Goal: Task Accomplishment & Management: Complete application form

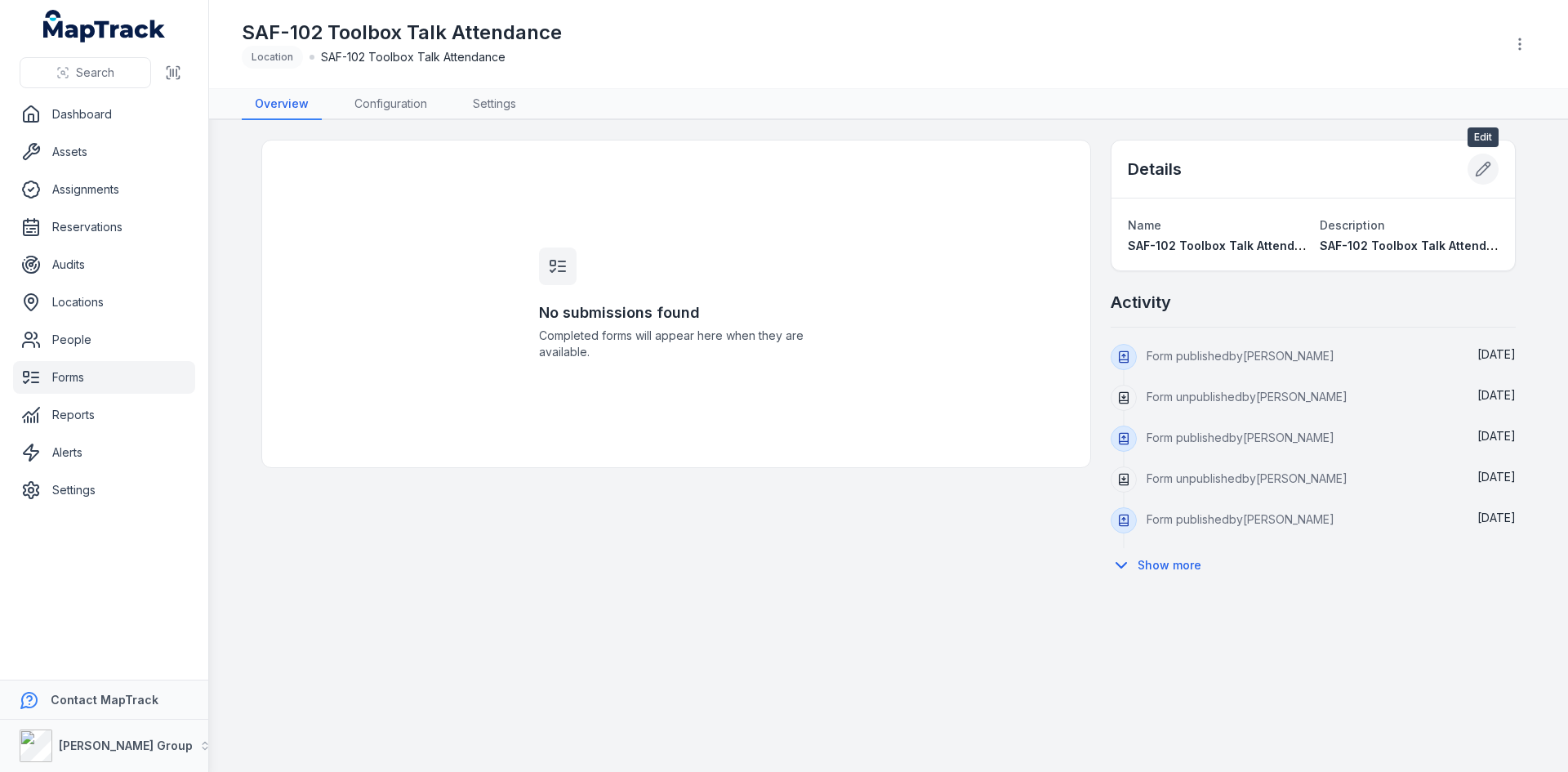
click at [1484, 170] on icon at bounding box center [1483, 169] width 14 height 14
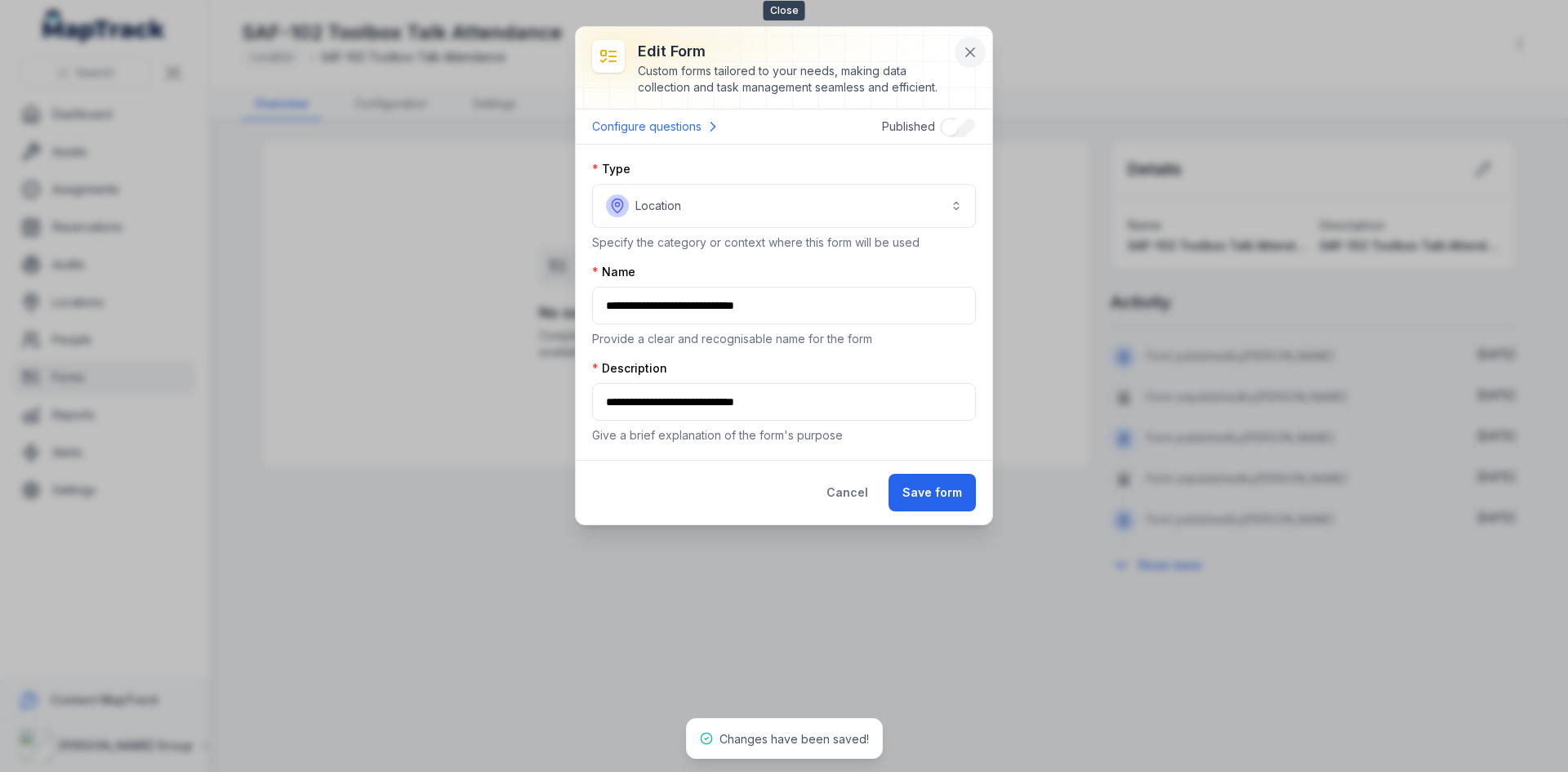
click at [962, 49] on icon at bounding box center [971, 52] width 17 height 17
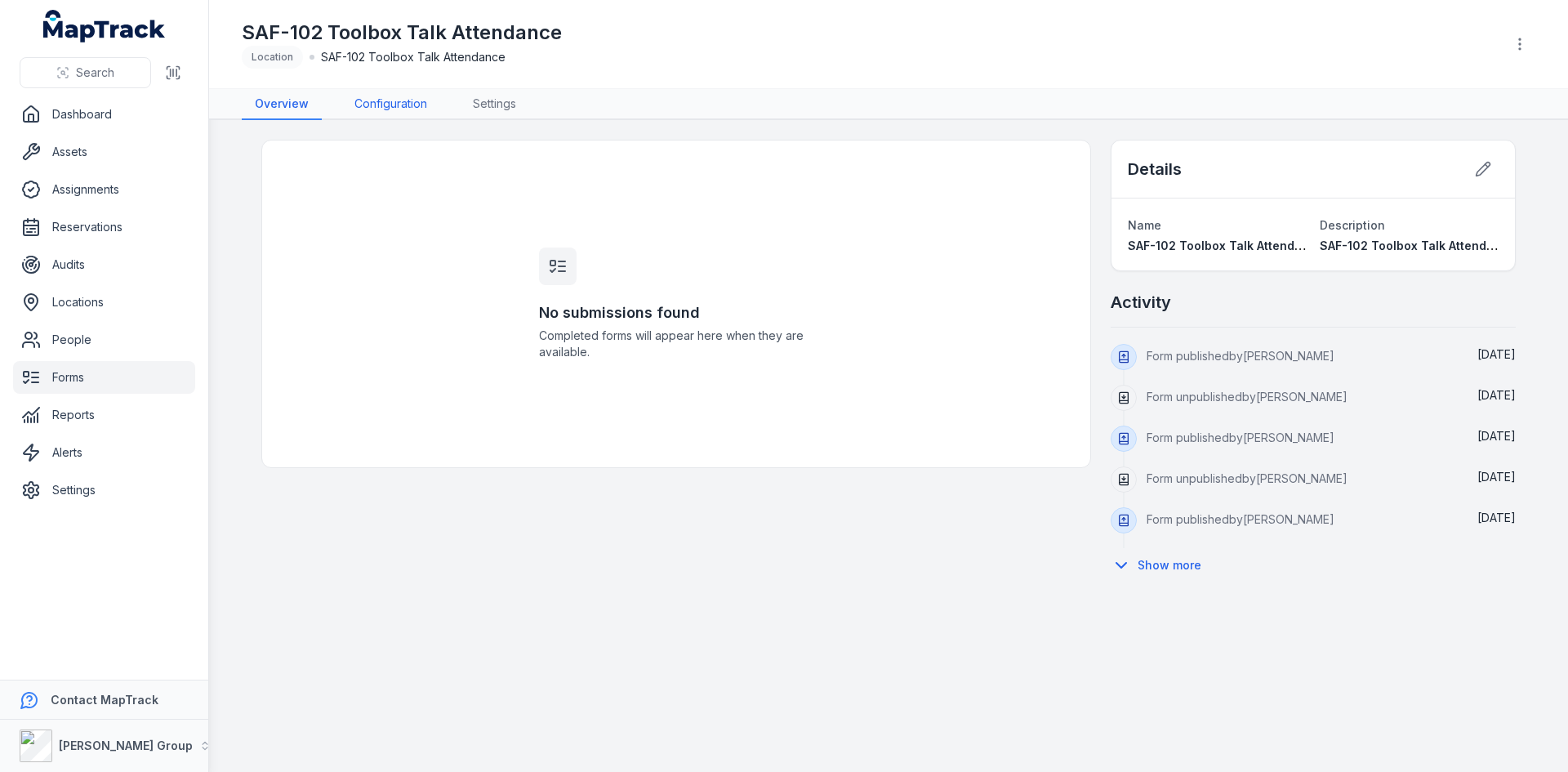
click at [397, 97] on link "Configuration" at bounding box center [391, 104] width 99 height 31
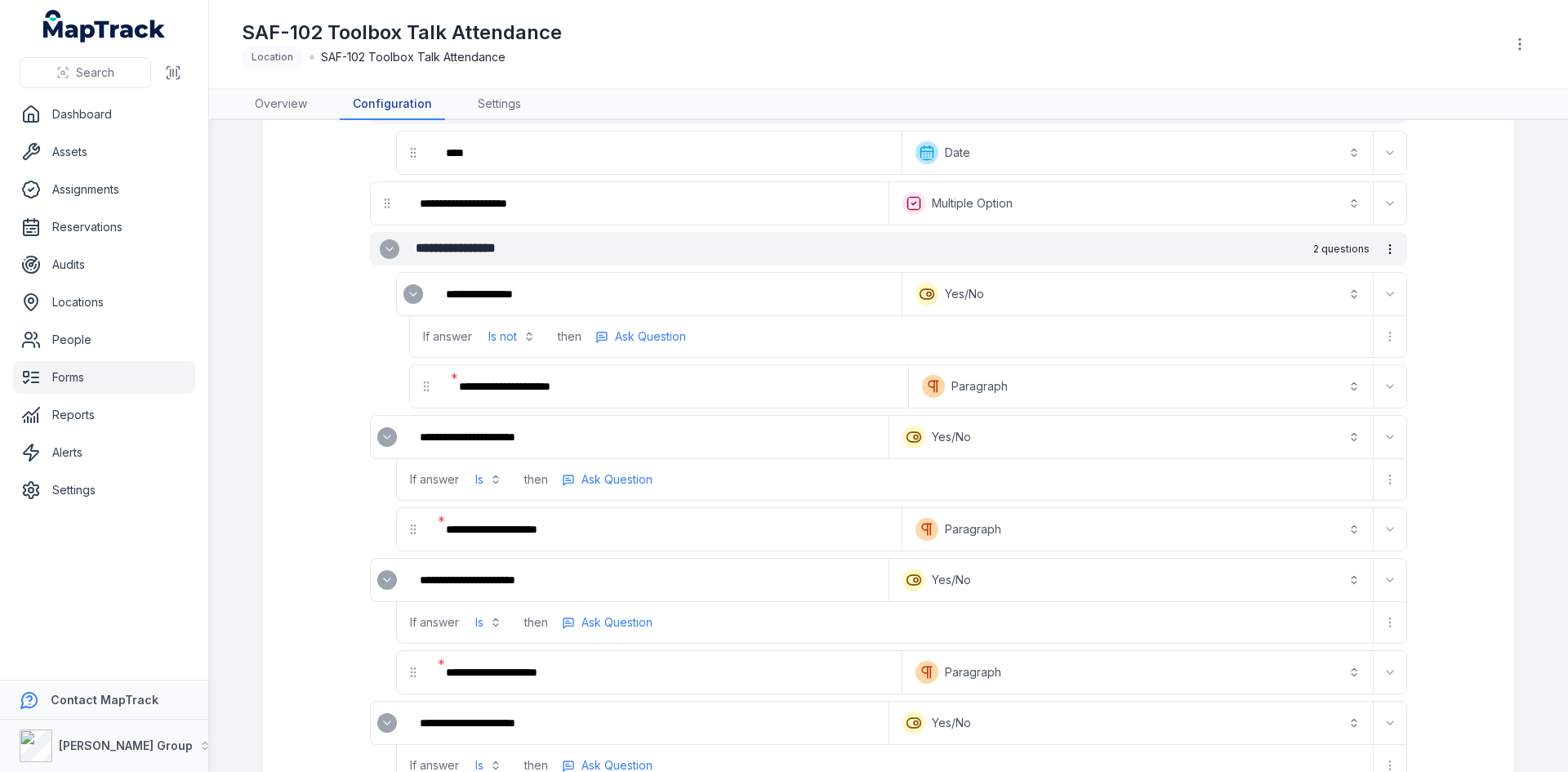
scroll to position [164, 0]
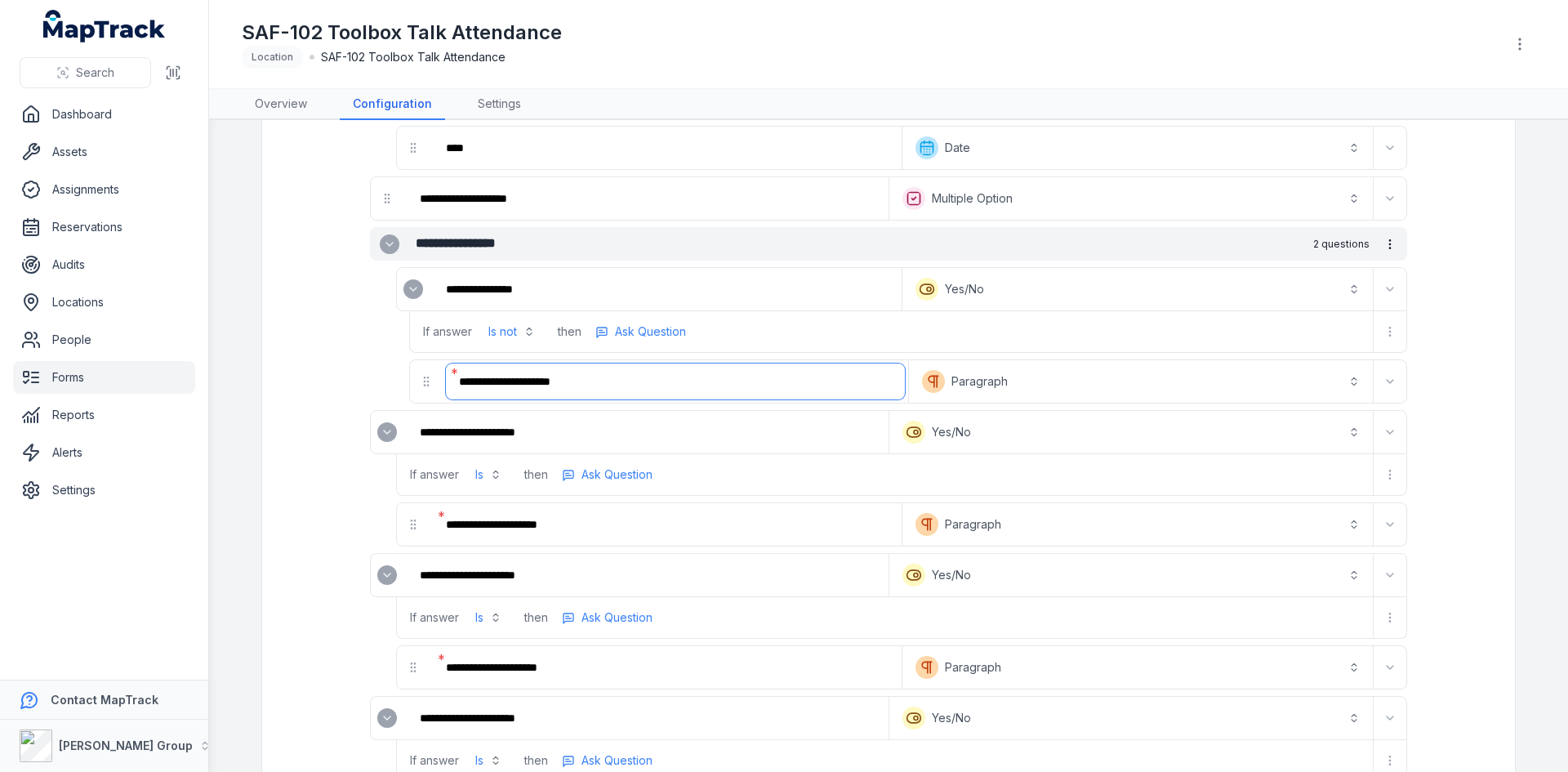
click at [685, 385] on input "**********" at bounding box center [675, 381] width 459 height 36
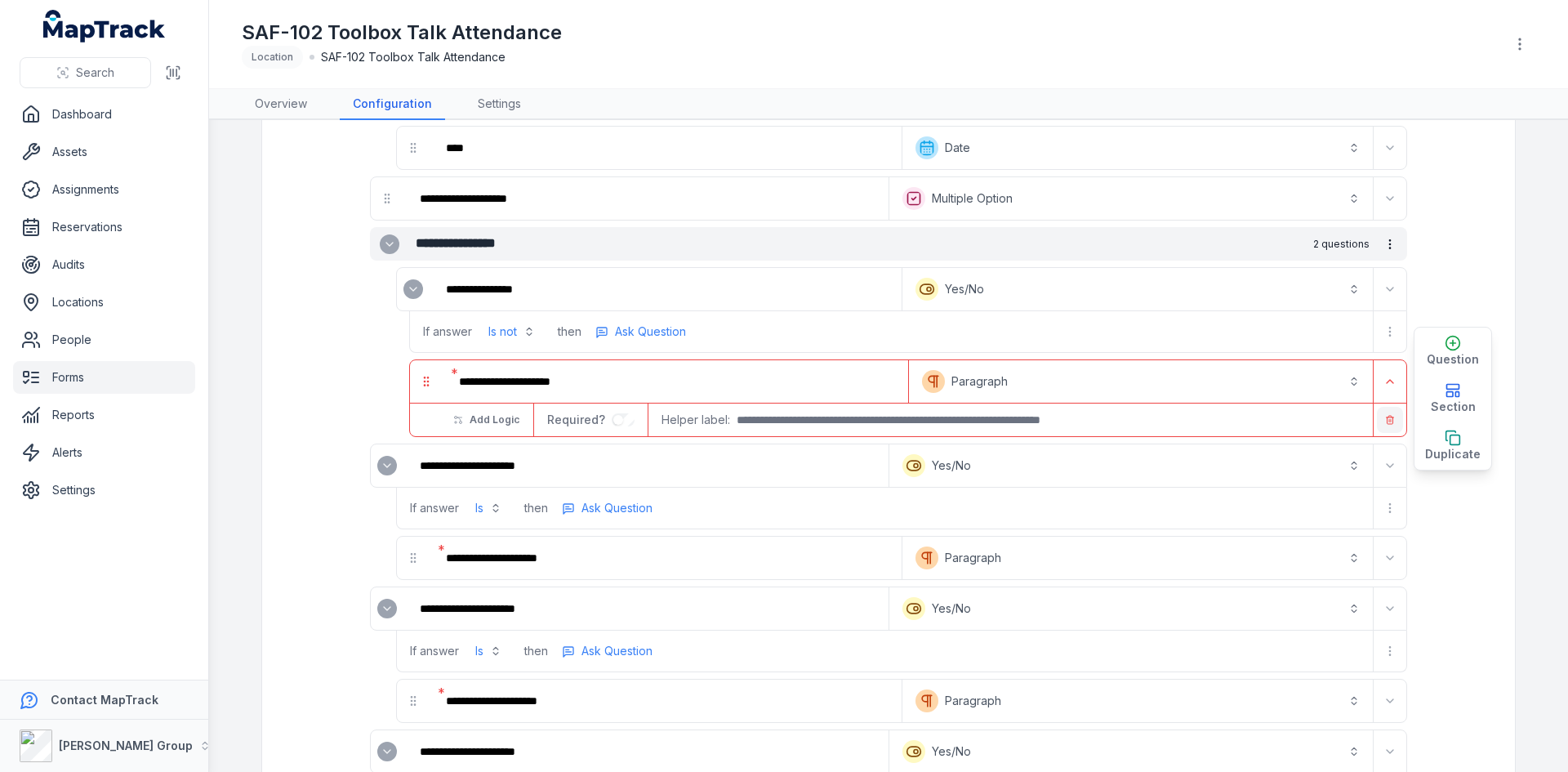
click at [1388, 426] on button "button" at bounding box center [1390, 419] width 26 height 26
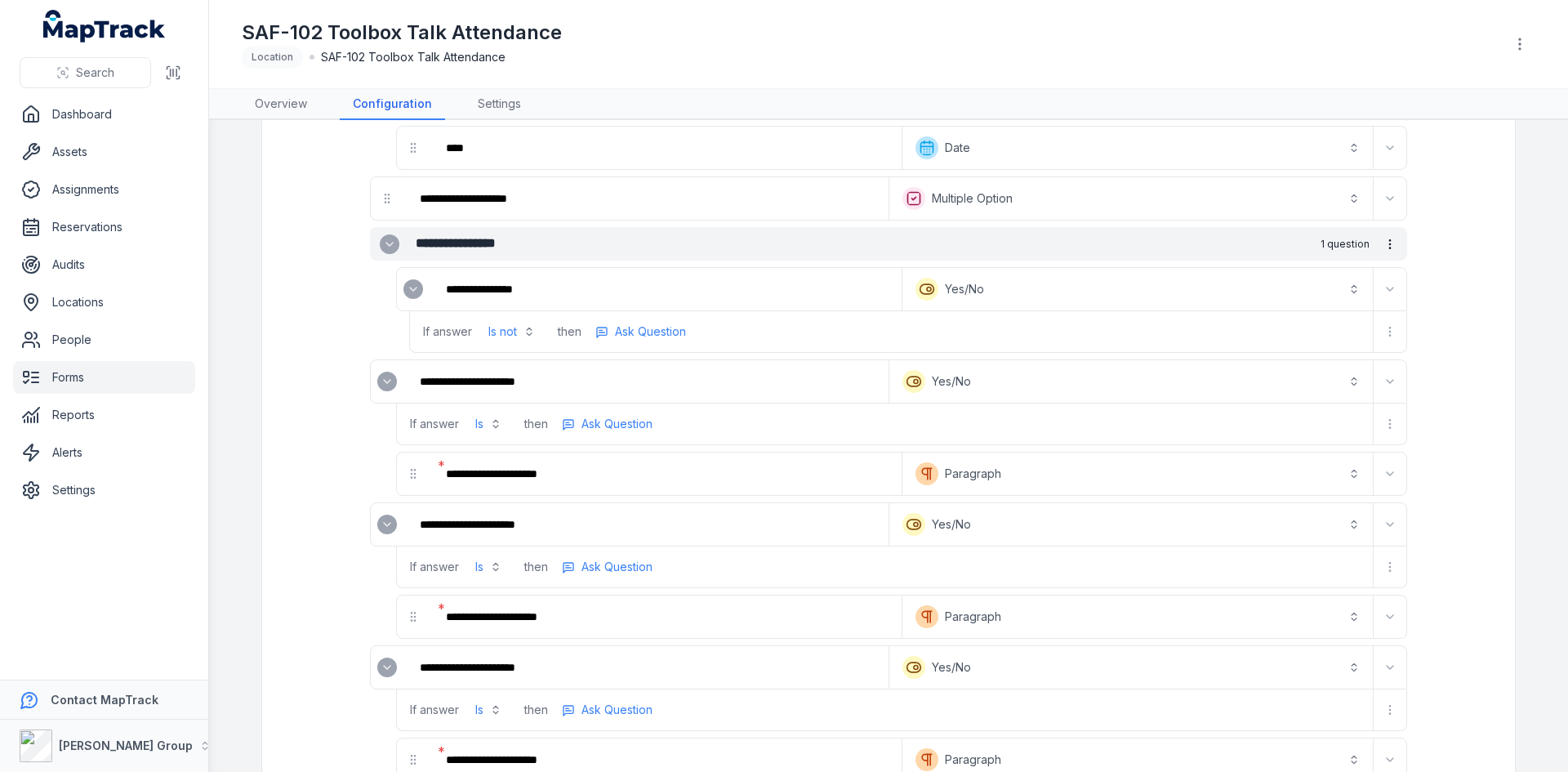
click at [495, 331] on button "Is not" at bounding box center [511, 332] width 66 height 30
click at [436, 366] on div "Is" at bounding box center [456, 372] width 136 height 17
click at [1385, 329] on icon "more-detail" at bounding box center [1390, 331] width 13 height 13
click at [1311, 400] on div "Remove Logic" at bounding box center [1299, 402] width 183 height 30
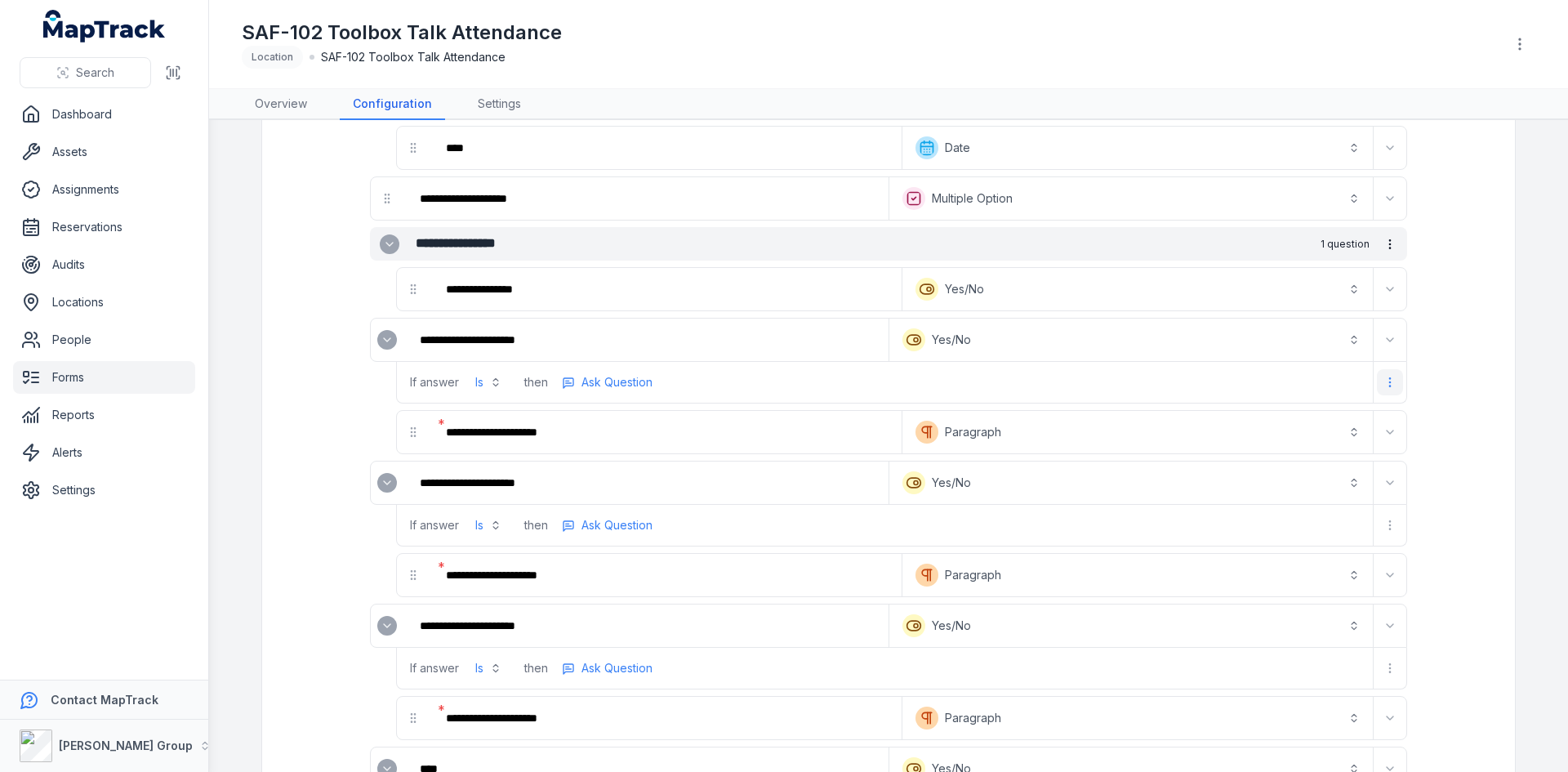
click at [1378, 390] on button "more-detail" at bounding box center [1390, 382] width 26 height 26
click at [1309, 450] on div "Remove Logic" at bounding box center [1299, 452] width 183 height 30
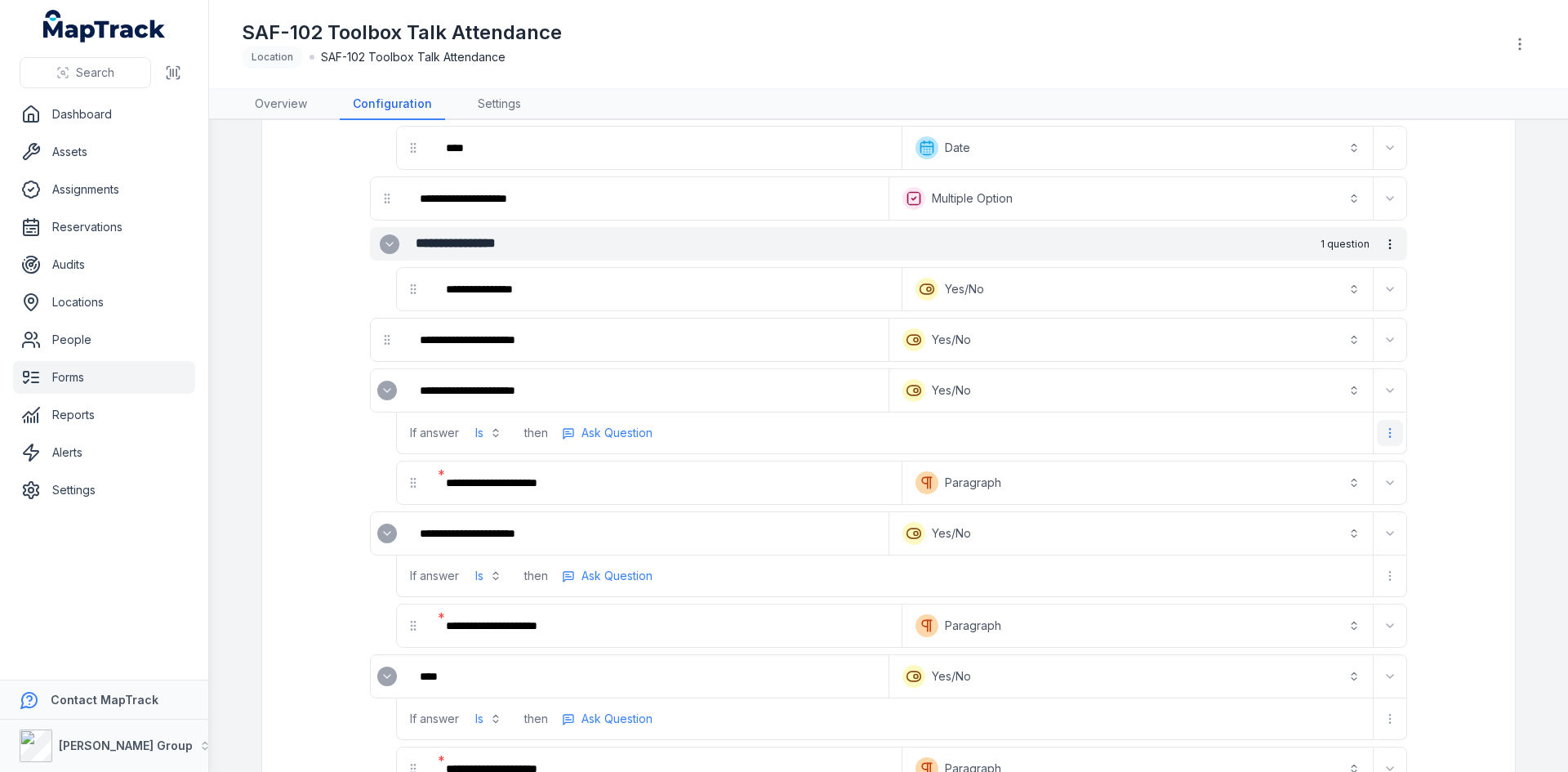
click at [1386, 428] on icon "more-detail" at bounding box center [1390, 433] width 13 height 13
click at [1310, 509] on div "Remove Logic" at bounding box center [1299, 503] width 183 height 30
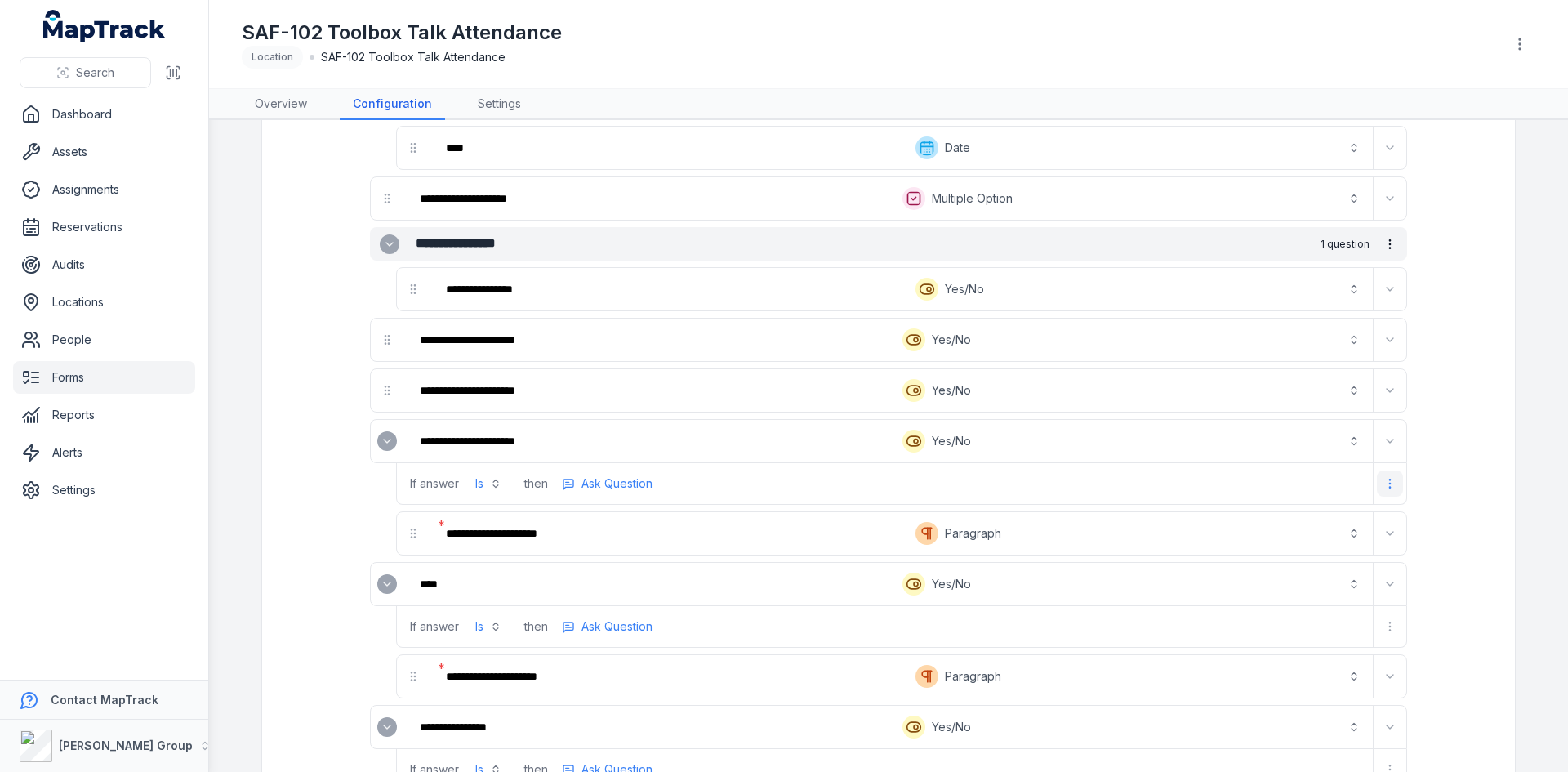
click at [1394, 488] on button "more-detail" at bounding box center [1390, 484] width 26 height 26
click at [1281, 553] on div "Remove Logic" at bounding box center [1299, 553] width 183 height 30
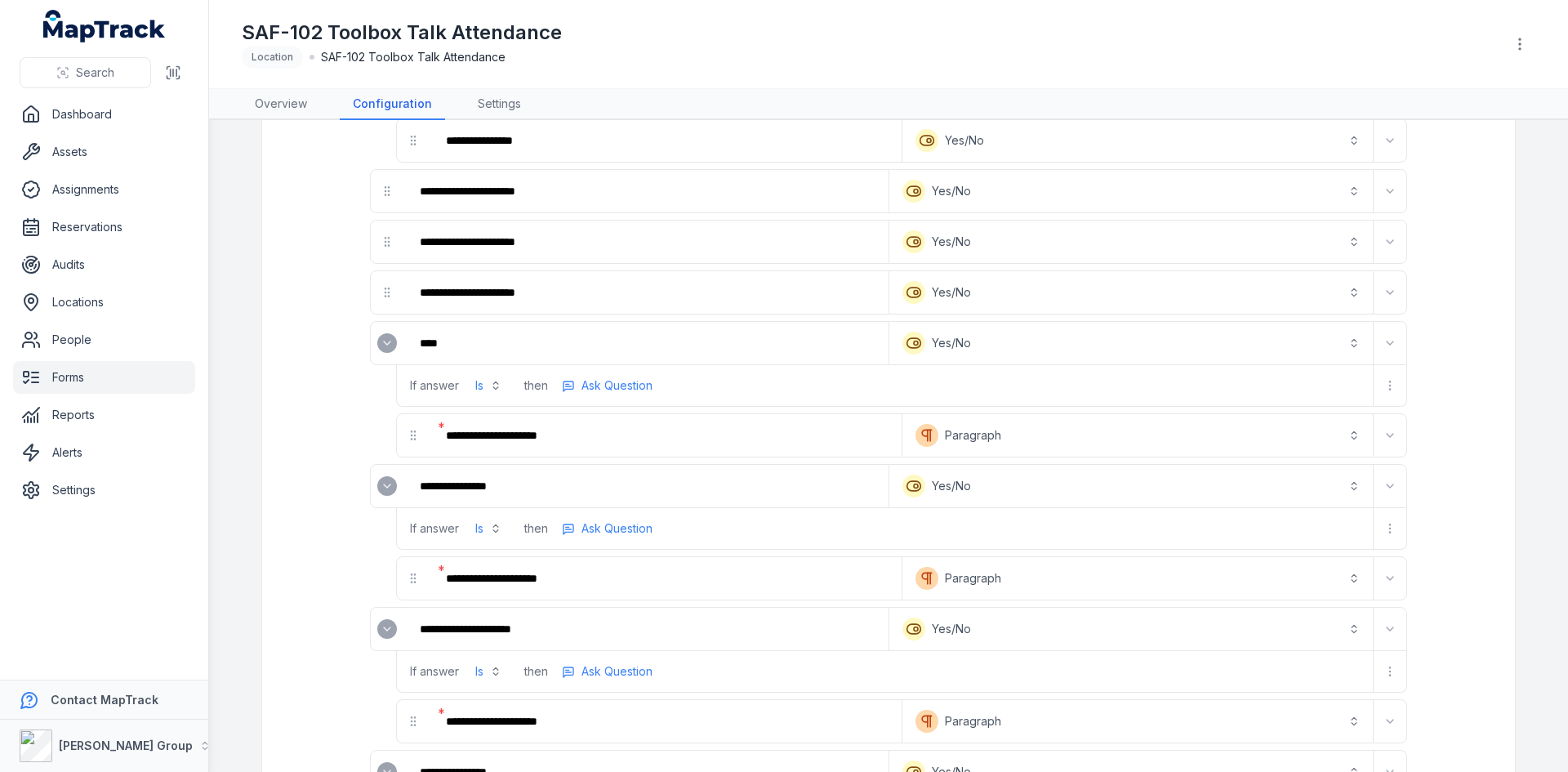
scroll to position [326, 0]
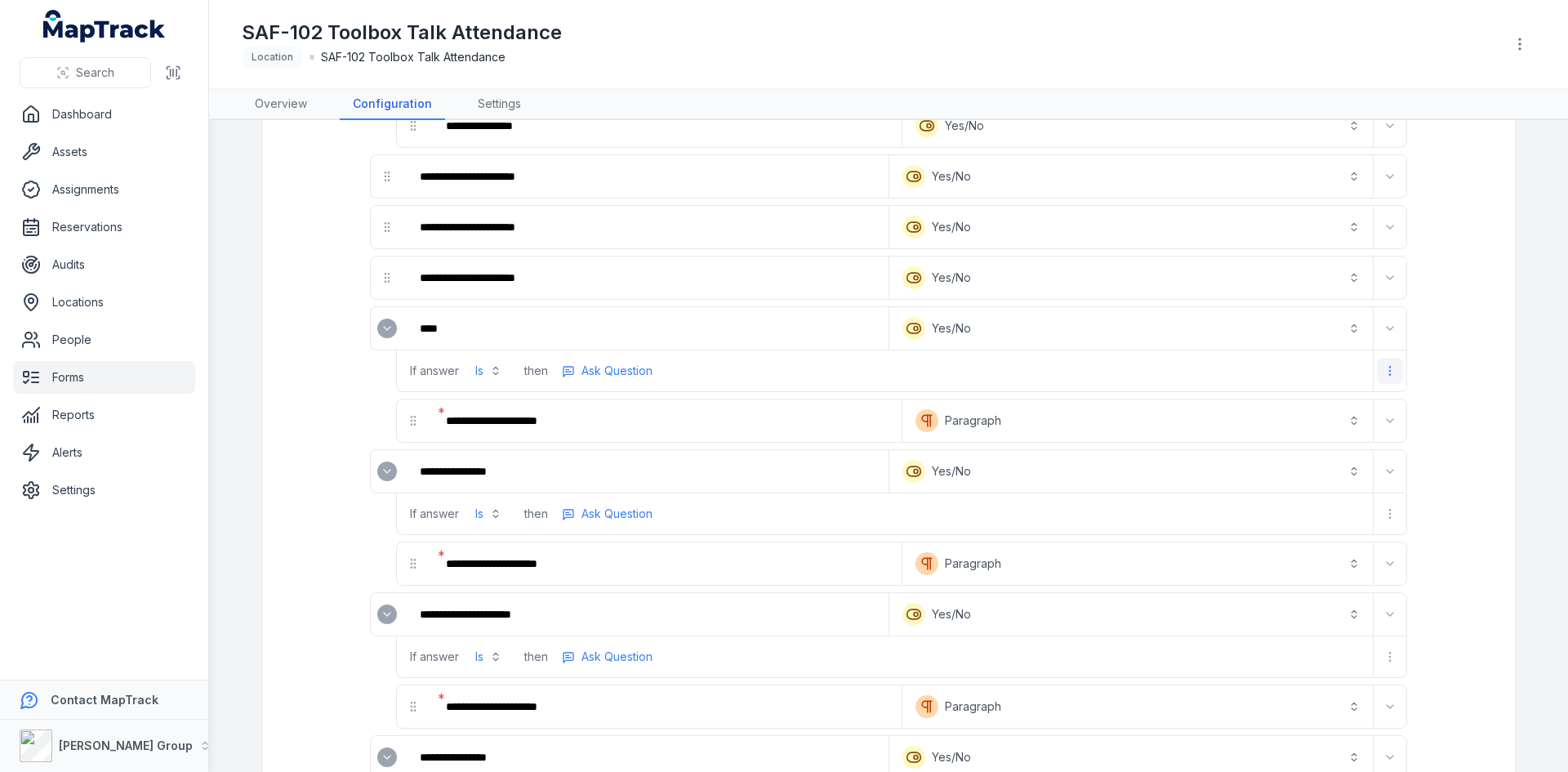
click at [1388, 365] on icon "more-detail" at bounding box center [1390, 370] width 13 height 13
click at [1316, 443] on div "Remove Logic" at bounding box center [1299, 441] width 183 height 30
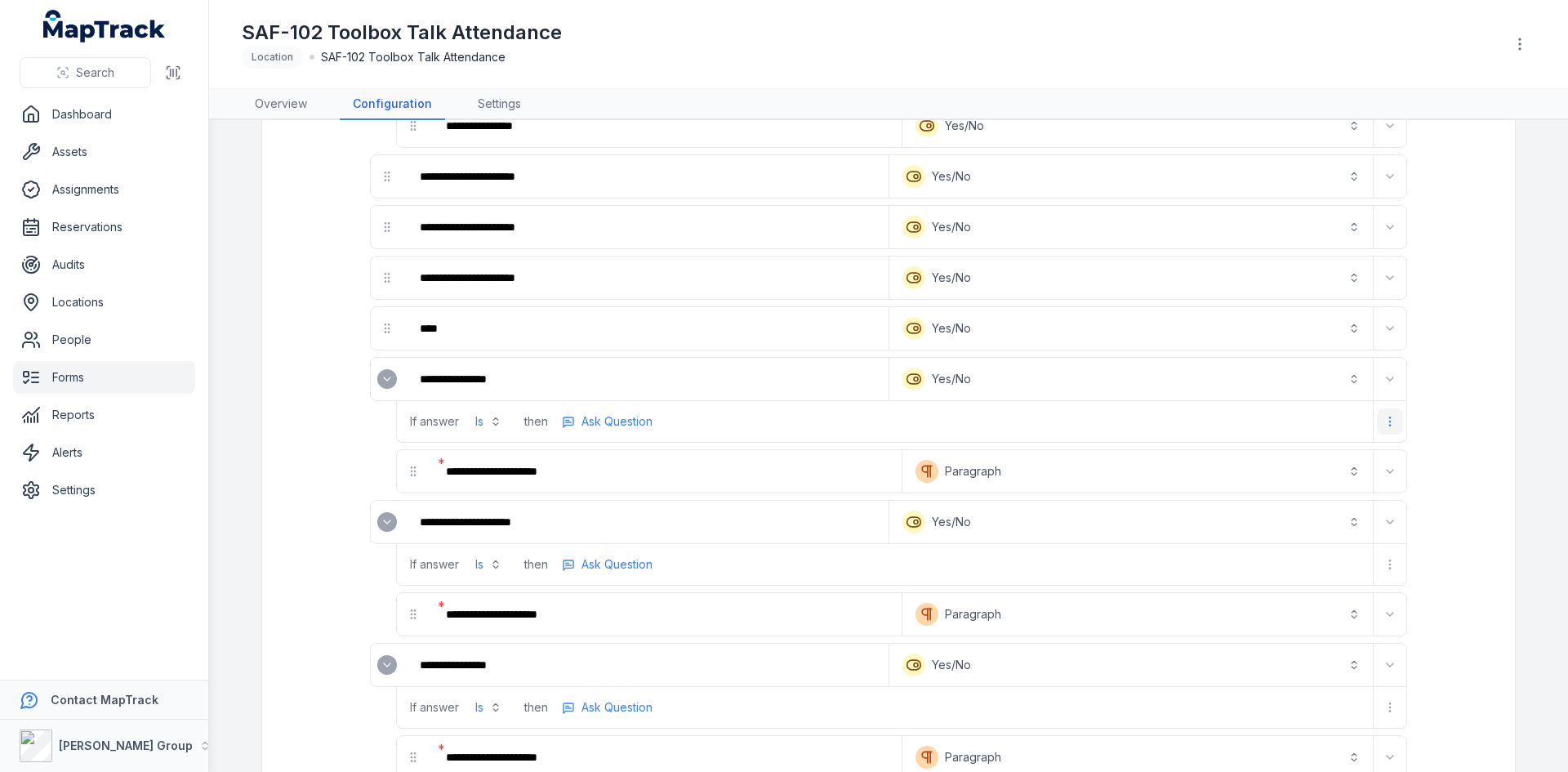
click at [1385, 429] on button "more-detail" at bounding box center [1390, 421] width 26 height 26
click at [1300, 492] on div "Remove Logic" at bounding box center [1299, 492] width 183 height 30
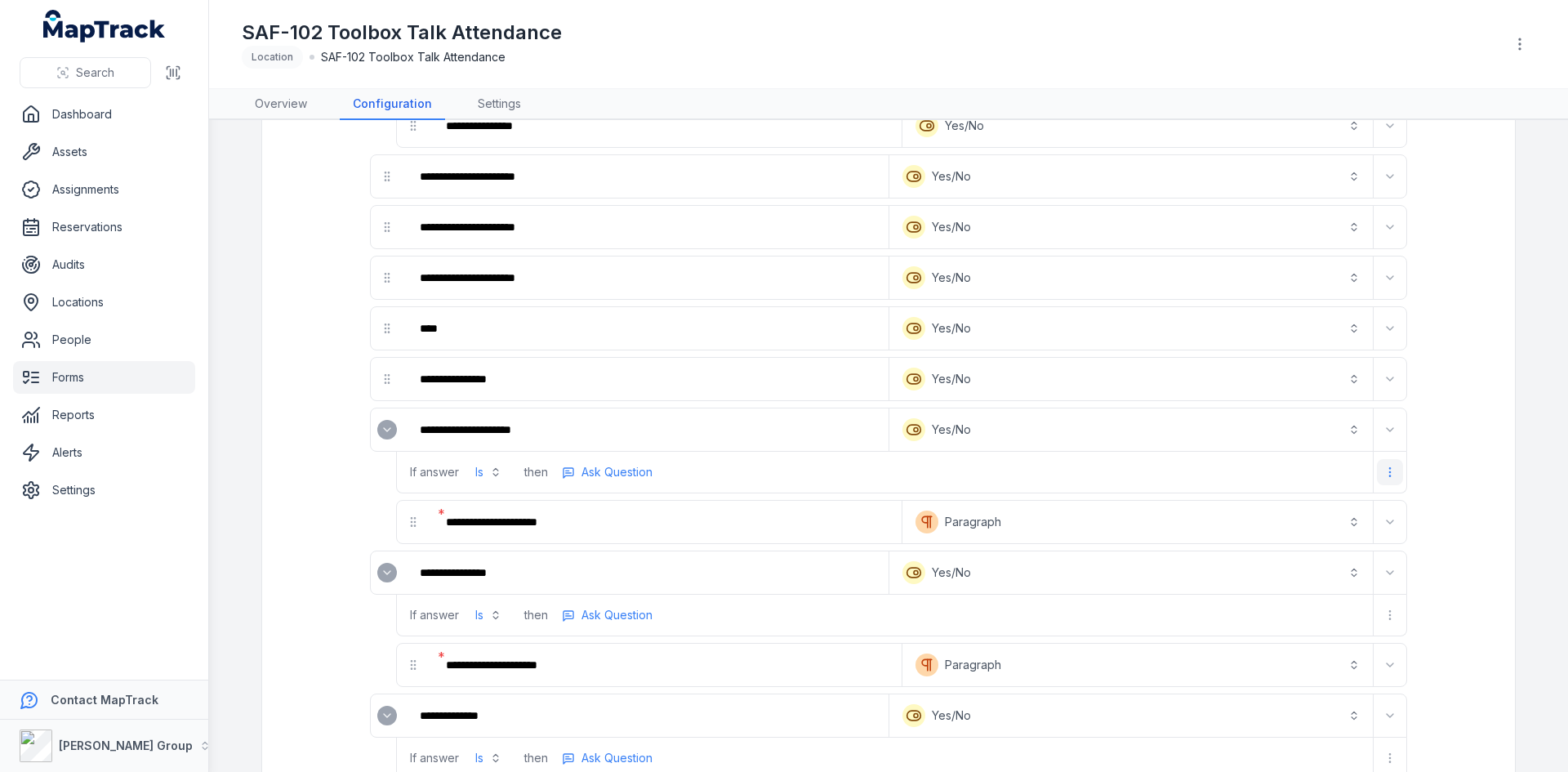
click at [1386, 477] on icon "more-detail" at bounding box center [1390, 472] width 13 height 13
click at [1310, 539] on div "Remove Logic" at bounding box center [1299, 542] width 183 height 30
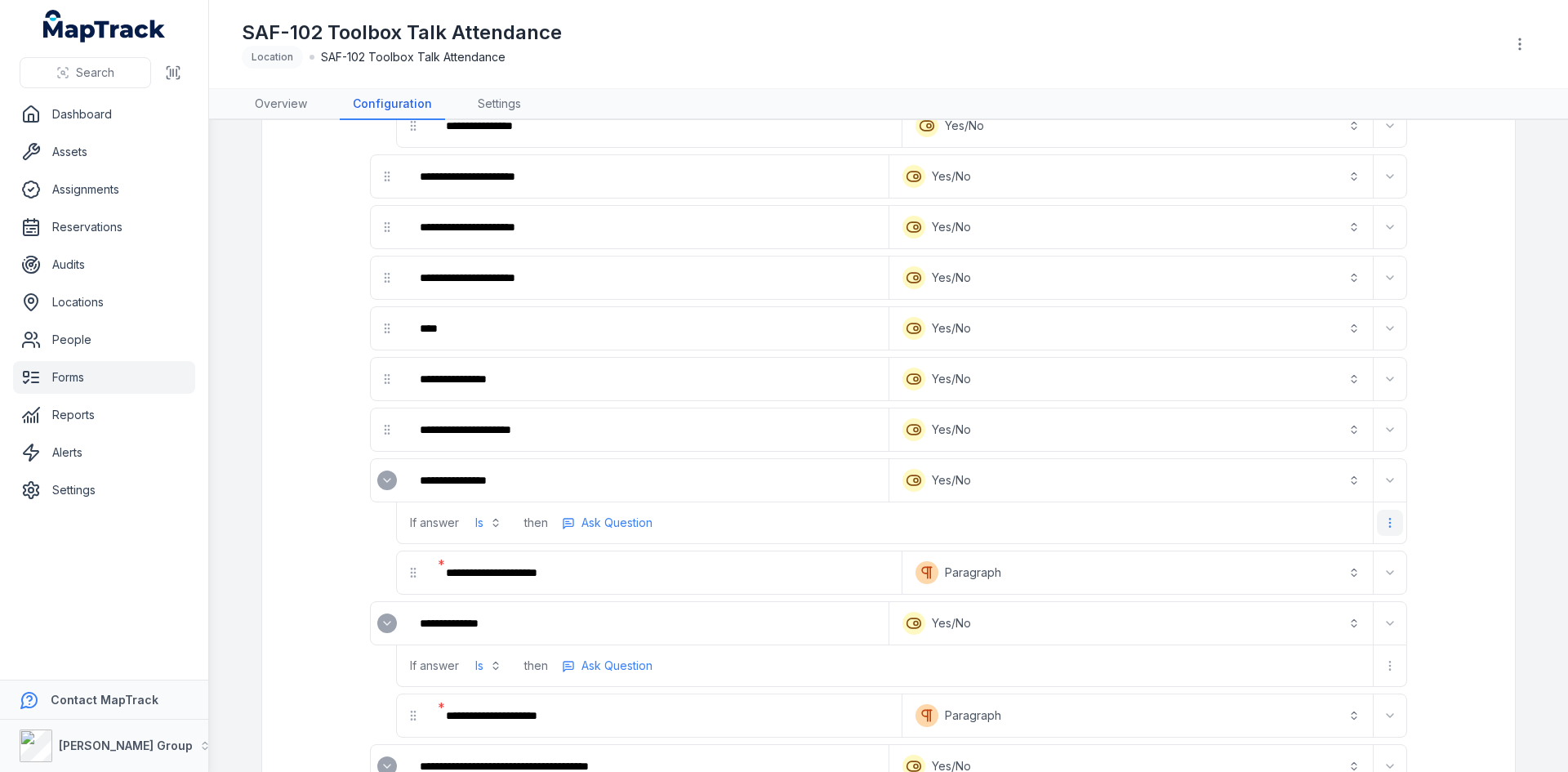
click at [1386, 524] on icon "more-detail" at bounding box center [1390, 523] width 13 height 13
click at [1292, 596] on div "Remove Logic" at bounding box center [1299, 592] width 183 height 30
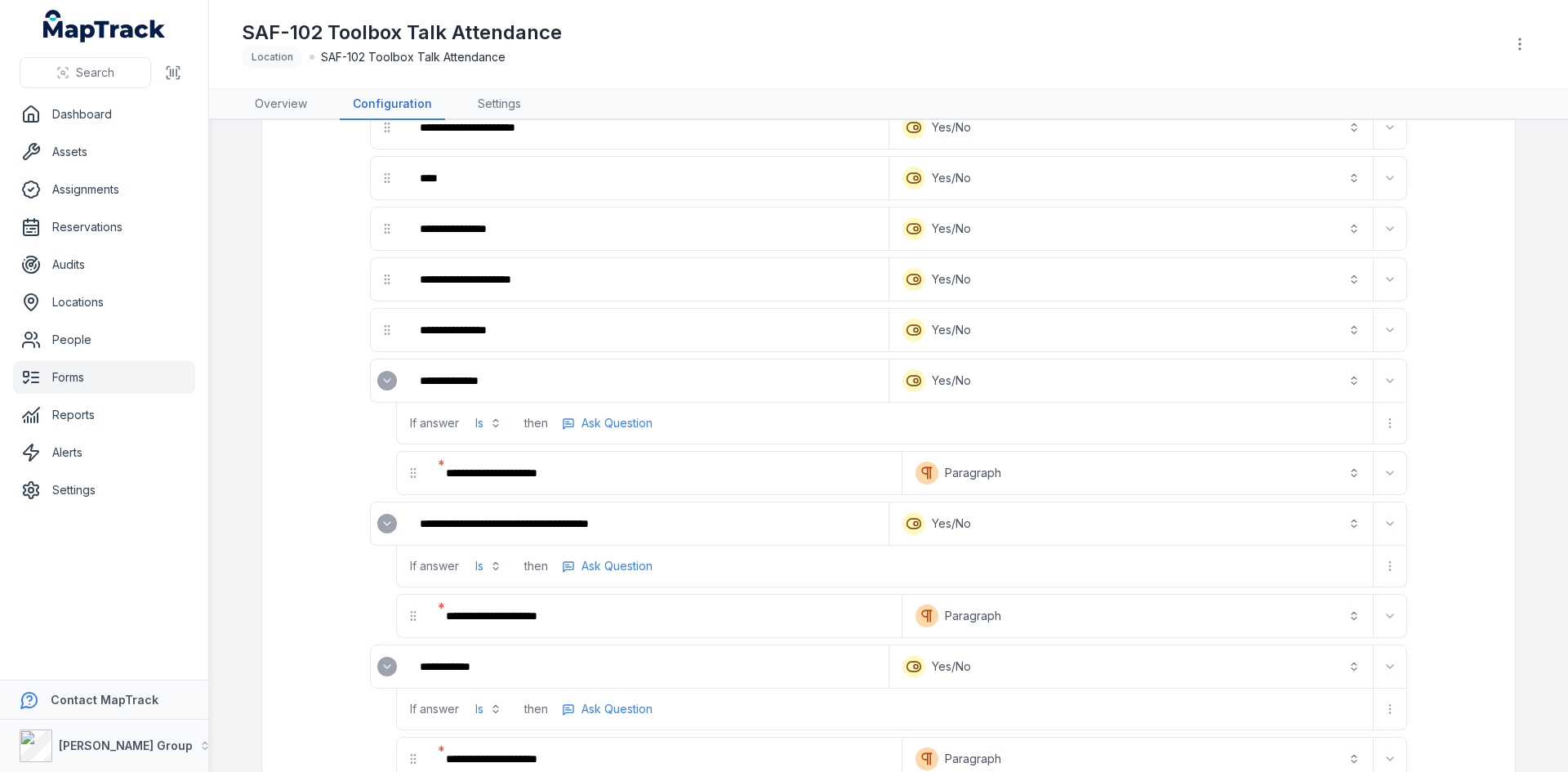
scroll to position [490, 0]
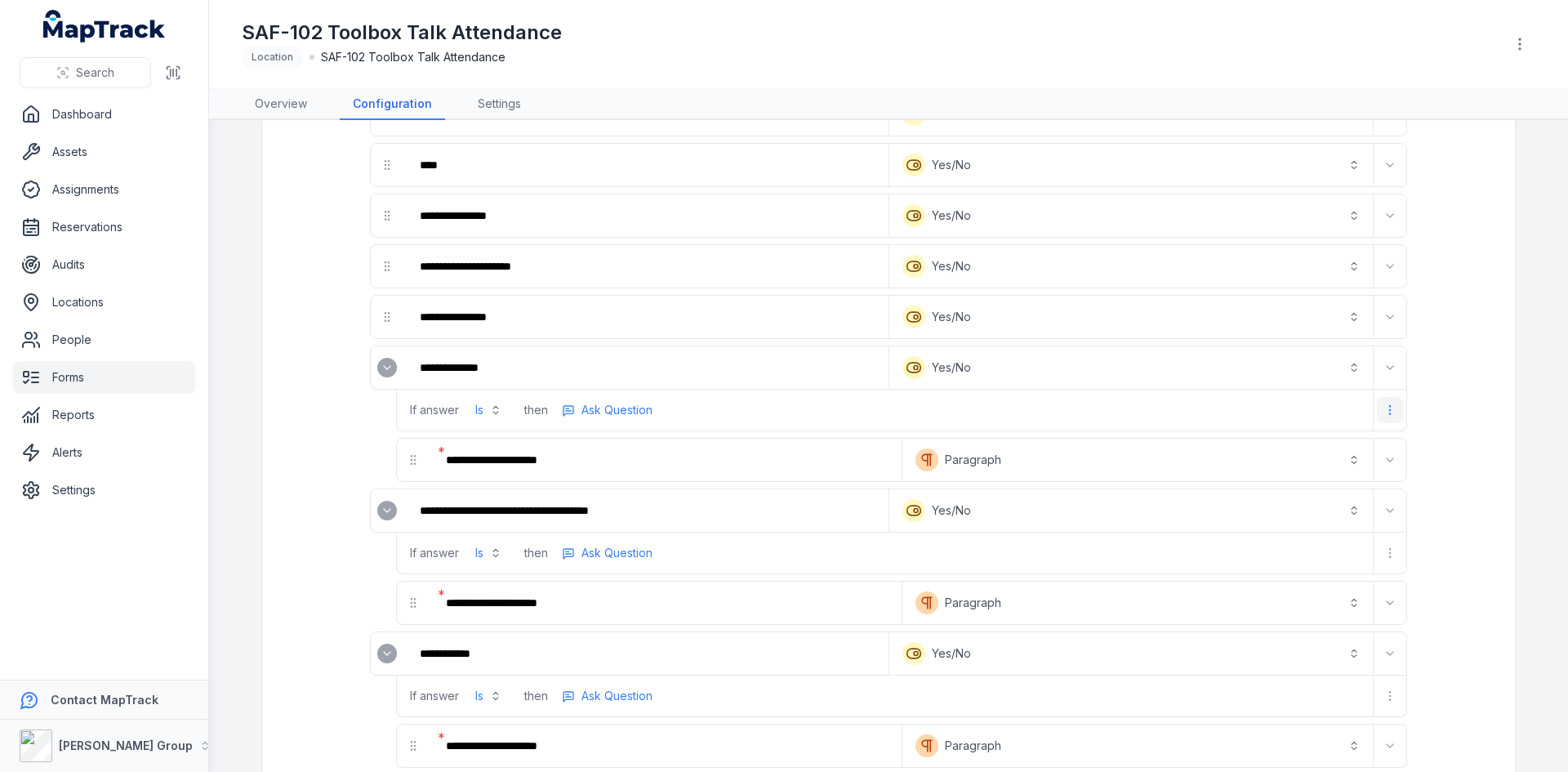
click at [1384, 404] on icon "more-detail" at bounding box center [1390, 410] width 13 height 13
click at [1317, 478] on div "Remove Logic" at bounding box center [1299, 480] width 183 height 30
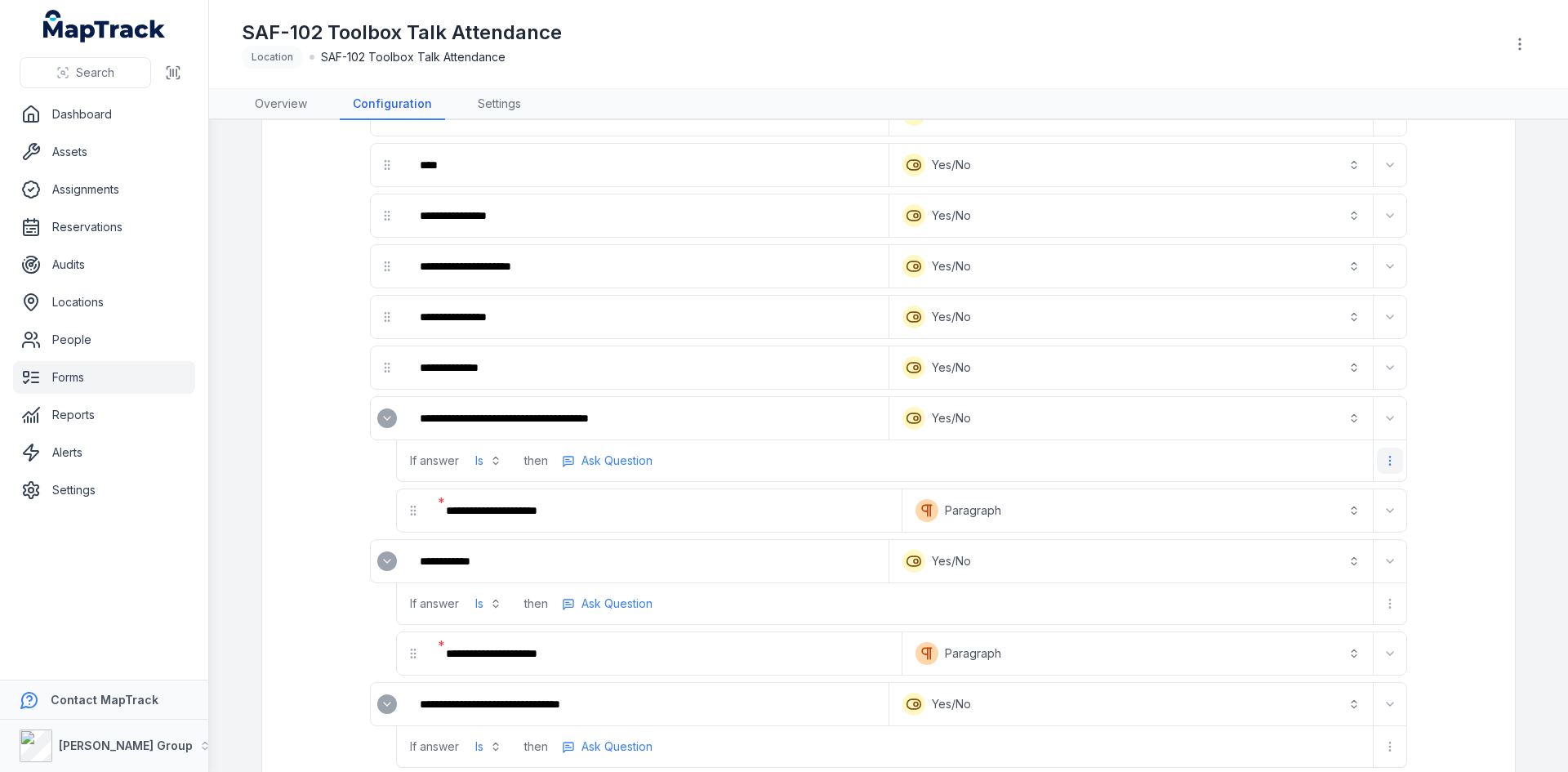
click at [1380, 467] on button "more-detail" at bounding box center [1390, 460] width 26 height 26
click at [1309, 530] on div "Remove Logic" at bounding box center [1299, 531] width 183 height 30
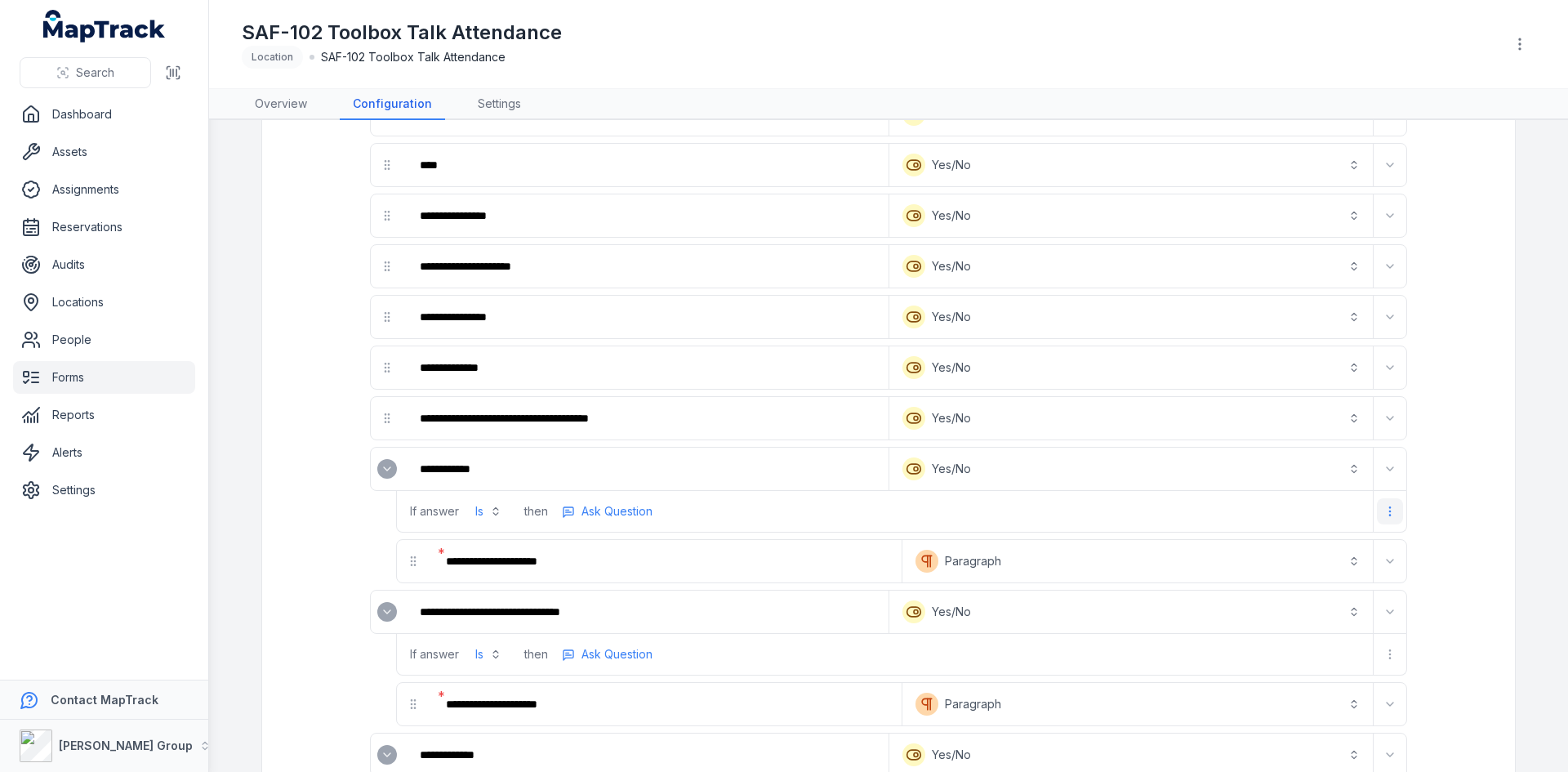
click at [1390, 512] on icon "more-detail" at bounding box center [1390, 511] width 13 height 13
click at [1308, 579] on div "Remove Logic" at bounding box center [1299, 581] width 183 height 30
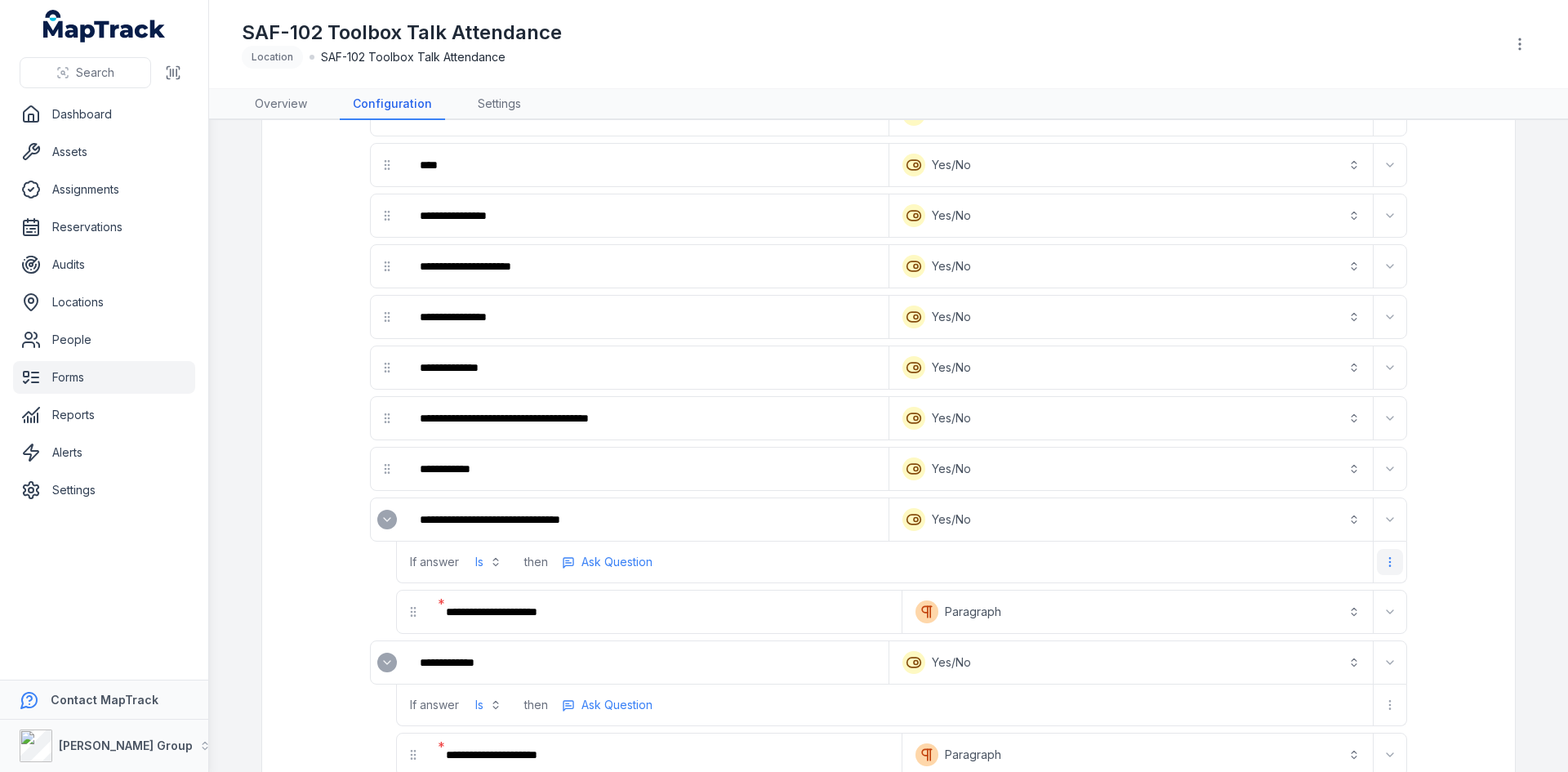
click at [1386, 557] on icon "more-detail" at bounding box center [1390, 562] width 13 height 13
click at [1333, 636] on div "Remove Logic" at bounding box center [1299, 632] width 183 height 30
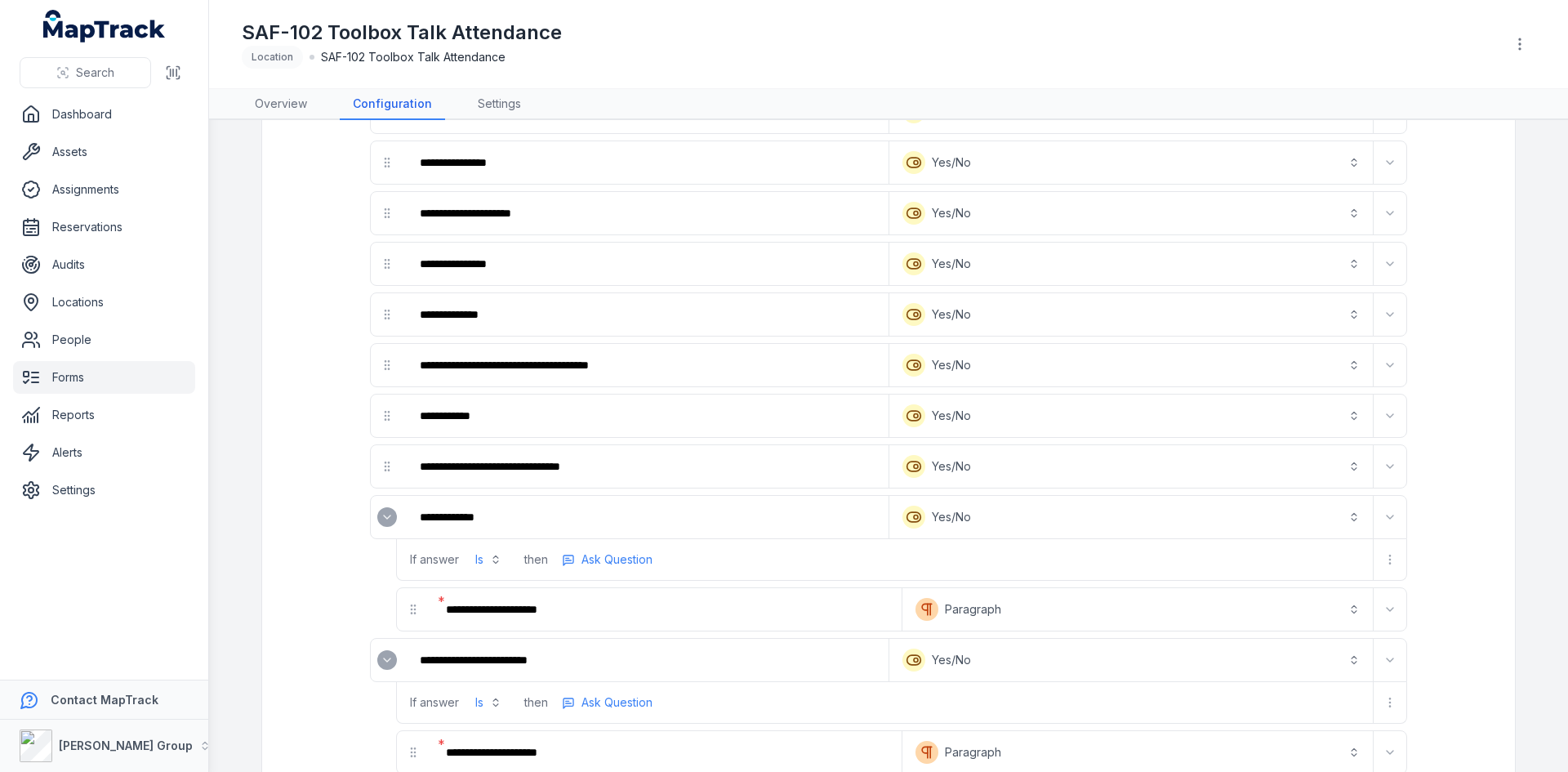
scroll to position [571, 0]
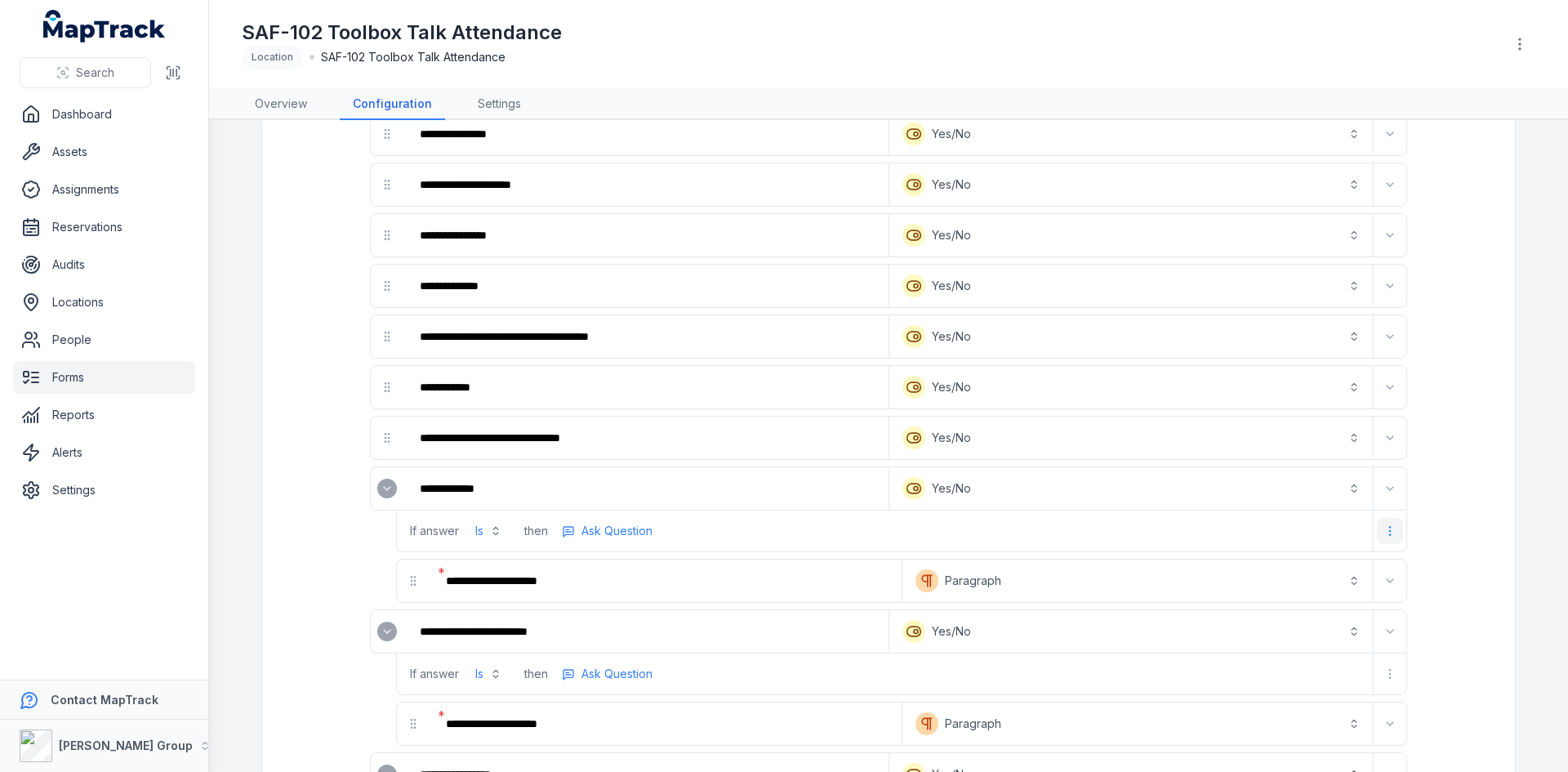
click at [1384, 534] on icon "more-detail" at bounding box center [1390, 531] width 13 height 13
drag, startPoint x: 1298, startPoint y: 606, endPoint x: 1333, endPoint y: 599, distance: 35.7
click at [1298, 606] on div "Remove Logic" at bounding box center [1299, 601] width 183 height 30
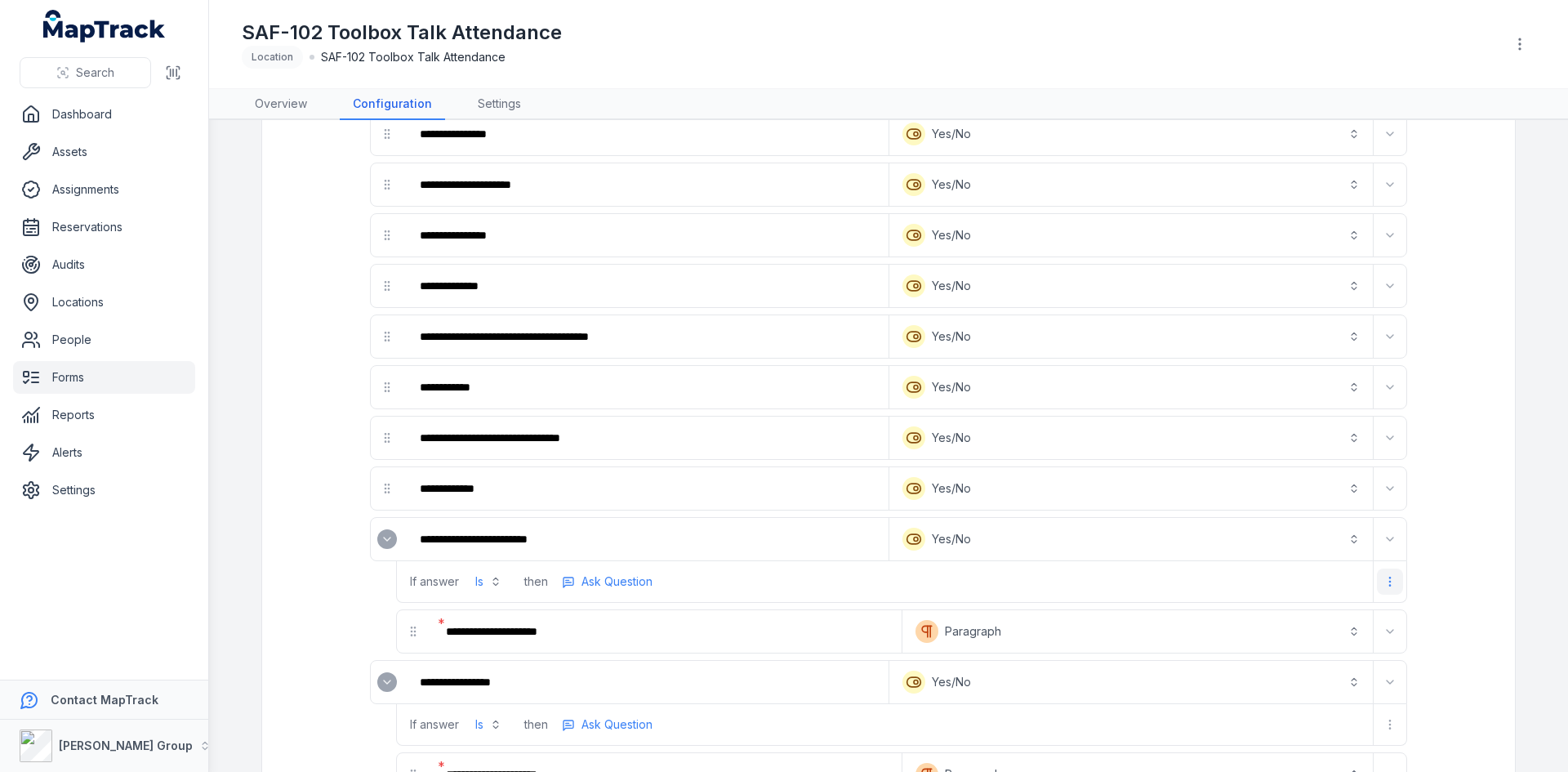
click at [1387, 575] on icon "more-detail" at bounding box center [1390, 581] width 13 height 13
click at [1297, 652] on div "Remove Logic" at bounding box center [1299, 652] width 183 height 30
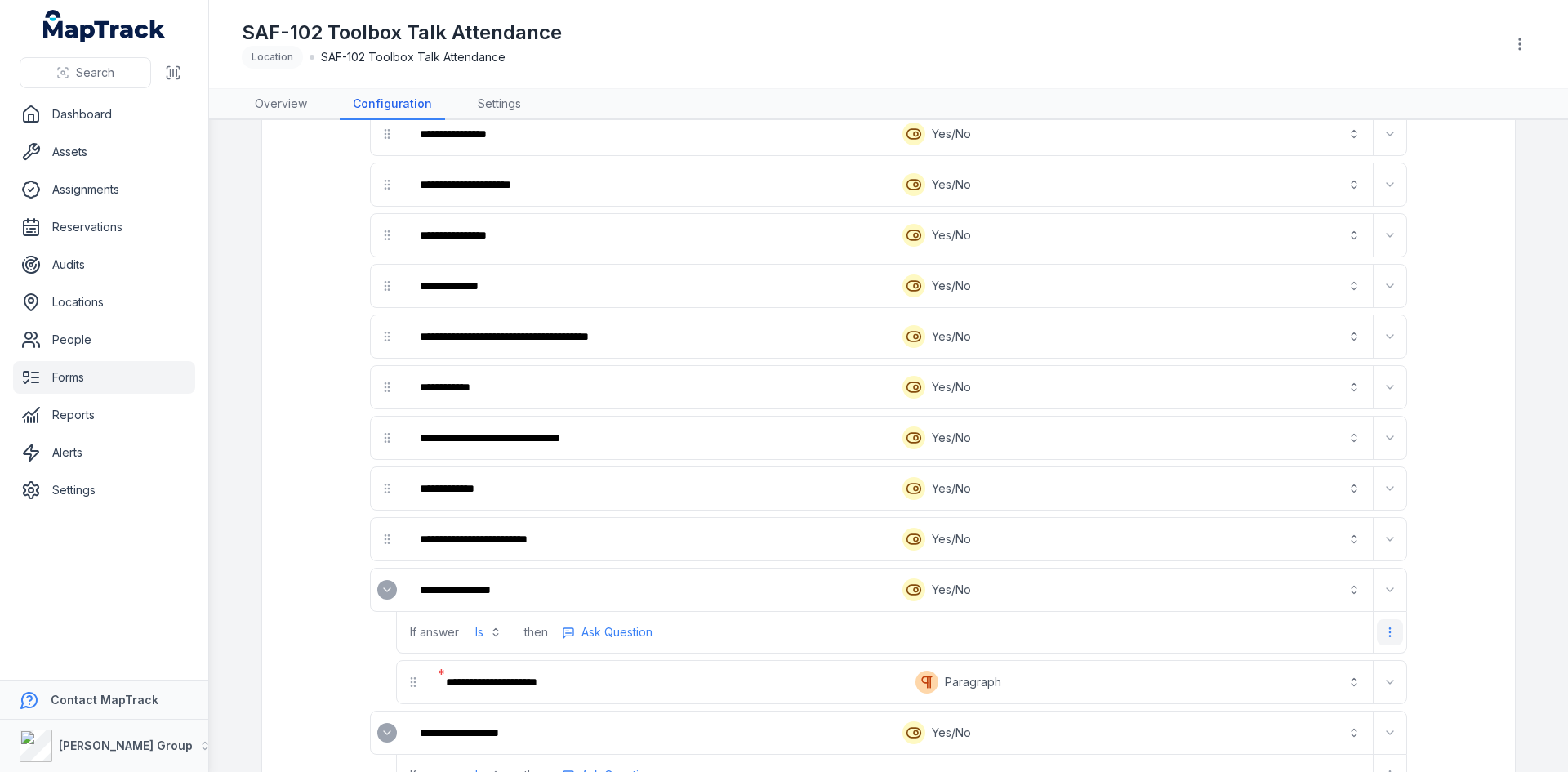
click at [1387, 628] on icon "more-detail" at bounding box center [1390, 632] width 13 height 13
click at [1289, 707] on div "Remove Logic" at bounding box center [1299, 702] width 183 height 30
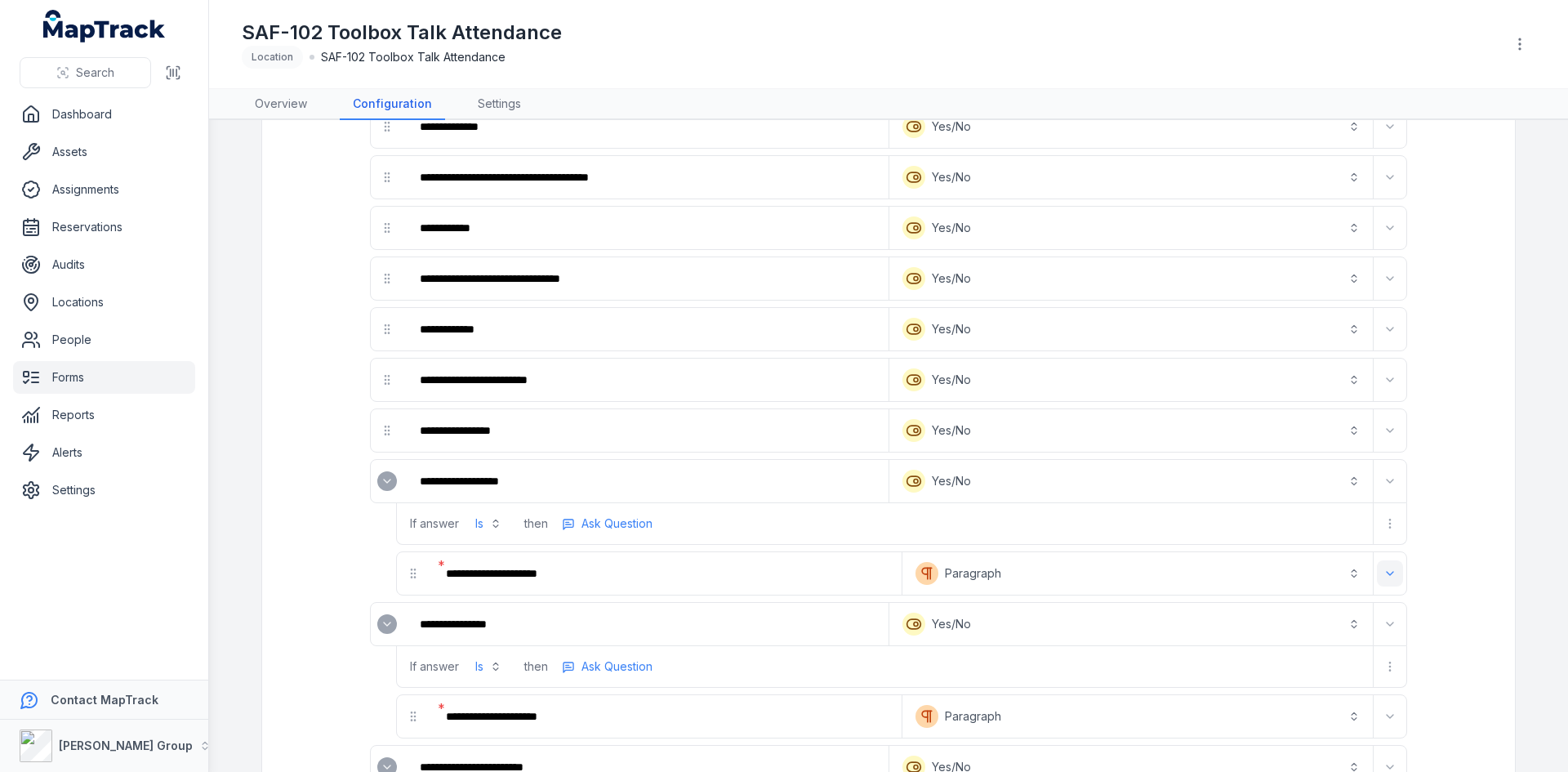
scroll to position [735, 0]
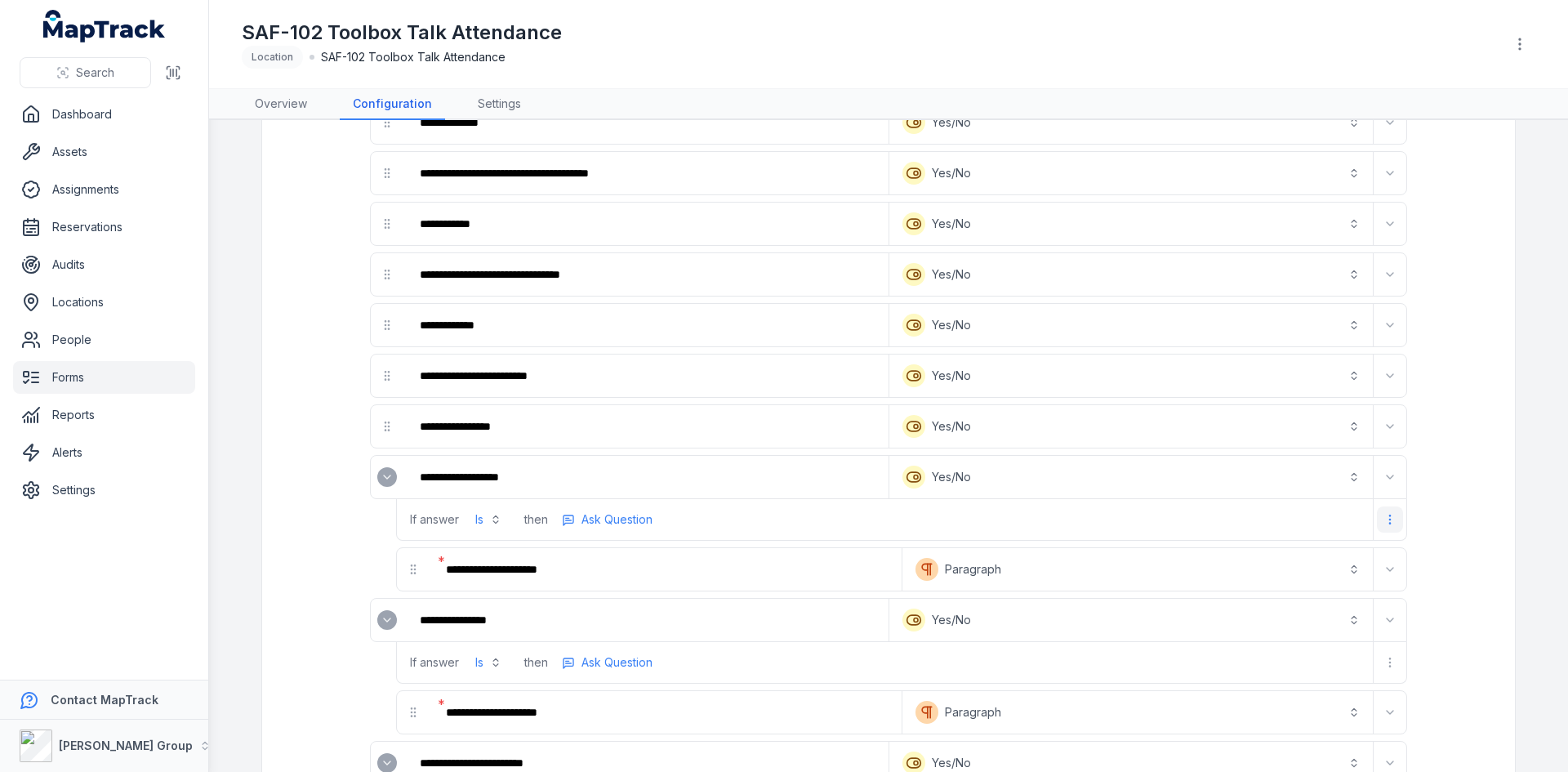
click at [1387, 525] on icon "more-detail" at bounding box center [1390, 519] width 13 height 13
click at [1293, 595] on div "Remove Logic" at bounding box center [1299, 590] width 183 height 30
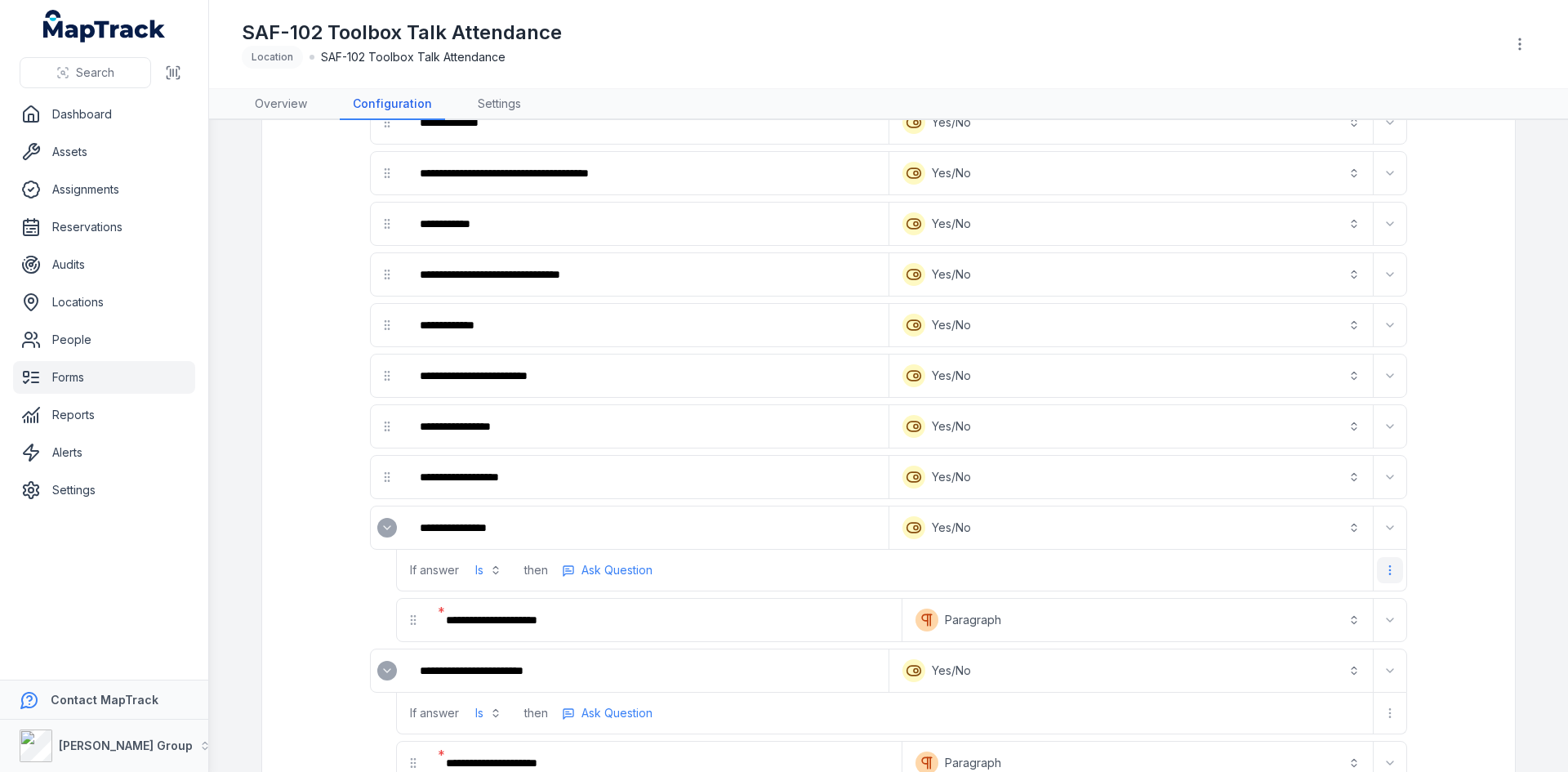
click at [1384, 563] on button "more-detail" at bounding box center [1390, 570] width 26 height 26
click at [1290, 646] on div "Remove Logic" at bounding box center [1299, 640] width 183 height 30
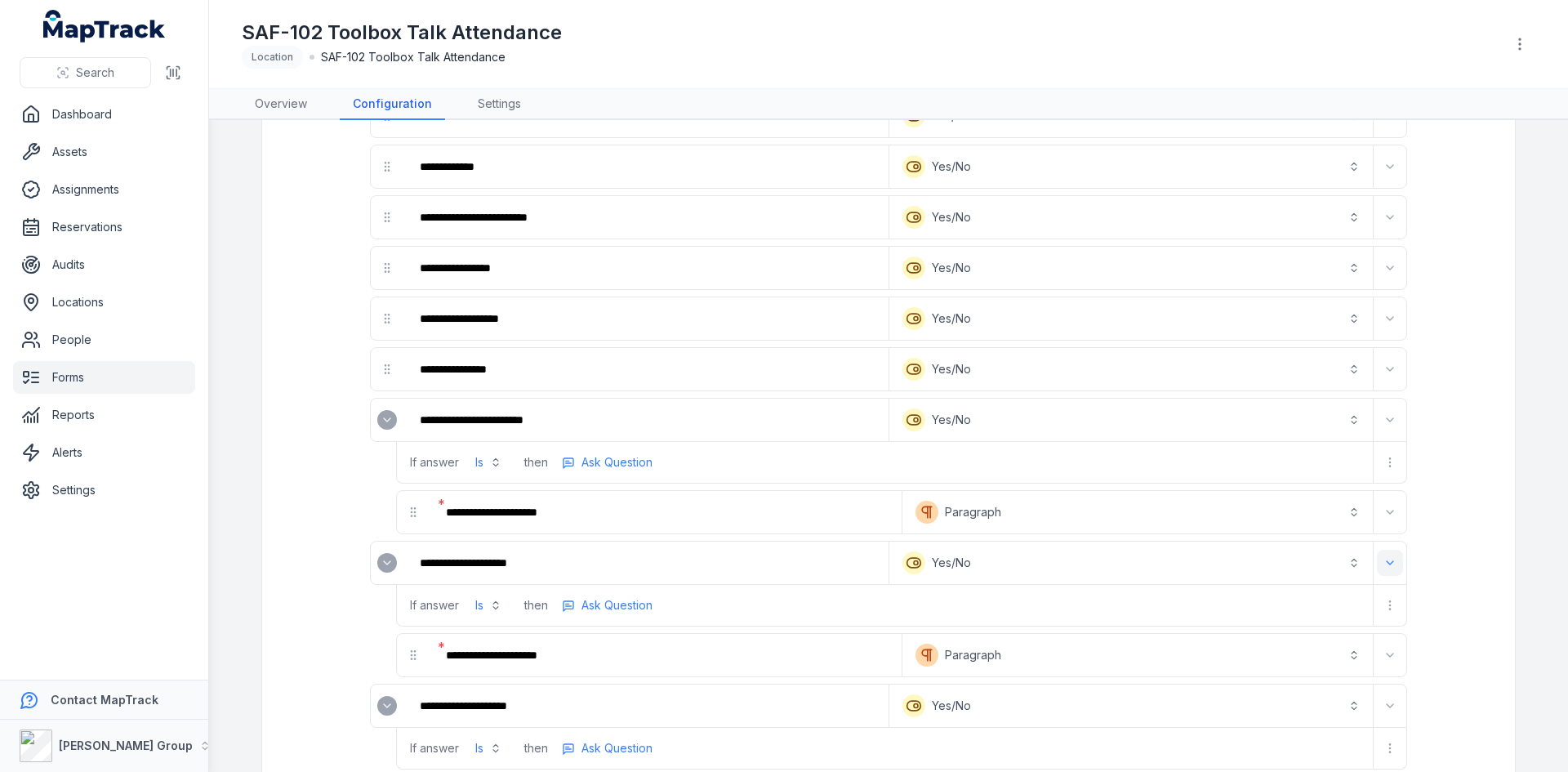
scroll to position [898, 0]
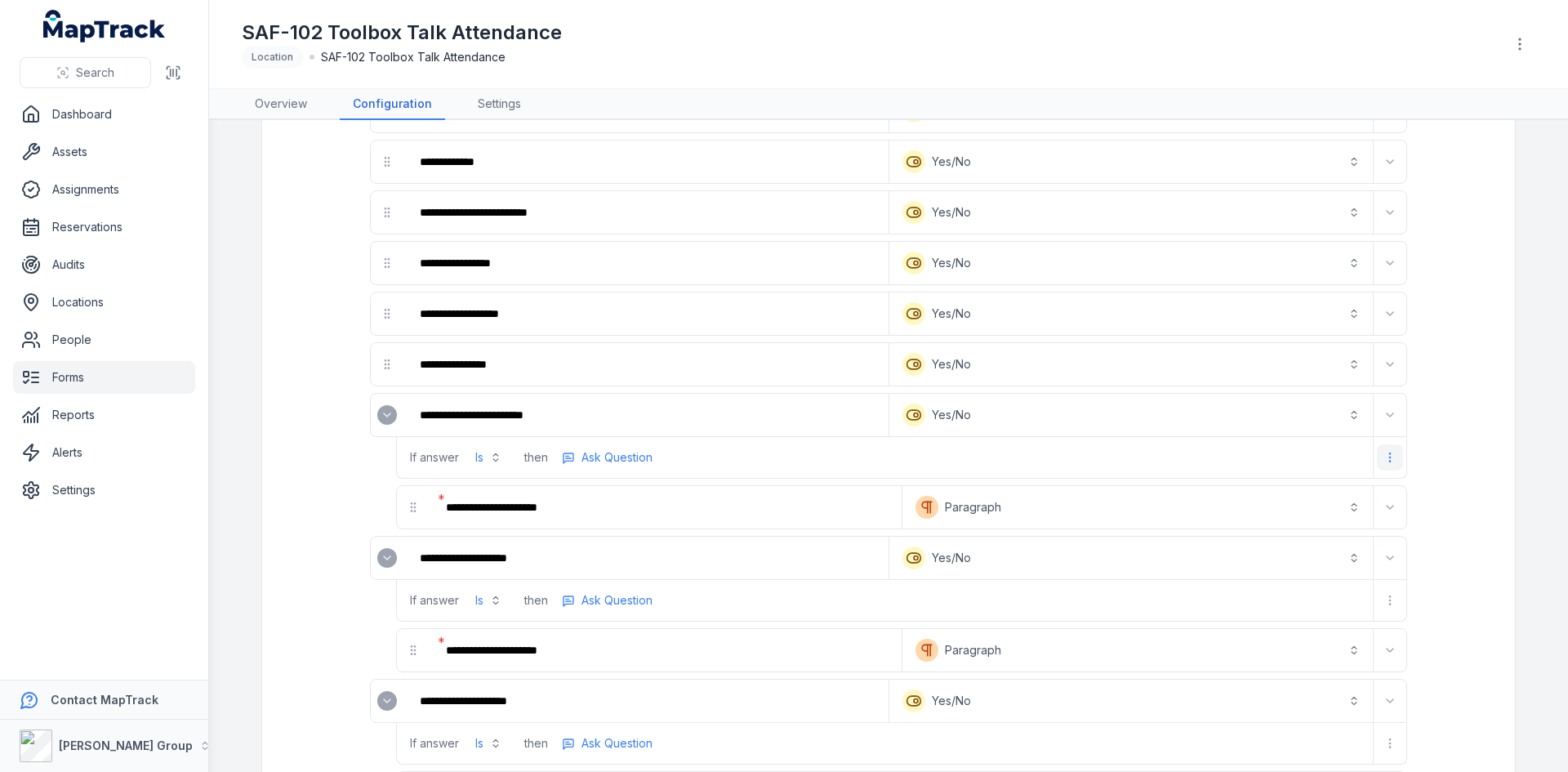
click at [1386, 464] on button "more-detail" at bounding box center [1390, 458] width 26 height 26
click at [1292, 528] on div "Remove Logic" at bounding box center [1299, 527] width 183 height 30
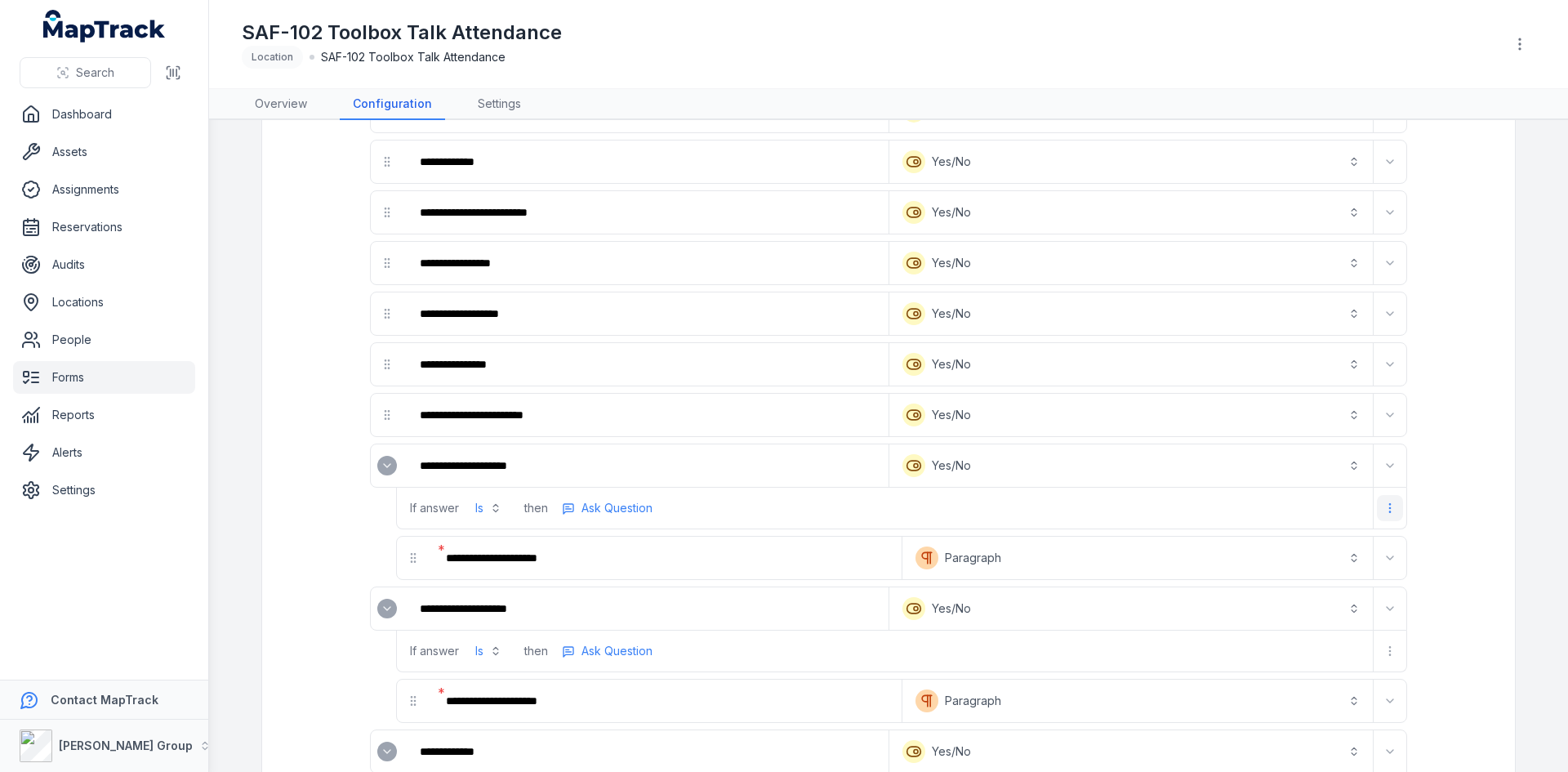
click at [1387, 514] on button "more-detail" at bounding box center [1390, 508] width 26 height 26
click at [1313, 570] on div "Remove Logic" at bounding box center [1299, 579] width 183 height 30
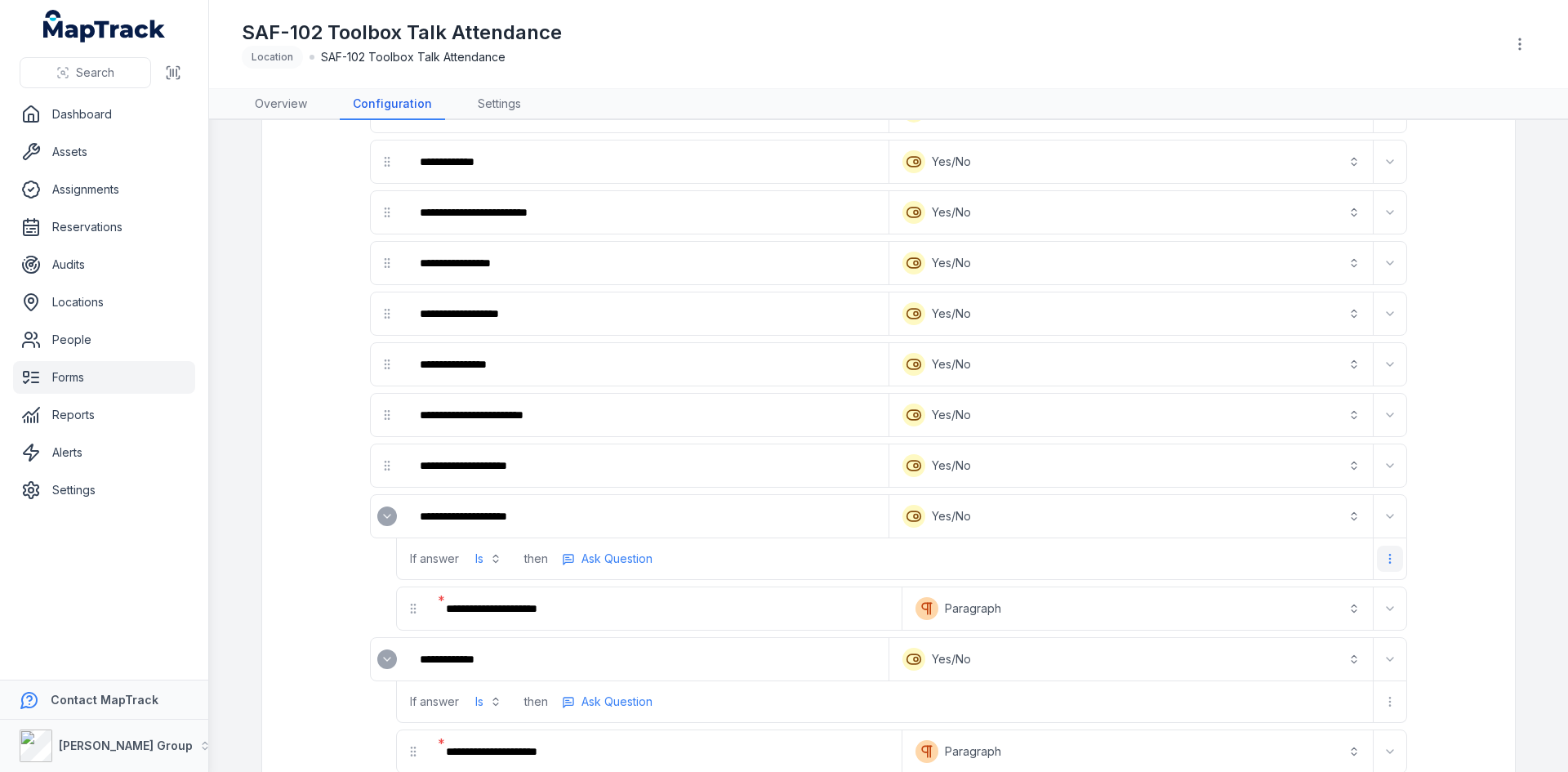
click at [1377, 556] on button "more-detail" at bounding box center [1390, 558] width 26 height 26
click at [1307, 630] on div "Remove Logic" at bounding box center [1299, 629] width 183 height 30
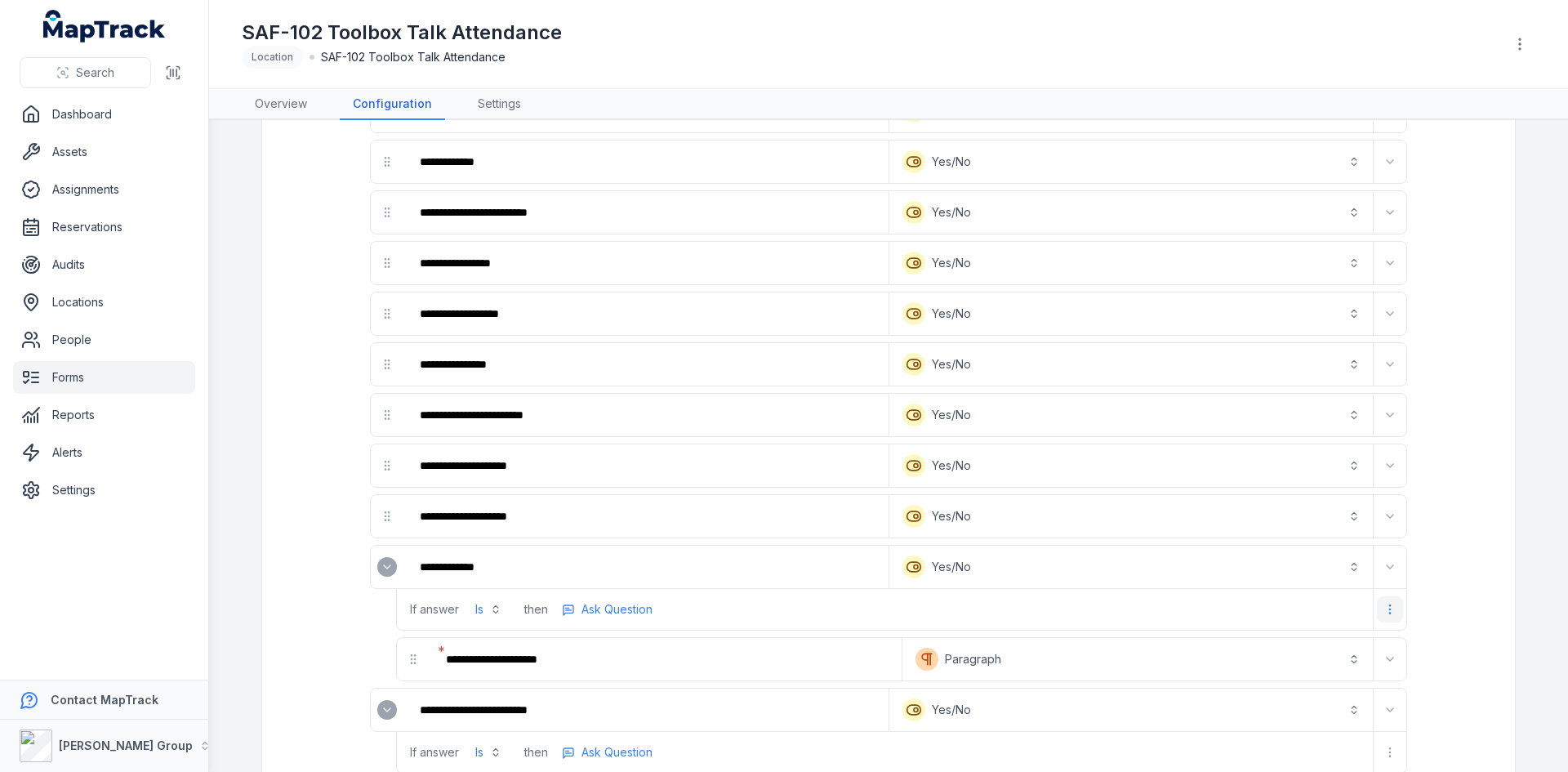
click at [1384, 606] on icon "more-detail" at bounding box center [1390, 609] width 13 height 13
click at [1295, 678] on div "Remove Logic" at bounding box center [1299, 680] width 183 height 30
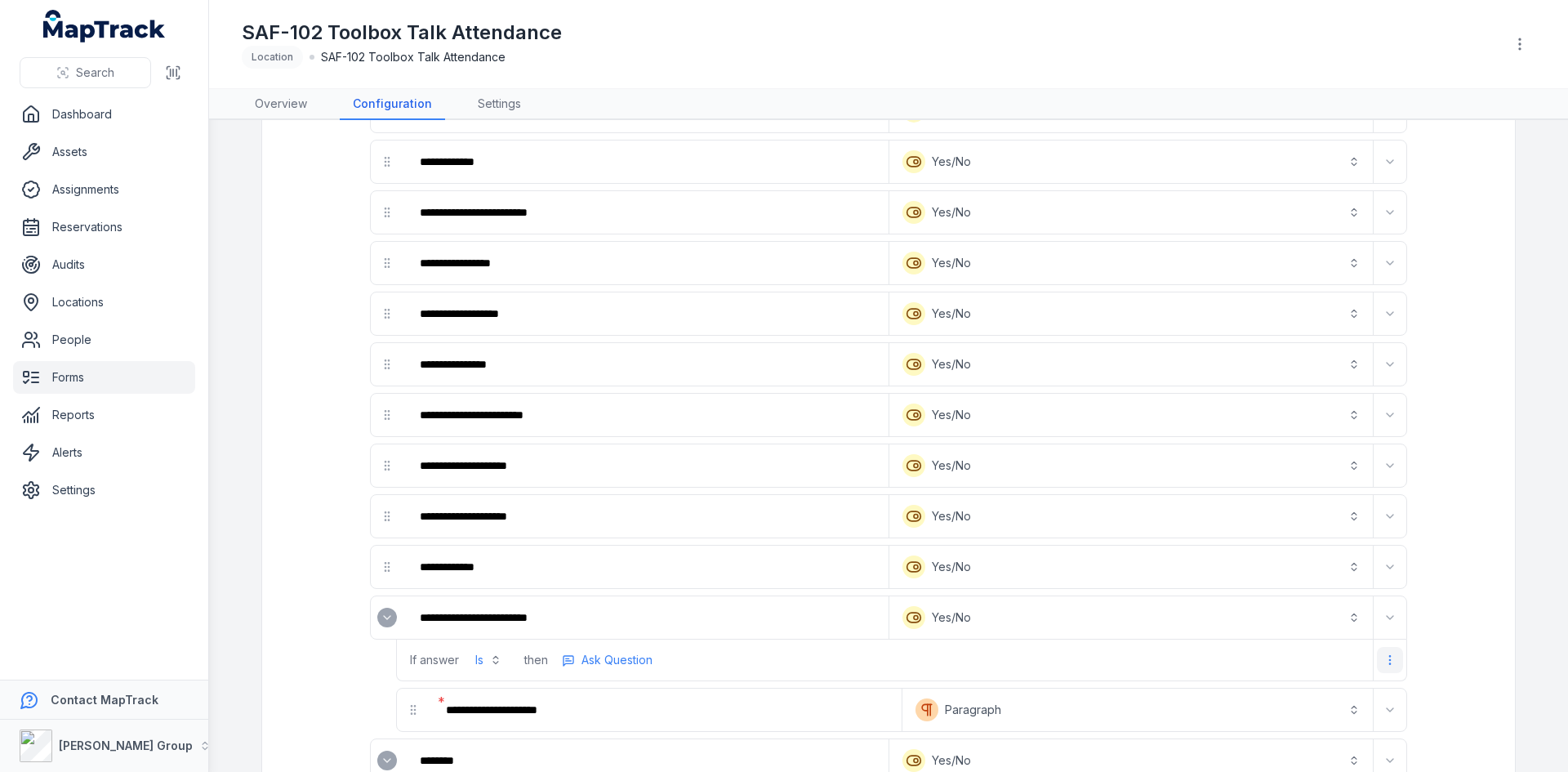
click at [1377, 661] on button "more-detail" at bounding box center [1390, 659] width 26 height 26
click at [1288, 733] on div "Remove Logic" at bounding box center [1299, 730] width 183 height 30
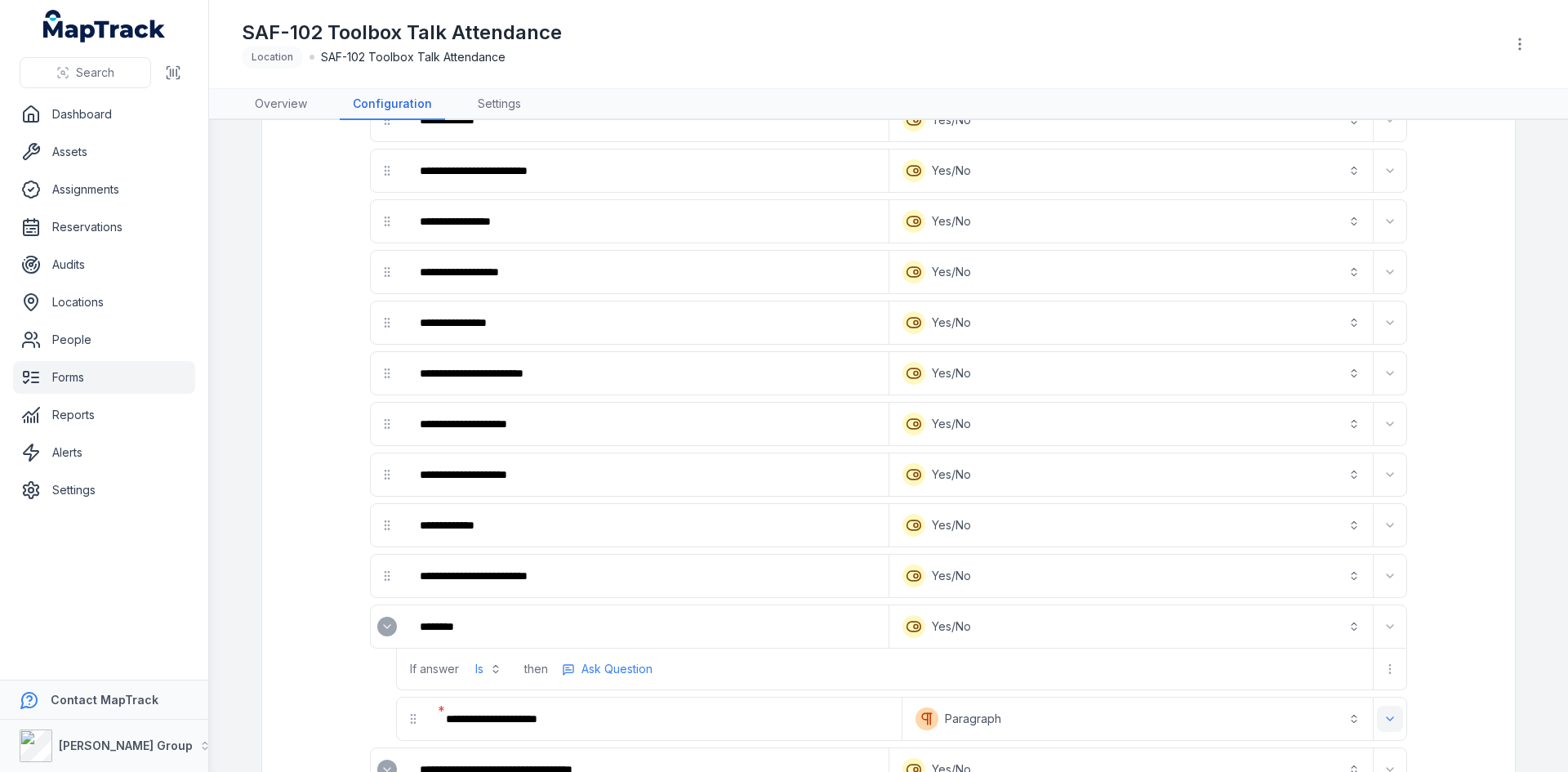
scroll to position [979, 0]
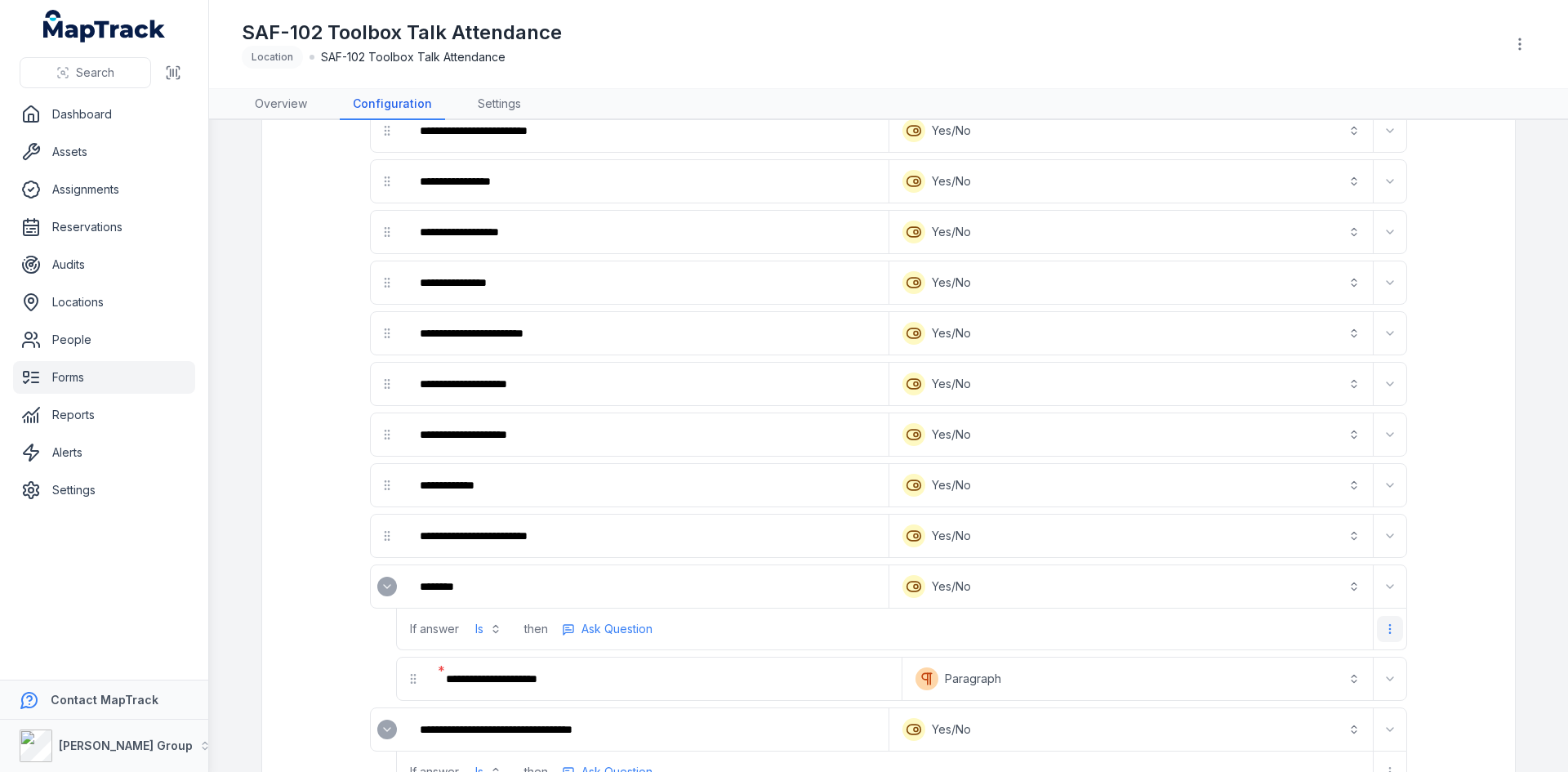
click at [1389, 628] on circle "more-detail" at bounding box center [1389, 628] width 1 height 1
click at [1291, 712] on div "Remove Logic" at bounding box center [1299, 699] width 183 height 30
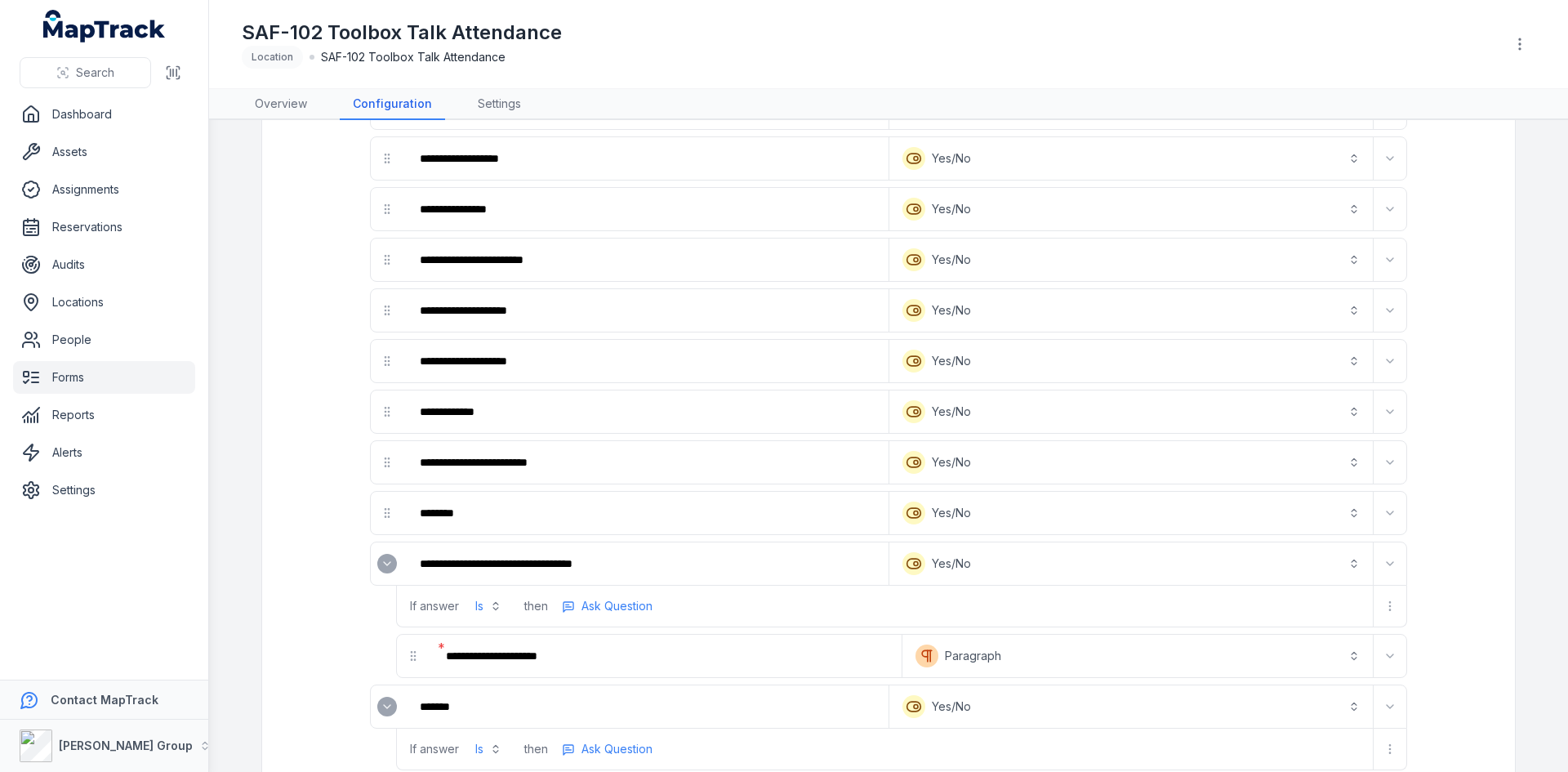
scroll to position [1143, 0]
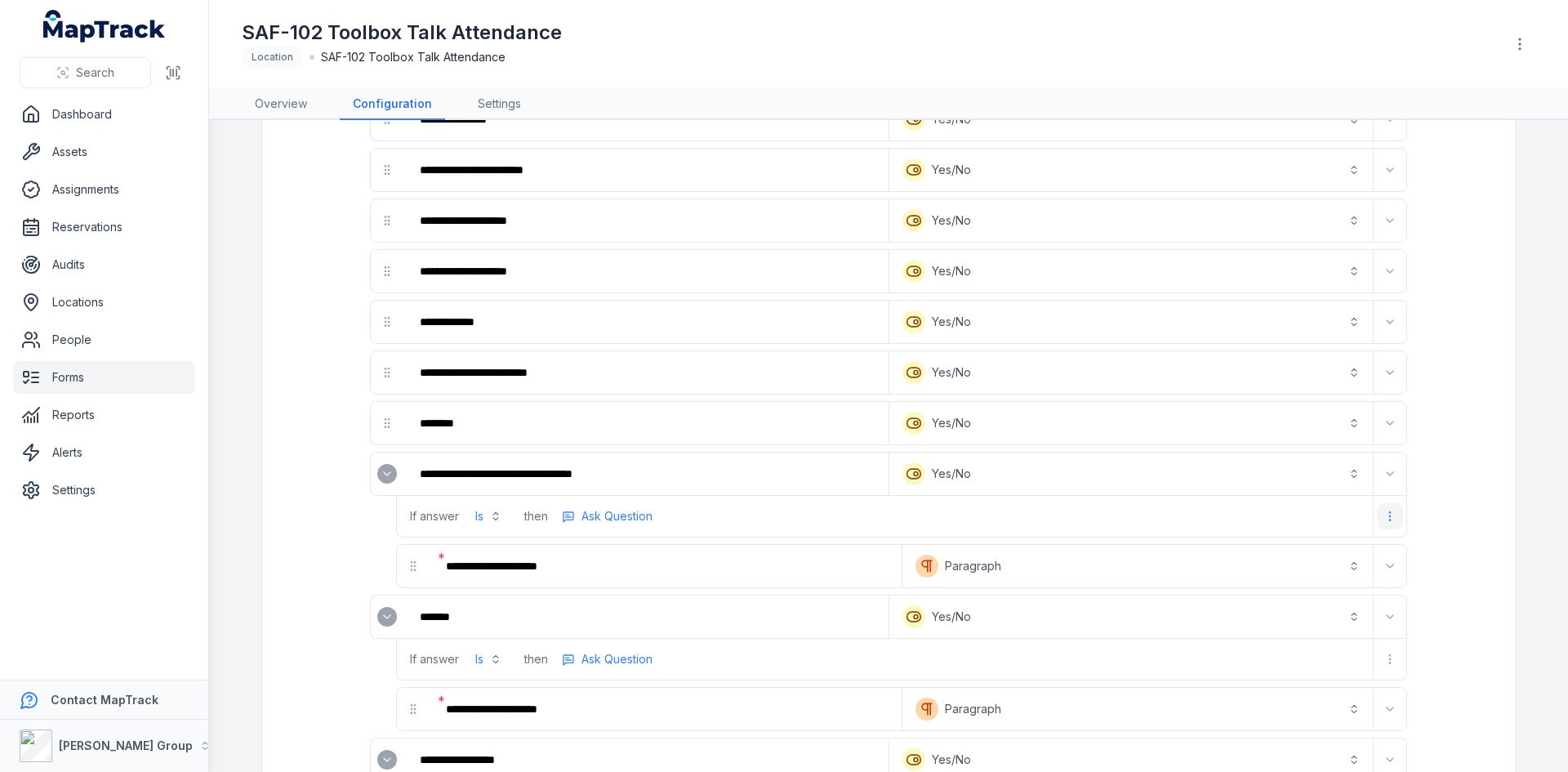
click at [1387, 520] on icon "more-detail" at bounding box center [1390, 516] width 13 height 13
click at [1290, 594] on div "Remove Logic" at bounding box center [1299, 586] width 183 height 30
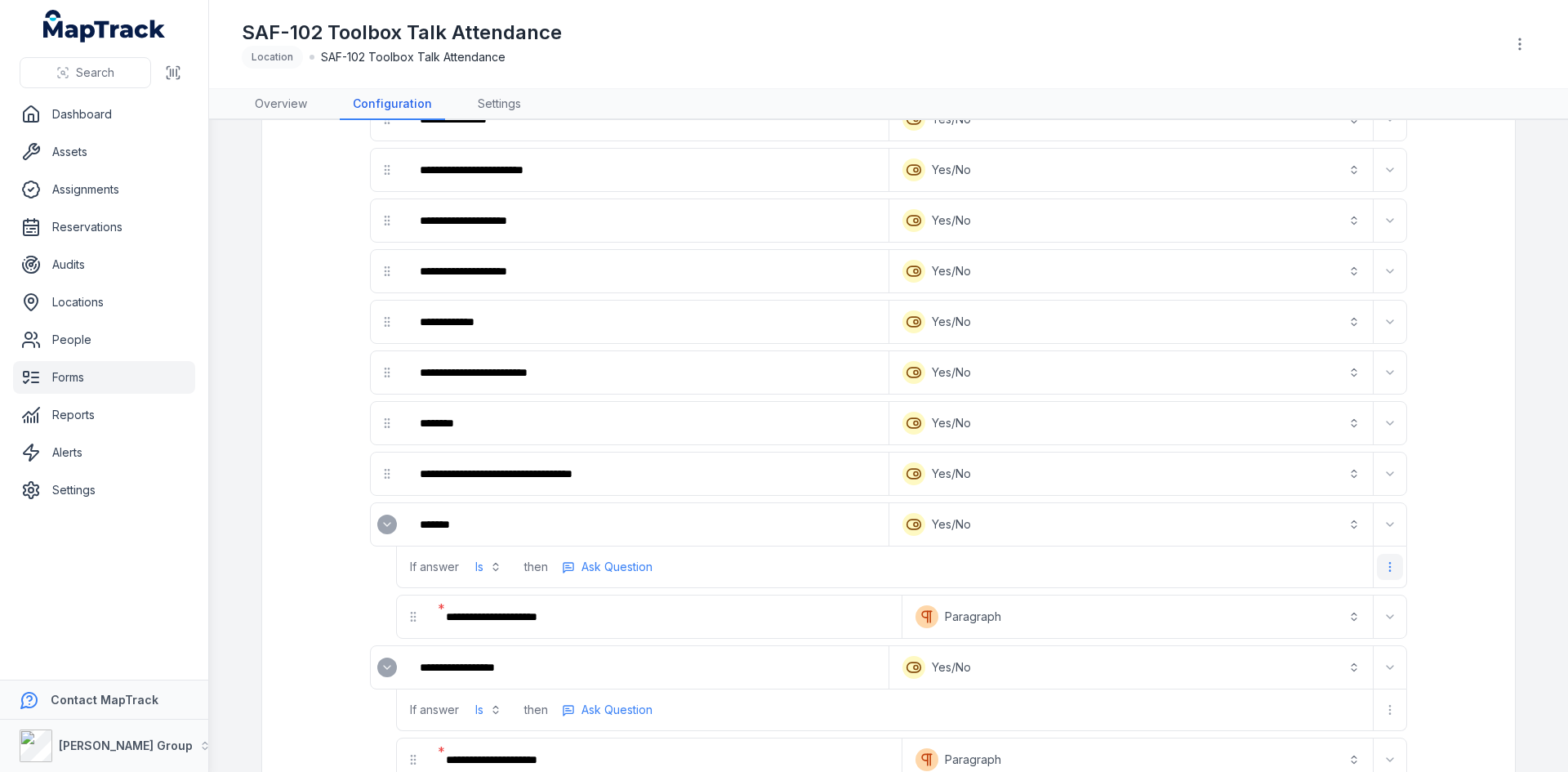
click at [1388, 565] on icon "more-detail" at bounding box center [1390, 566] width 13 height 13
click at [1327, 632] on div "Remove Logic" at bounding box center [1299, 637] width 183 height 30
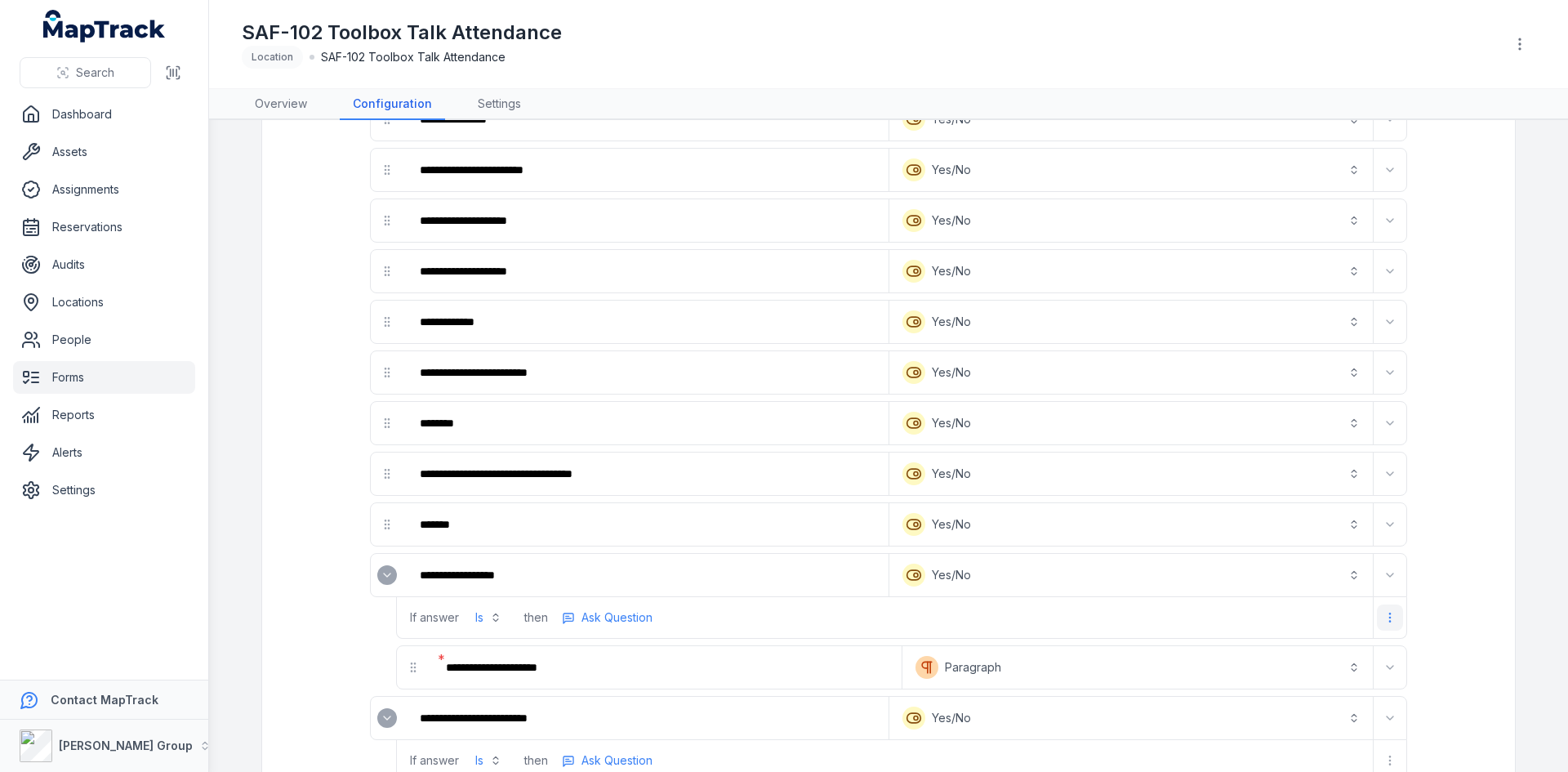
click at [1377, 610] on button "more-detail" at bounding box center [1390, 618] width 26 height 26
click at [1285, 687] on div "Remove Logic" at bounding box center [1299, 687] width 183 height 30
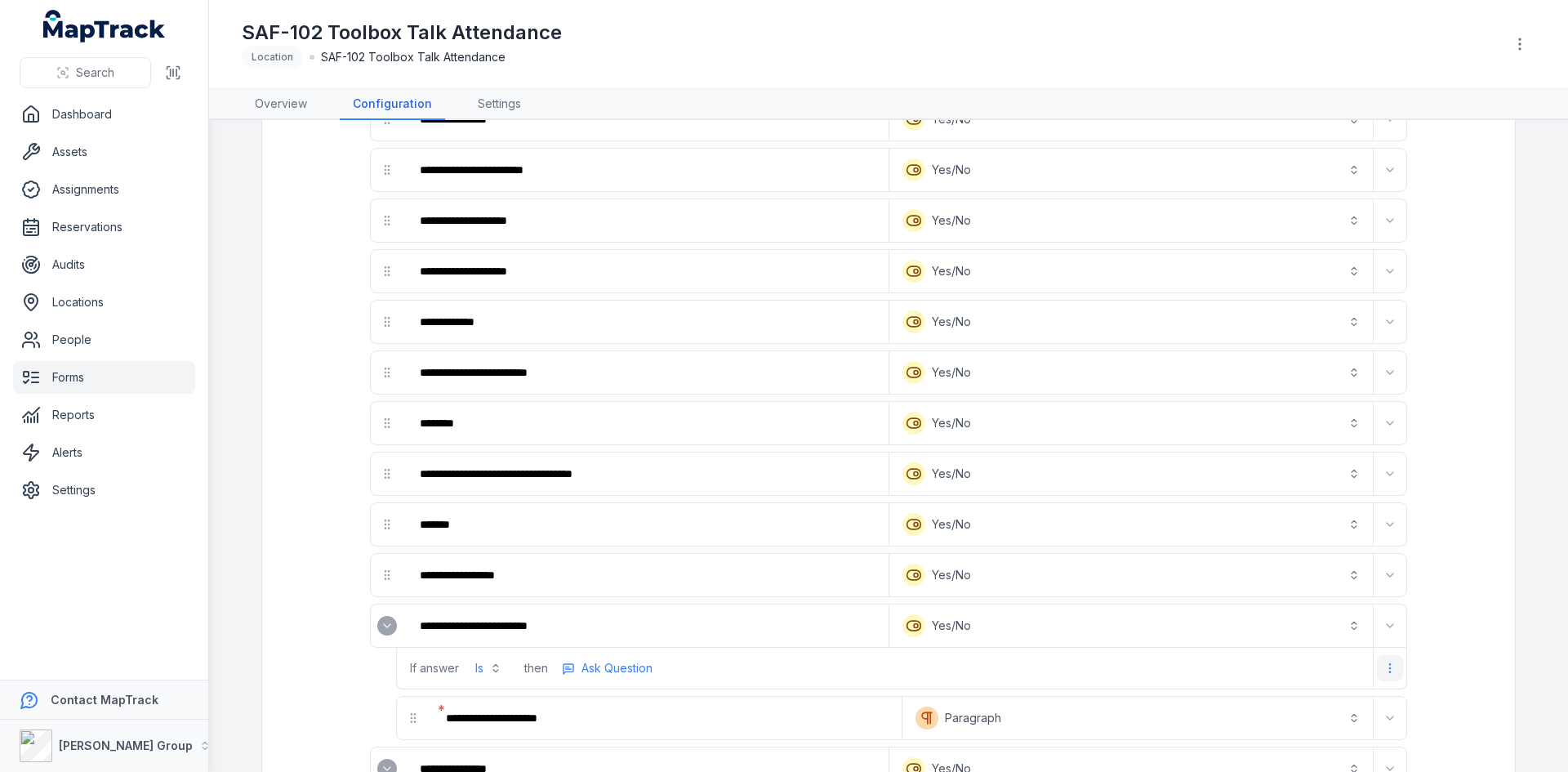
click at [1388, 659] on button "more-detail" at bounding box center [1390, 668] width 26 height 26
click at [1312, 732] on div "Remove Logic" at bounding box center [1299, 739] width 183 height 30
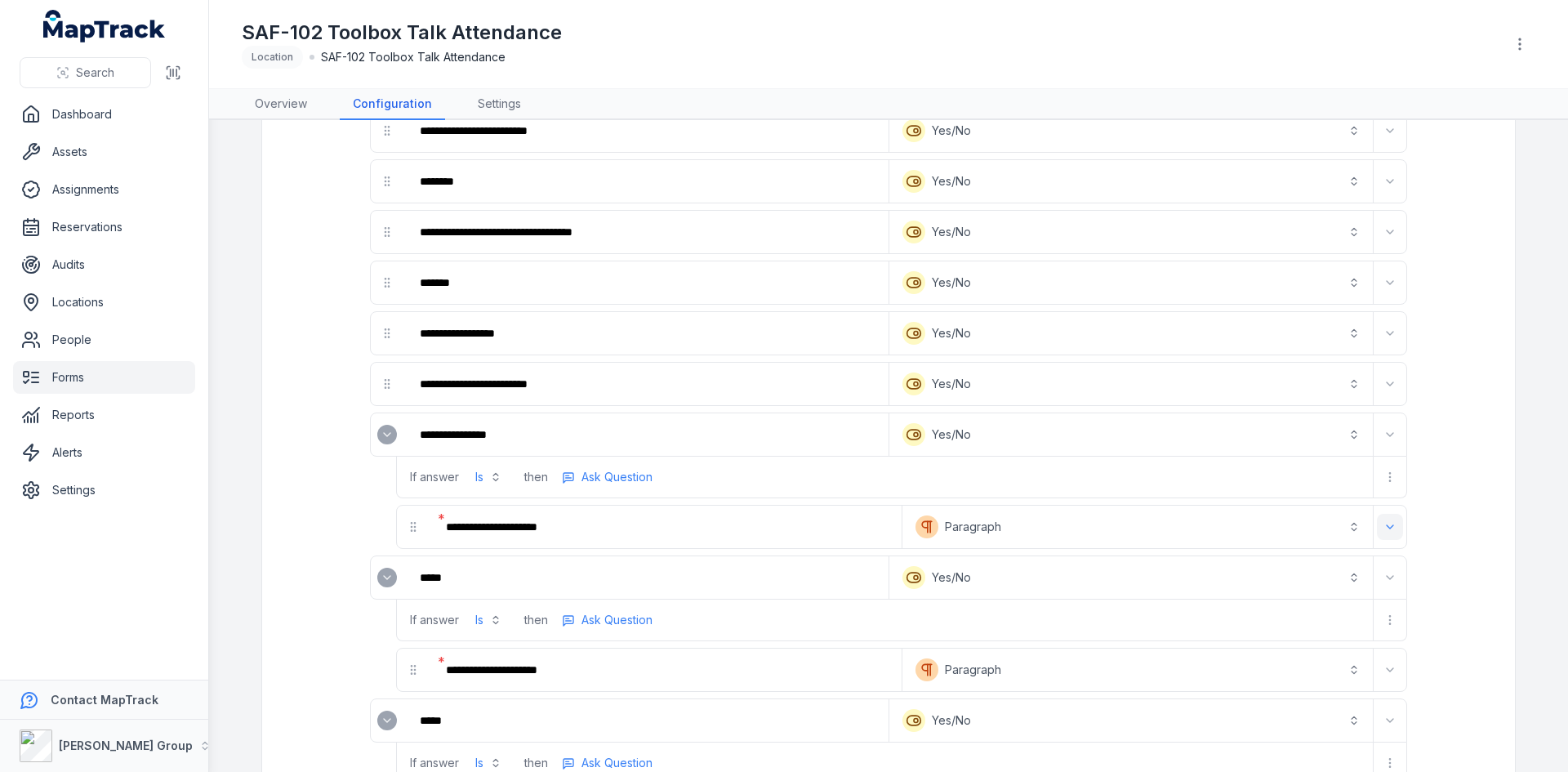
scroll to position [1388, 0]
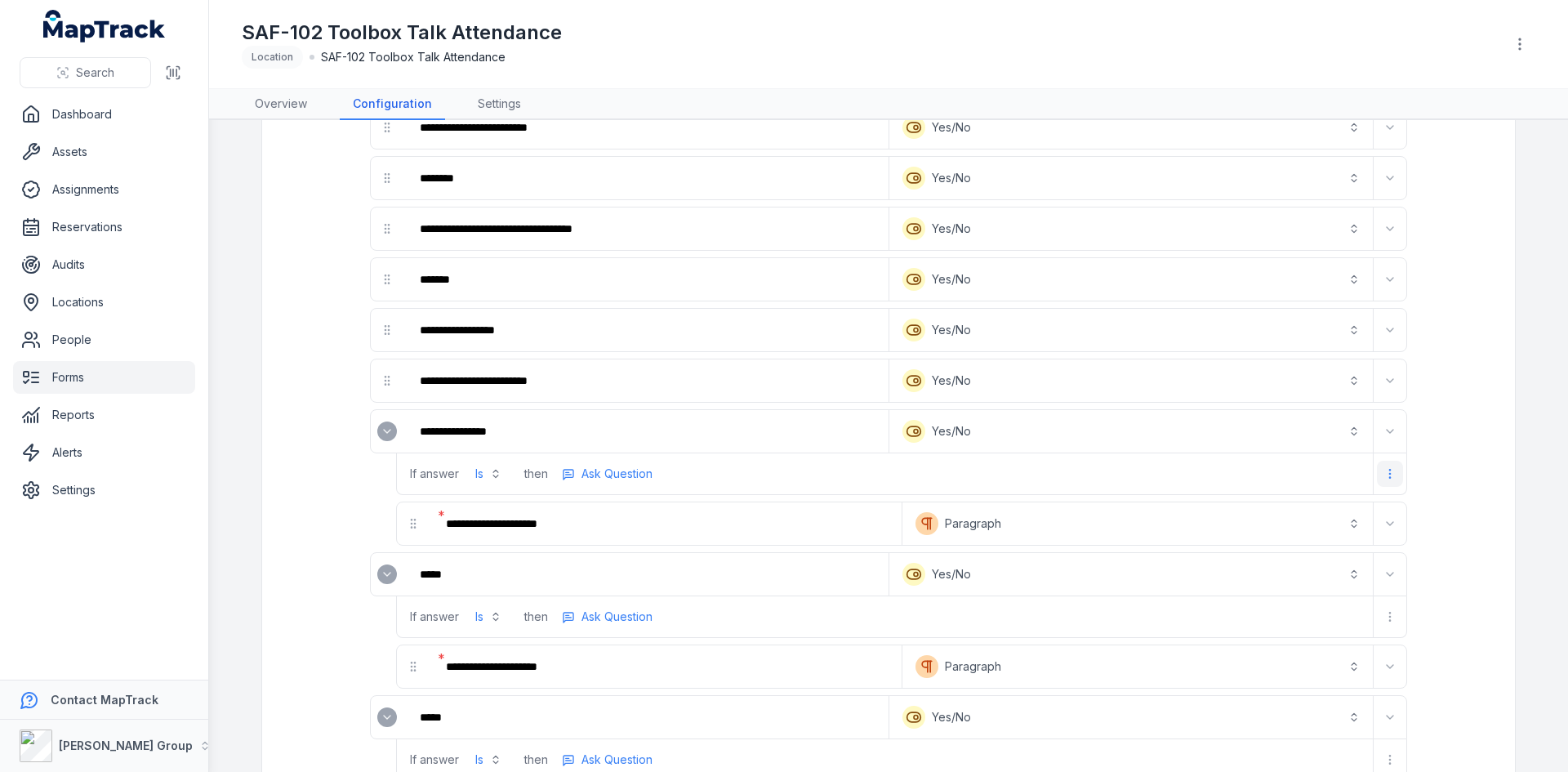
click at [1382, 461] on button "more-detail" at bounding box center [1390, 473] width 26 height 26
click at [1312, 534] on div "Remove Logic" at bounding box center [1299, 544] width 183 height 30
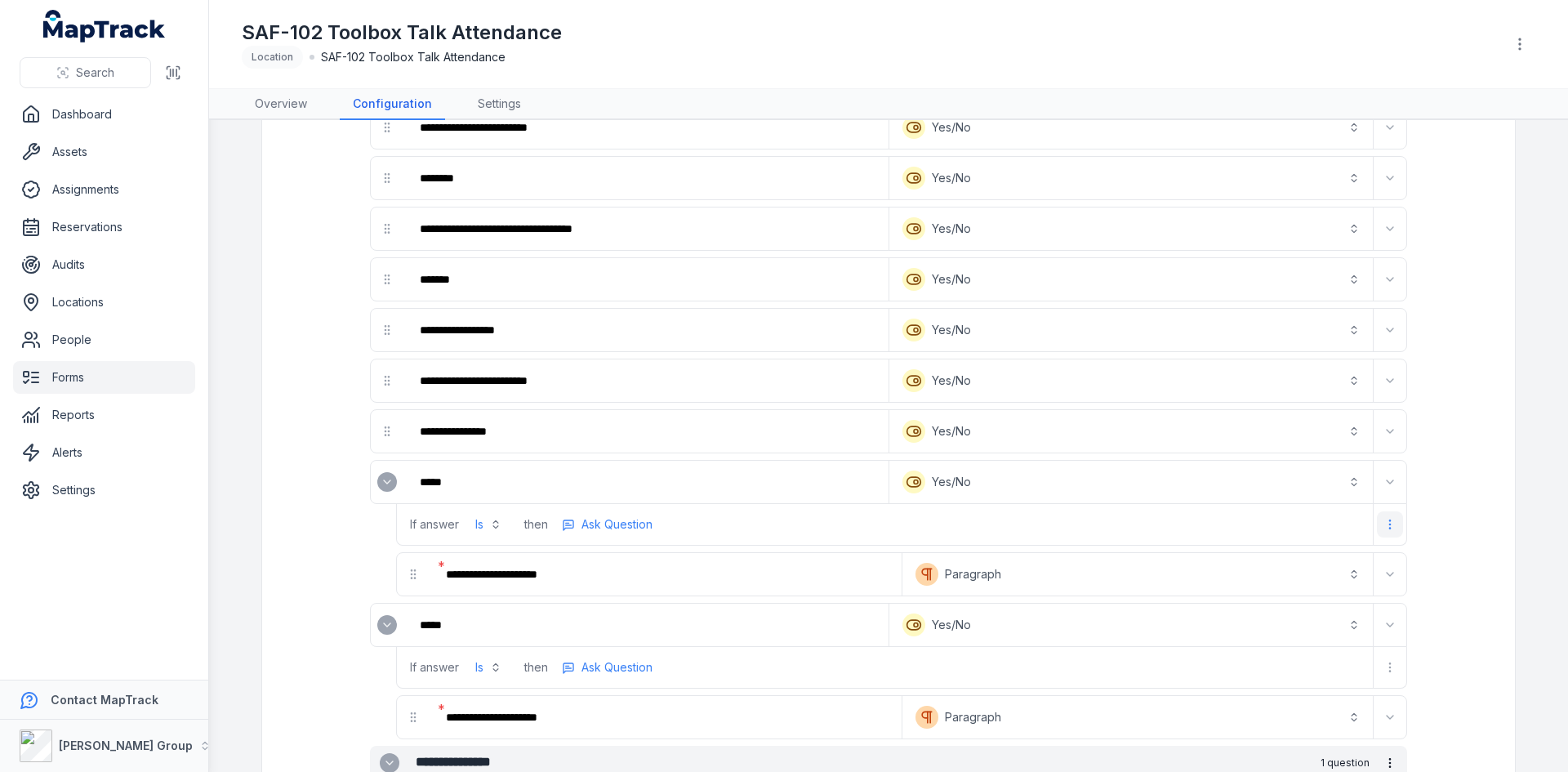
click at [1390, 526] on icon "more-detail" at bounding box center [1390, 525] width 13 height 13
click at [1319, 591] on div "Remove Logic" at bounding box center [1299, 594] width 183 height 30
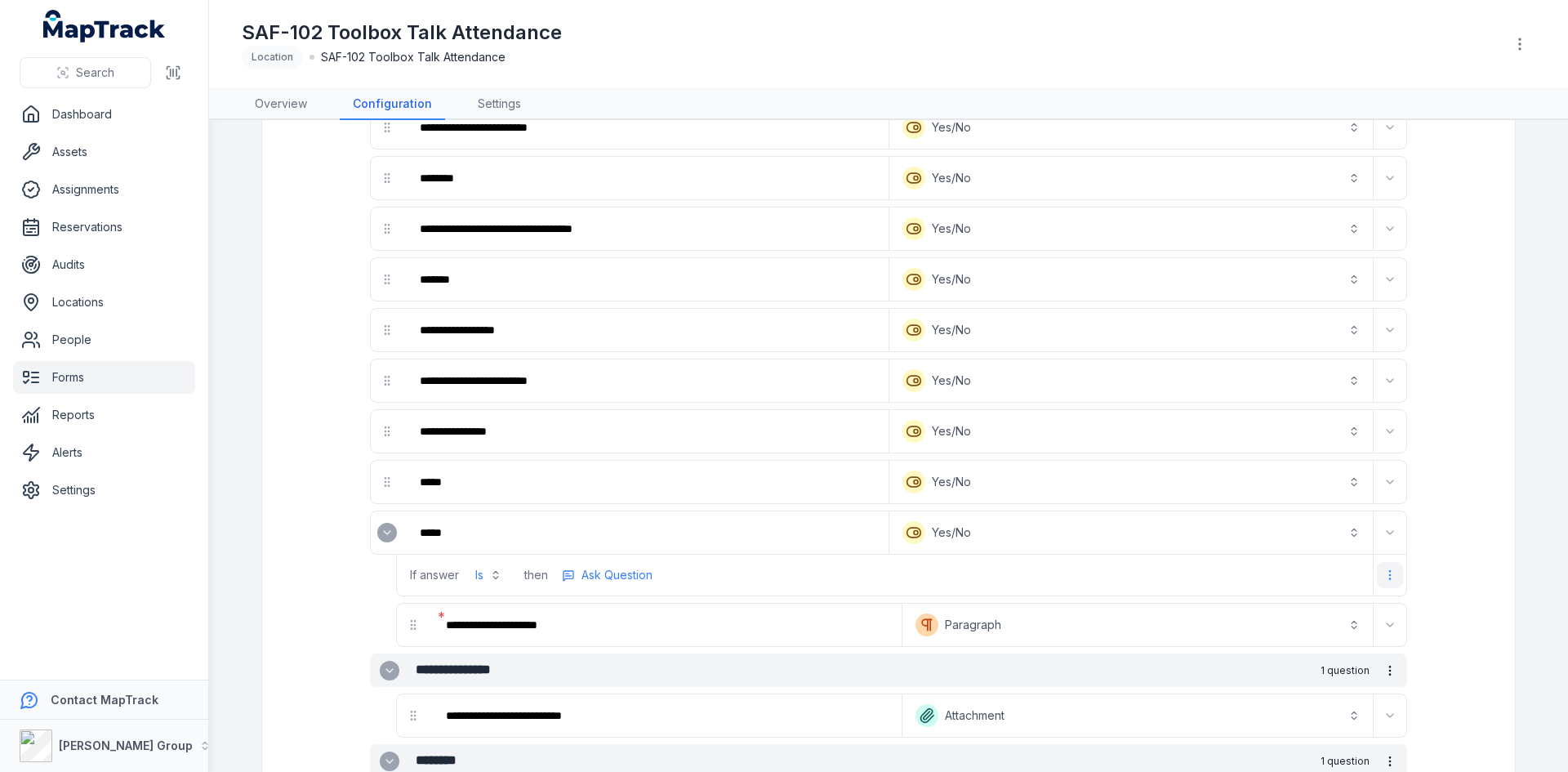
click at [1384, 571] on icon "more-detail" at bounding box center [1390, 575] width 13 height 13
click at [1310, 647] on div "Remove Logic" at bounding box center [1299, 646] width 183 height 30
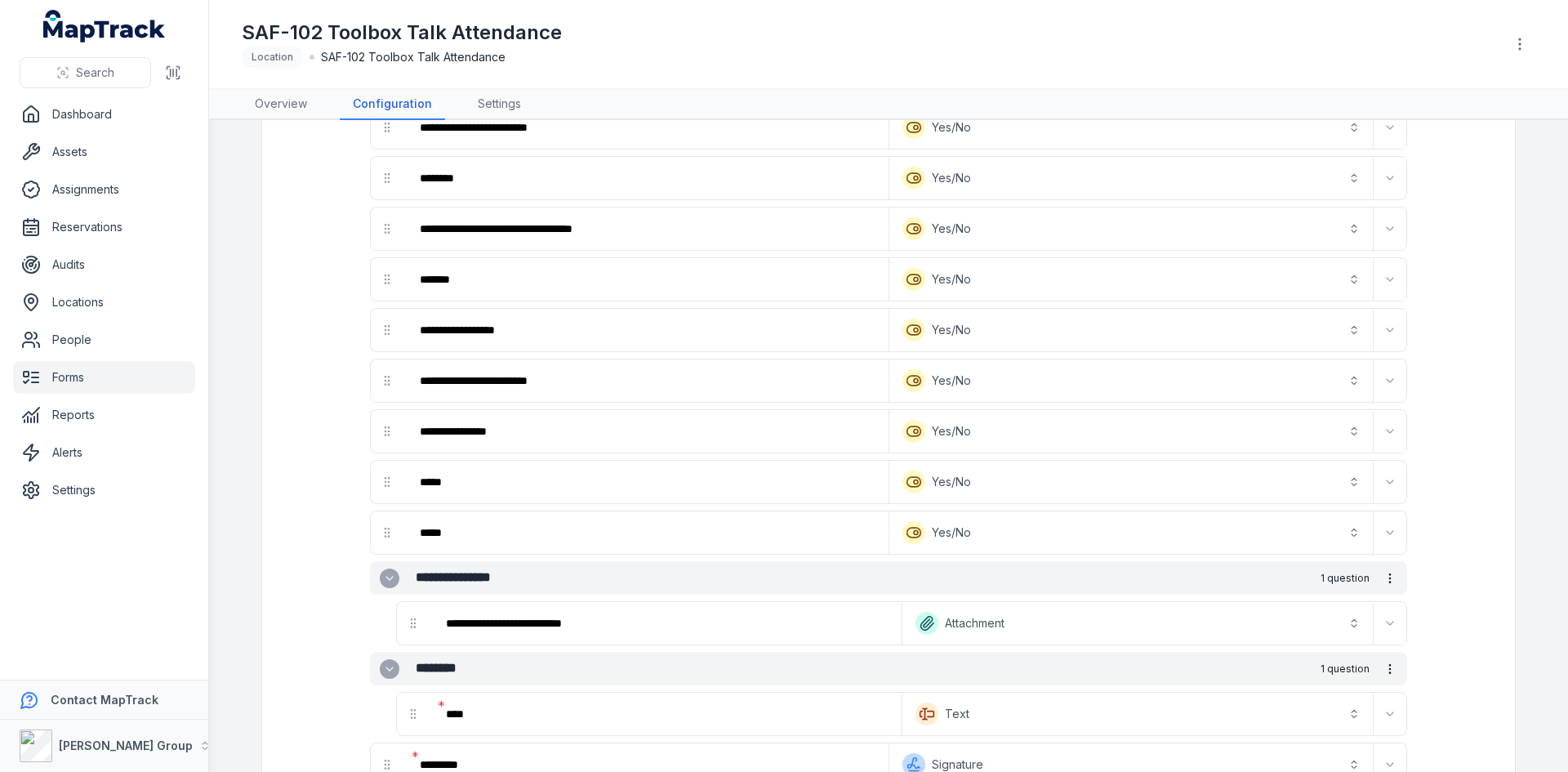
click at [1132, 534] on button "**********" at bounding box center [1131, 532] width 477 height 36
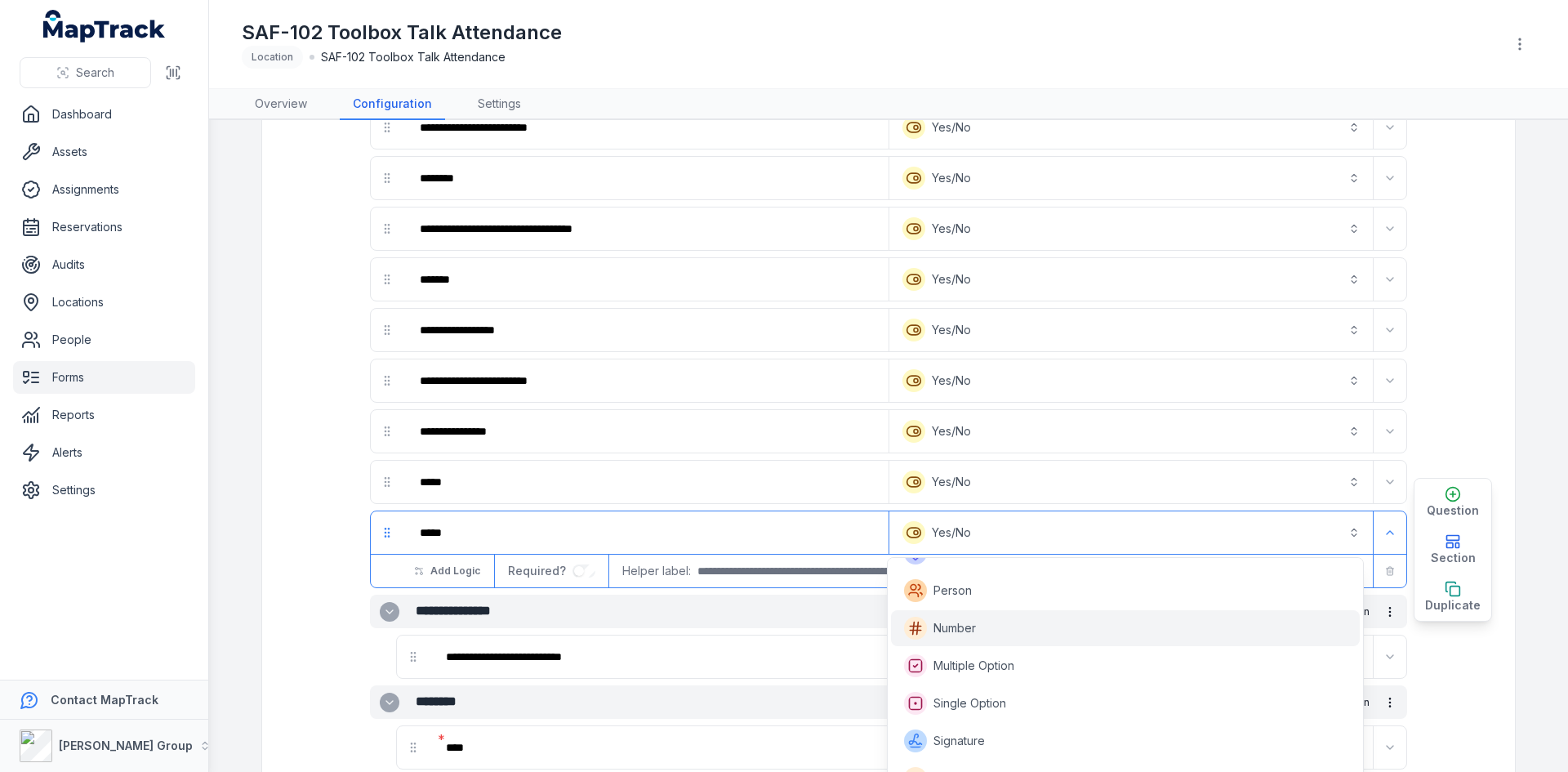
scroll to position [424, 0]
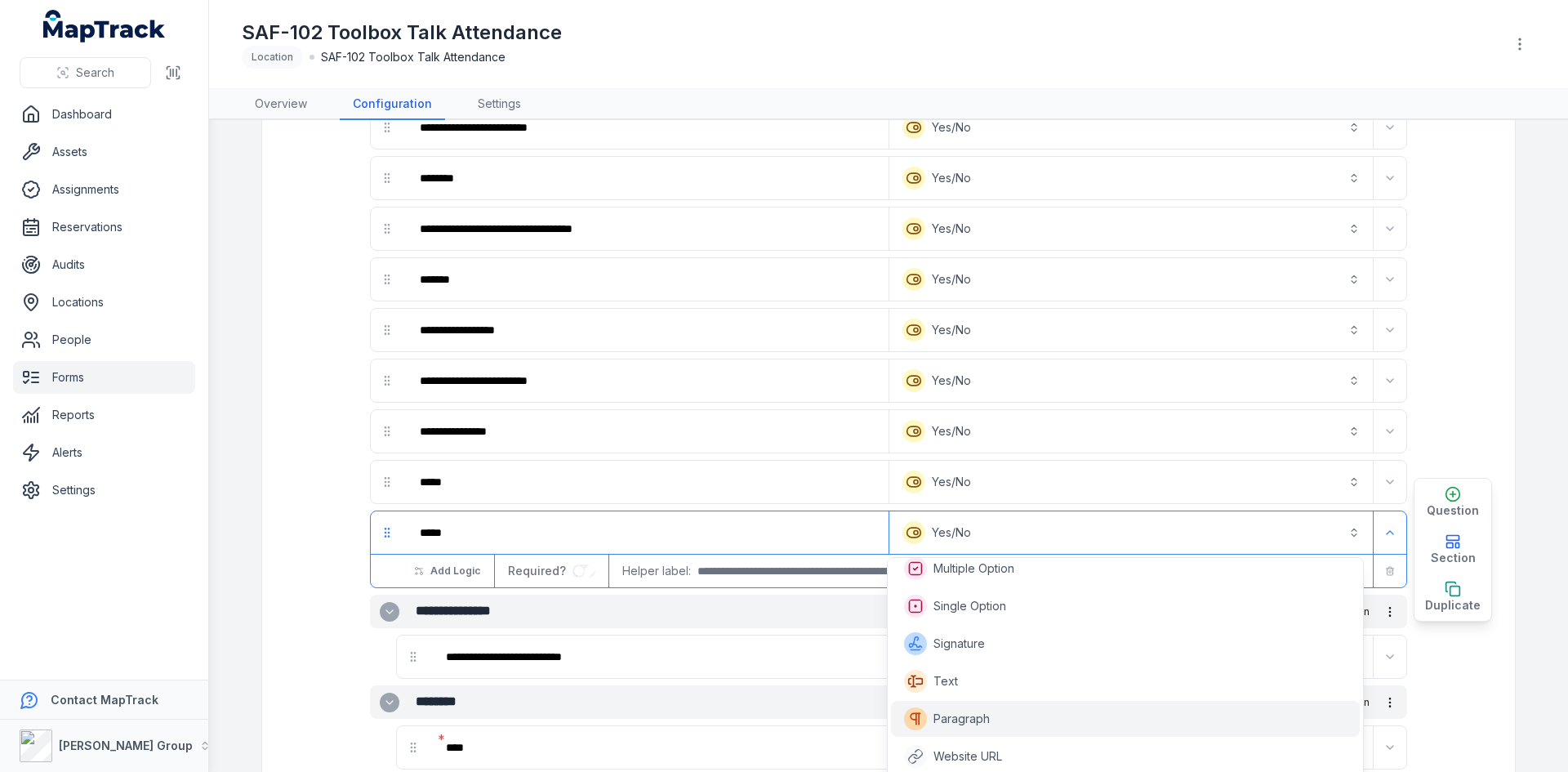
click at [962, 715] on span "Paragraph" at bounding box center [961, 719] width 57 height 17
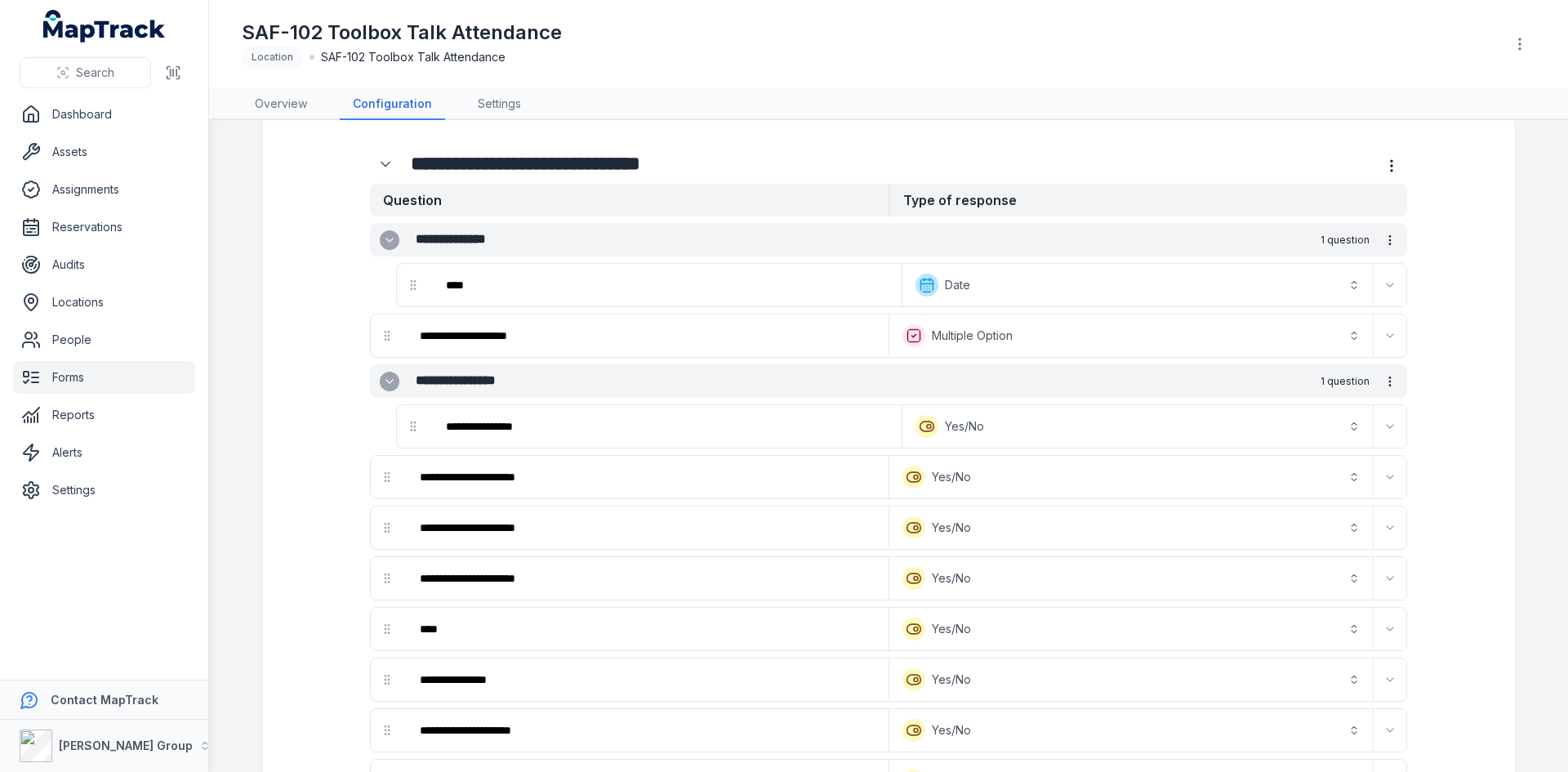
scroll to position [0, 0]
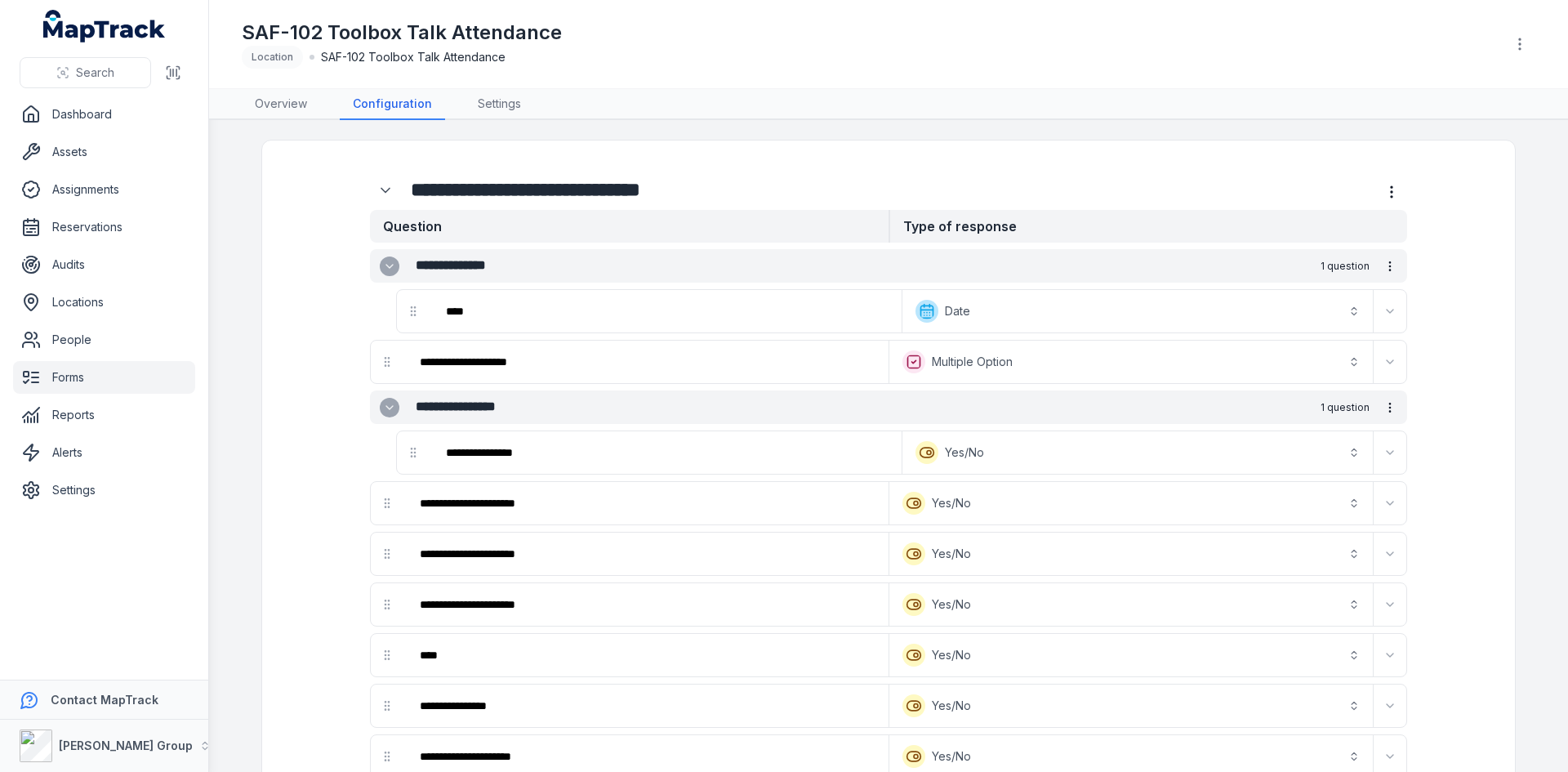
click at [1031, 363] on button "**********" at bounding box center [1131, 362] width 477 height 36
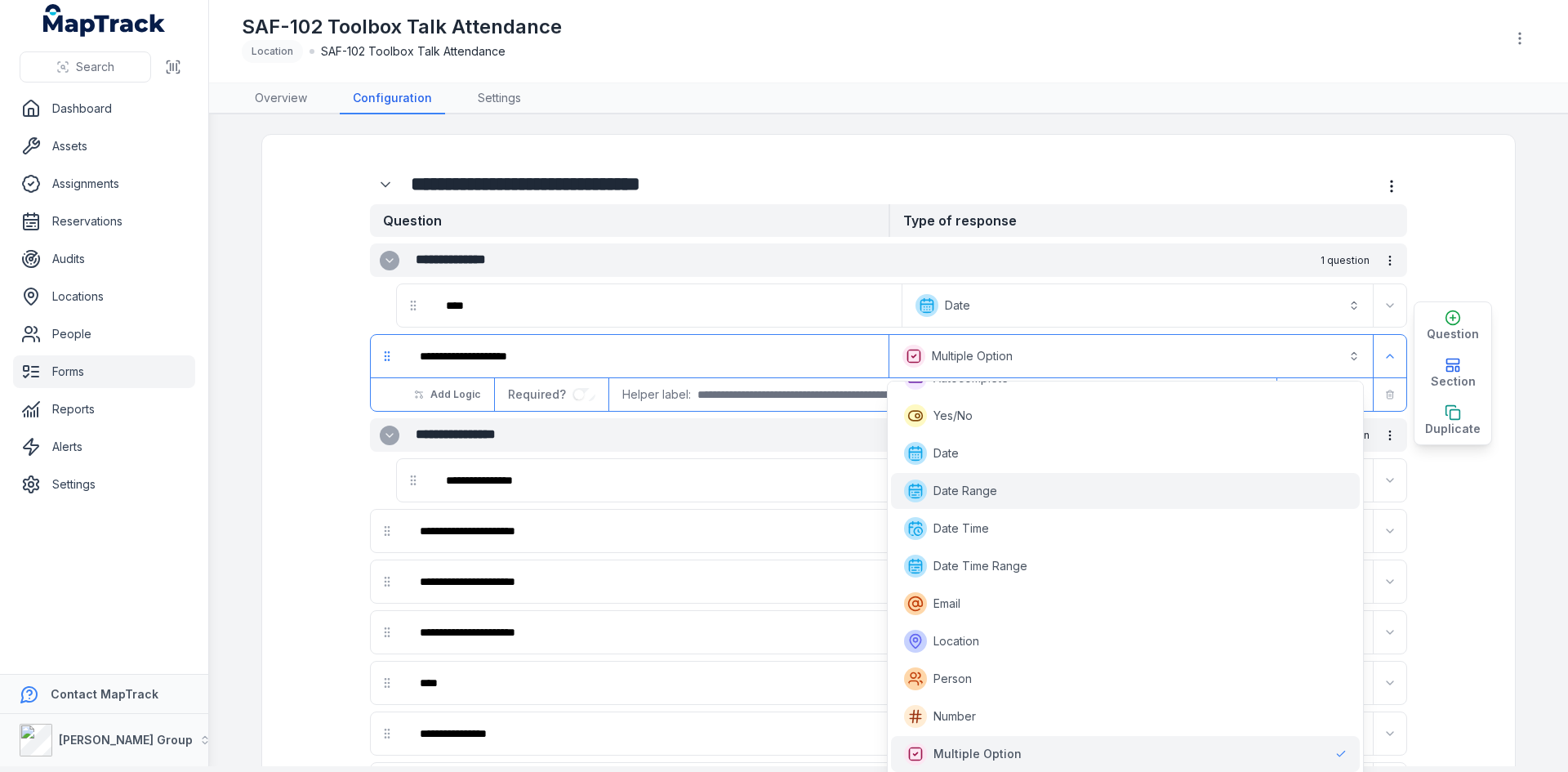
scroll to position [225, 0]
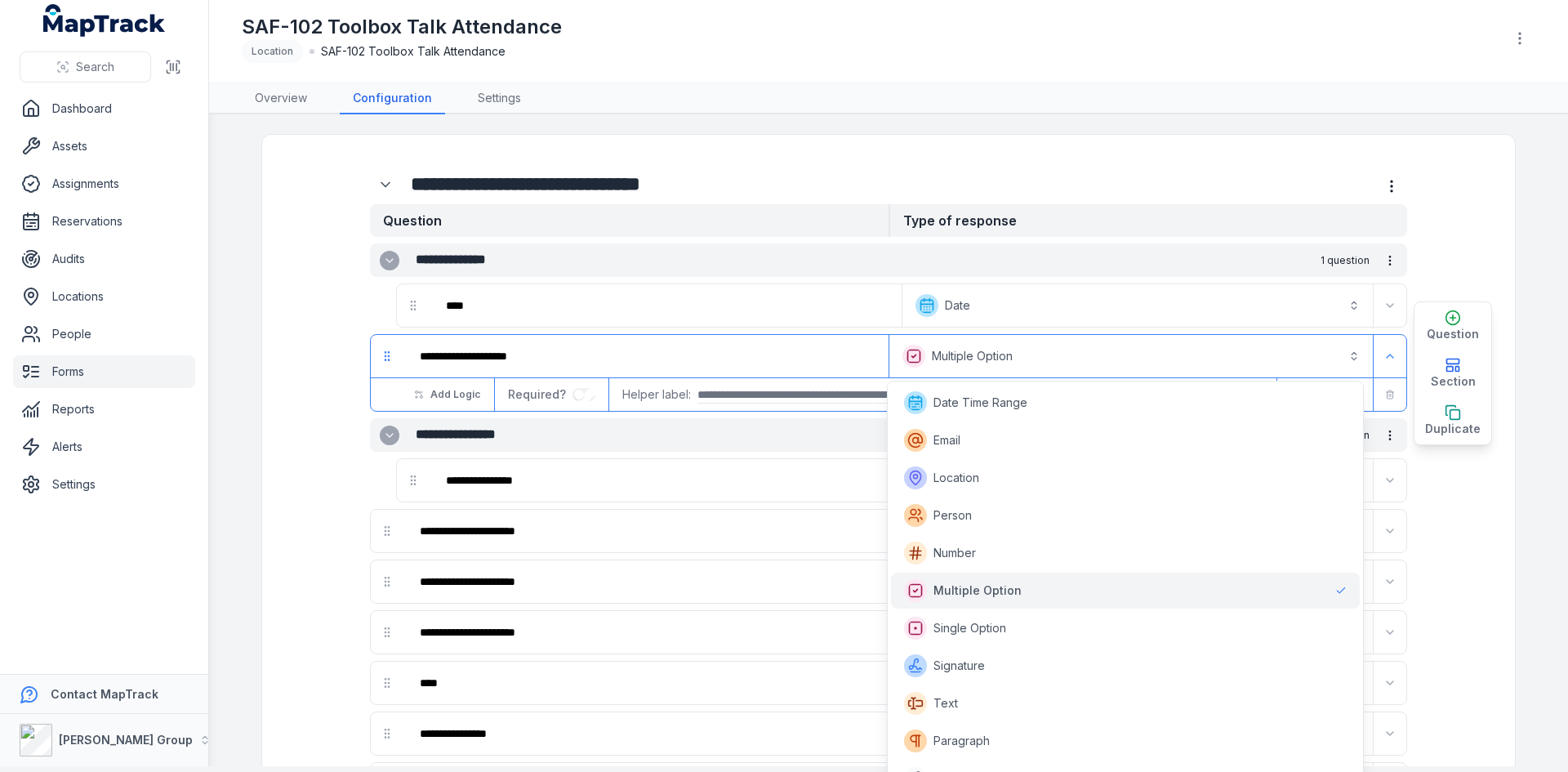
click at [714, 397] on input "text" at bounding box center [972, 394] width 550 height 17
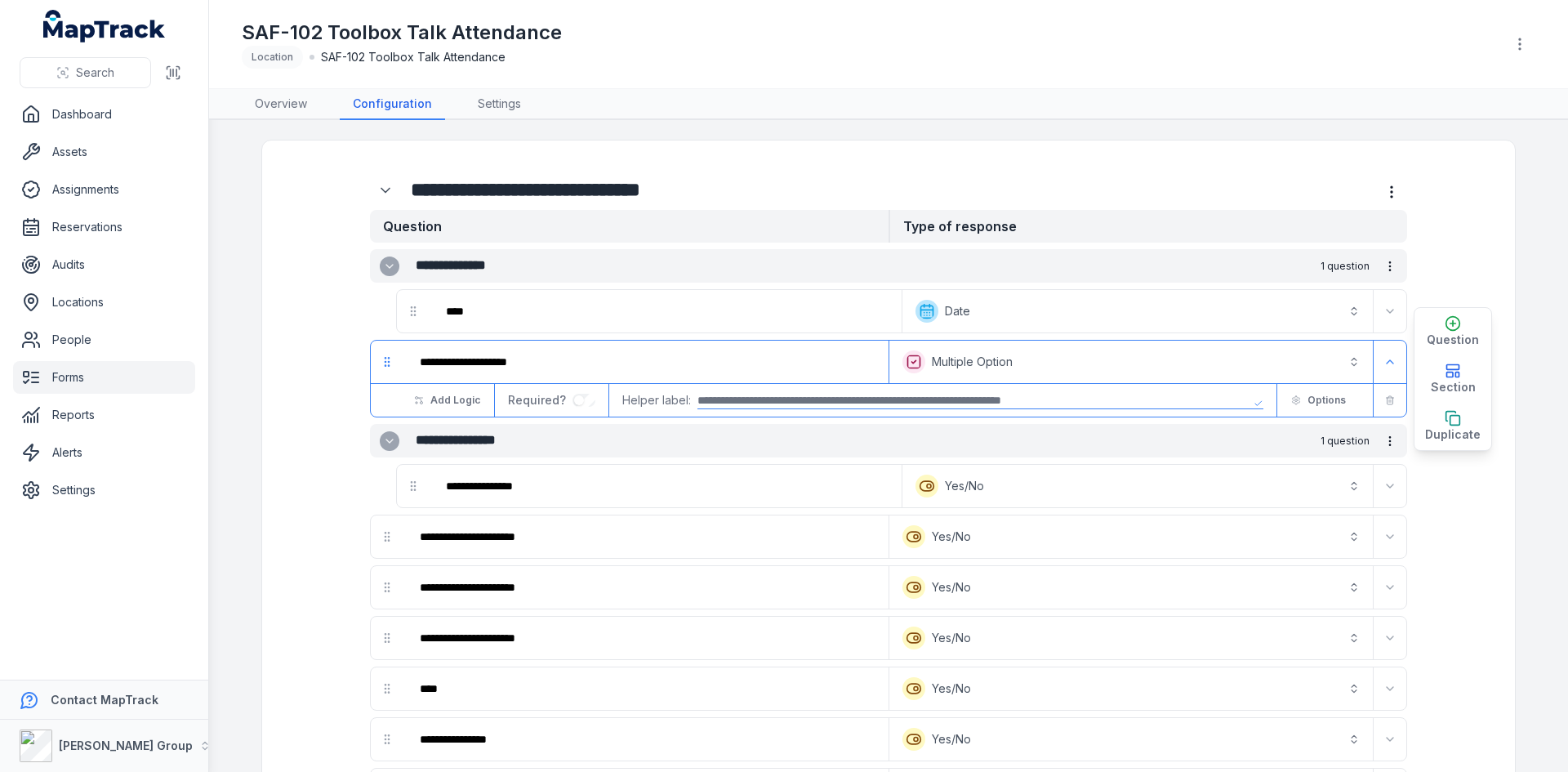
scroll to position [0, 0]
click at [453, 393] on span "Add Logic" at bounding box center [456, 400] width 50 height 13
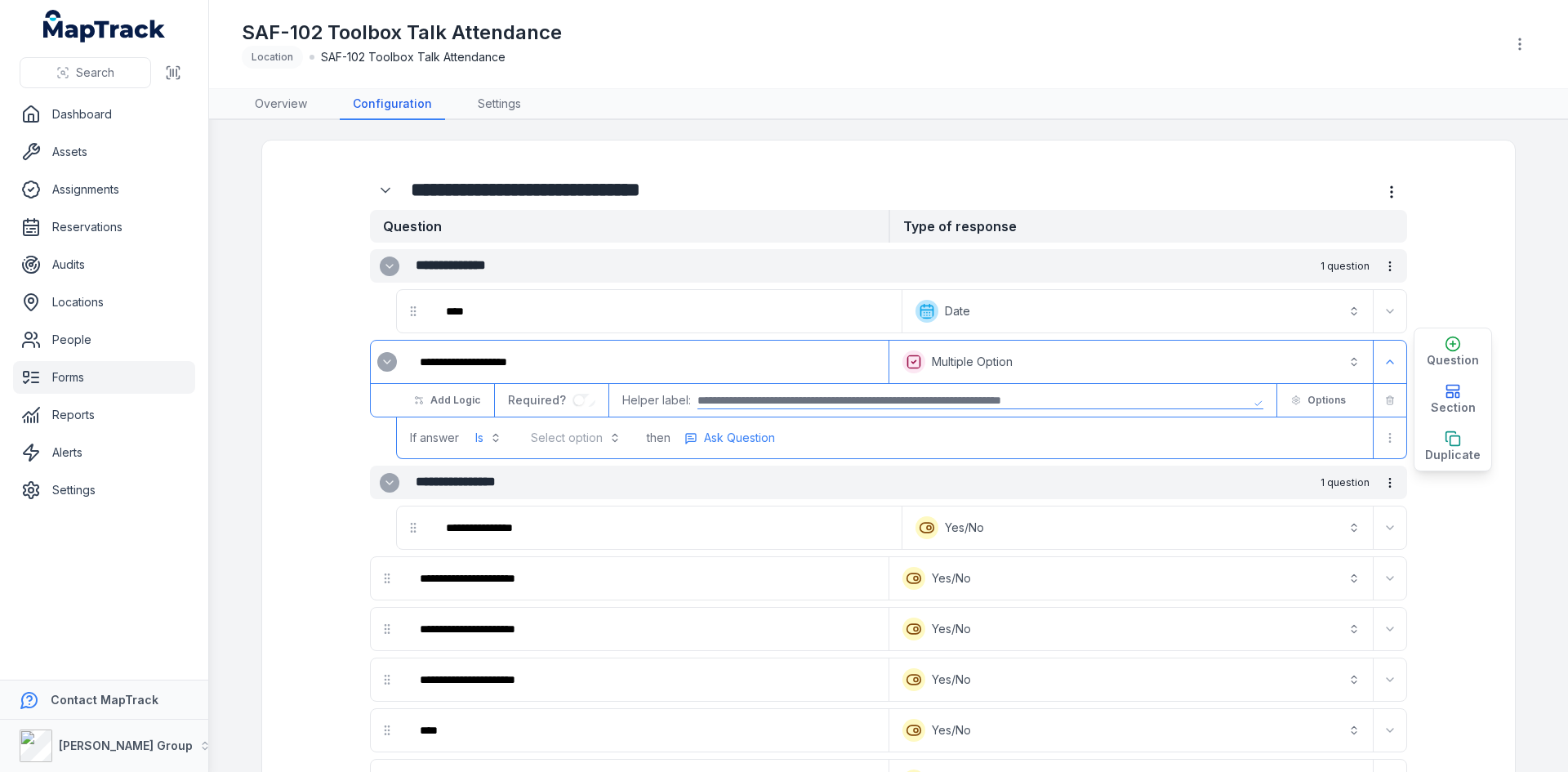
click at [567, 438] on button "Select option" at bounding box center [576, 438] width 110 height 30
click at [566, 474] on span "Drug and Alcohol" at bounding box center [571, 478] width 74 height 17
click at [725, 431] on span "Ask Question" at bounding box center [760, 438] width 71 height 17
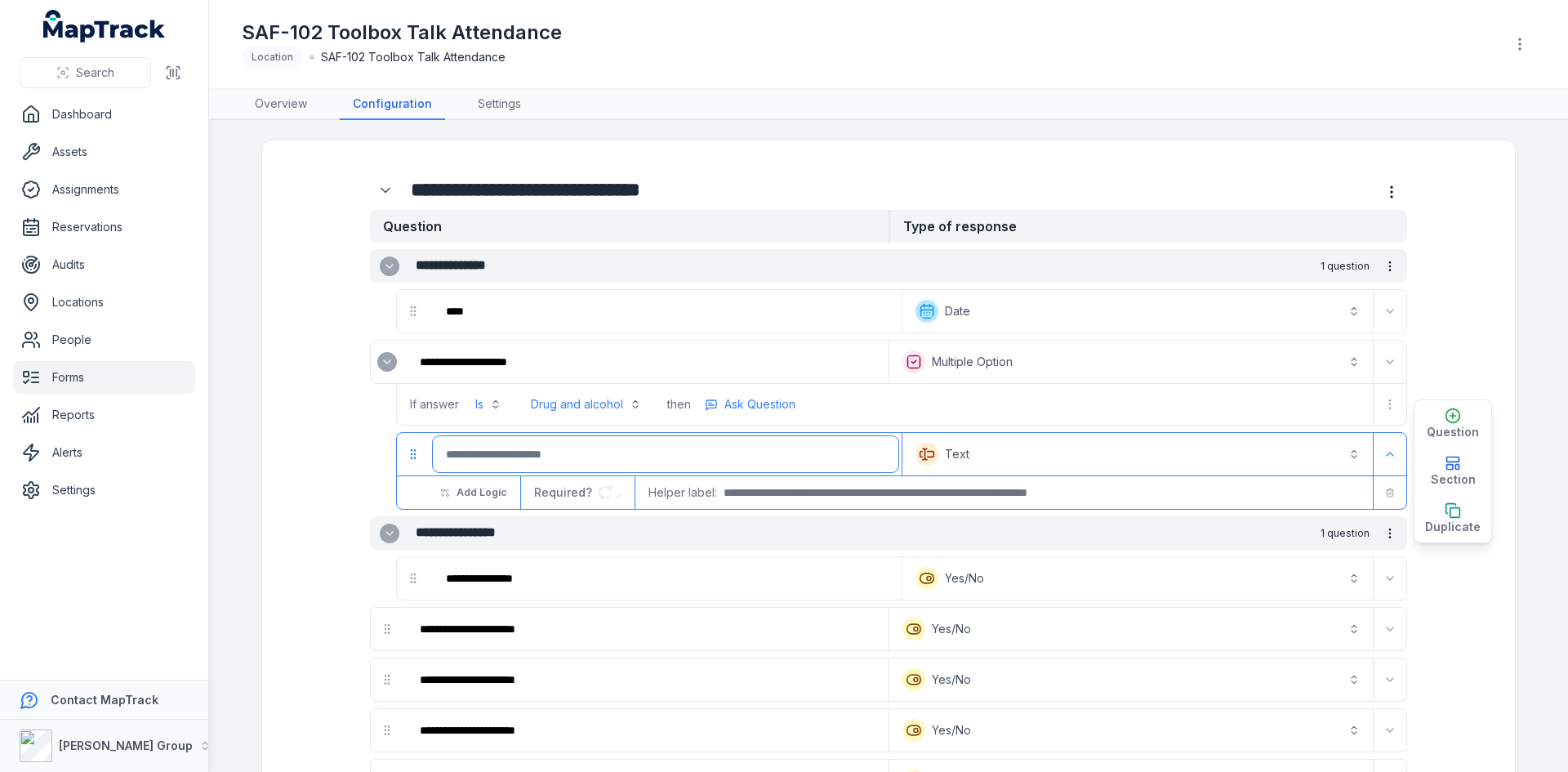
click at [651, 451] on input ":r7la:-form-item-label" at bounding box center [665, 454] width 465 height 36
type input "**********"
click at [949, 459] on button "Text *******" at bounding box center [1137, 454] width 464 height 36
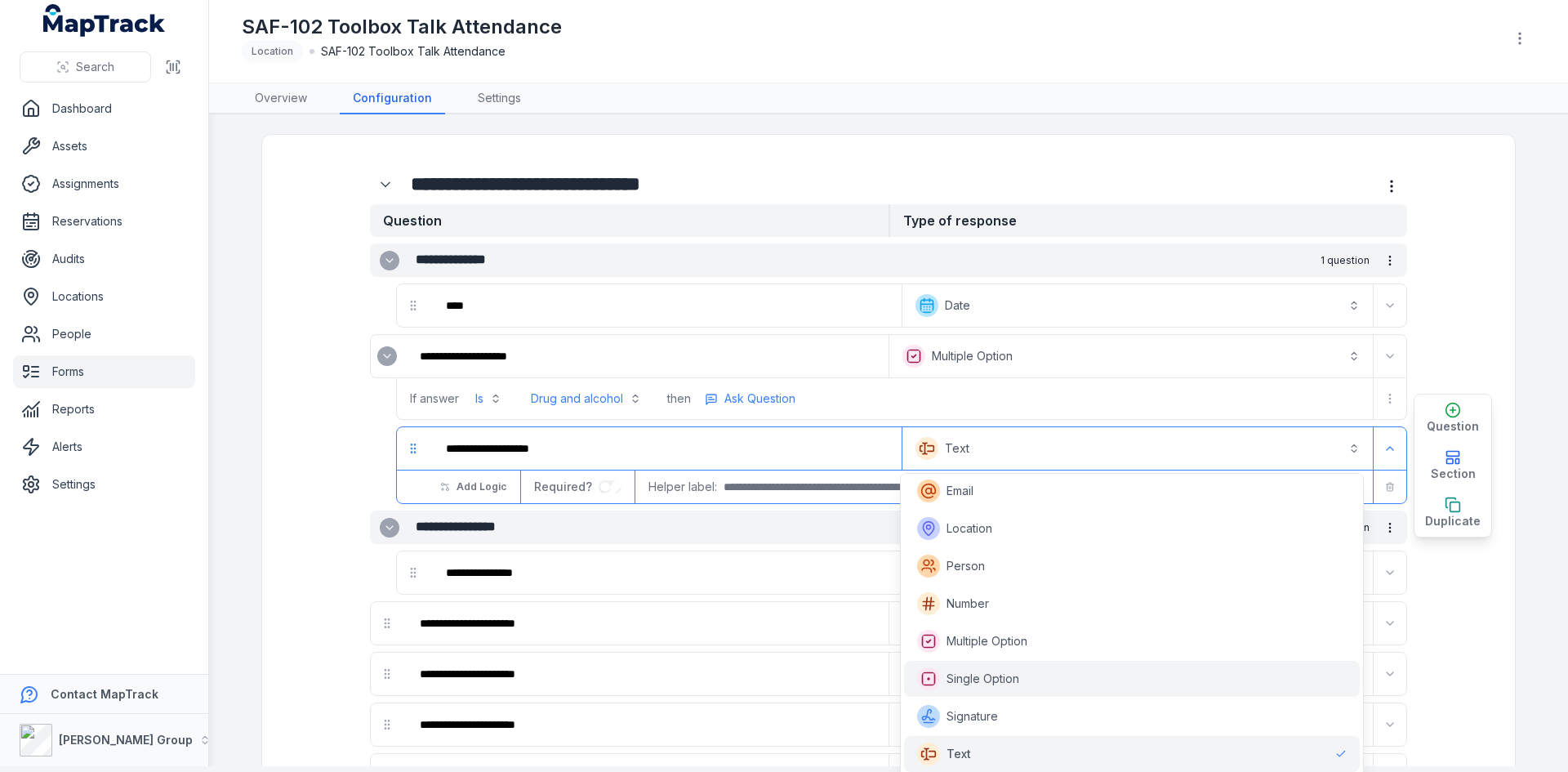
scroll to position [339, 0]
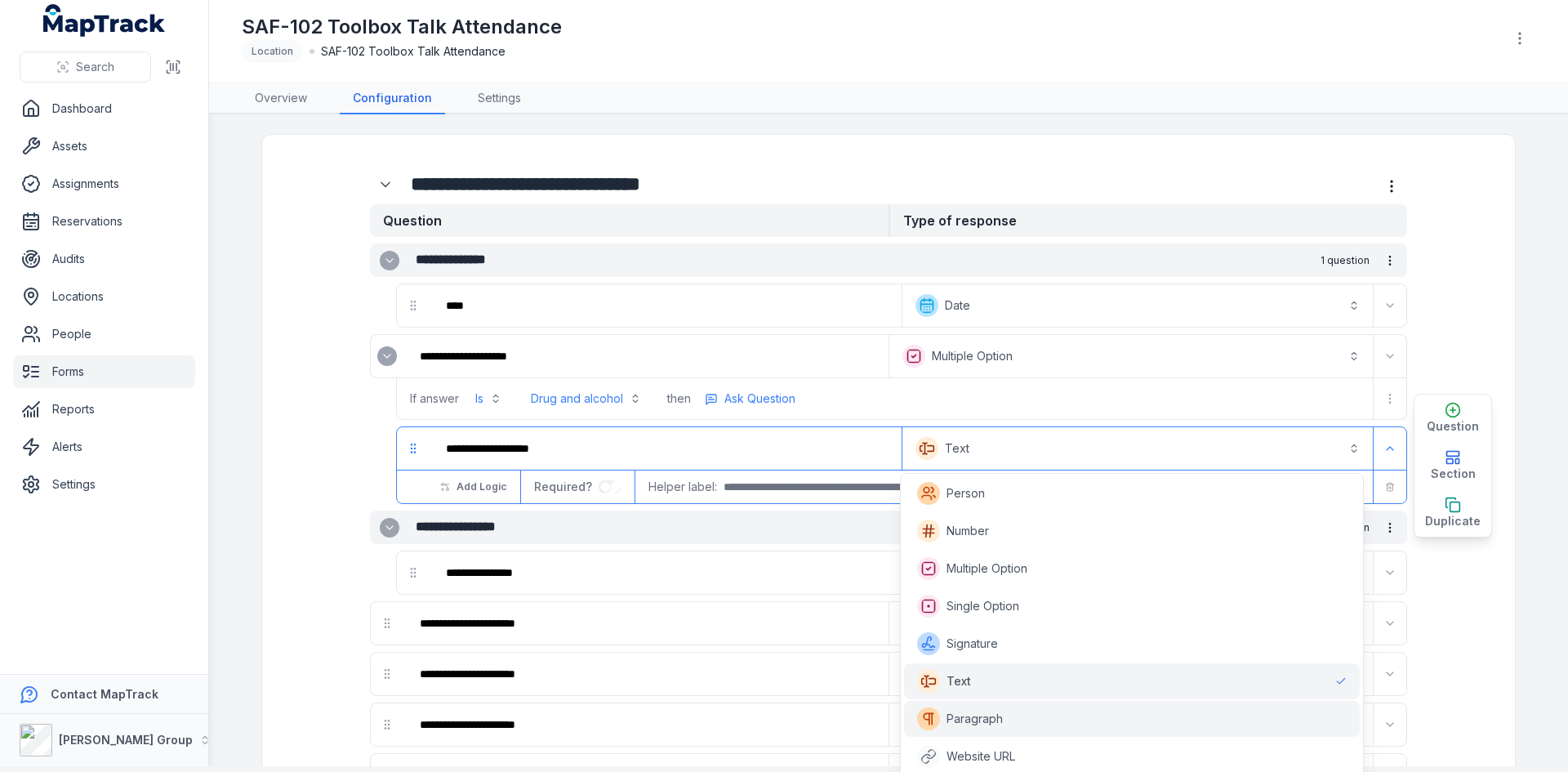
click at [998, 717] on span "Paragraph" at bounding box center [974, 719] width 57 height 17
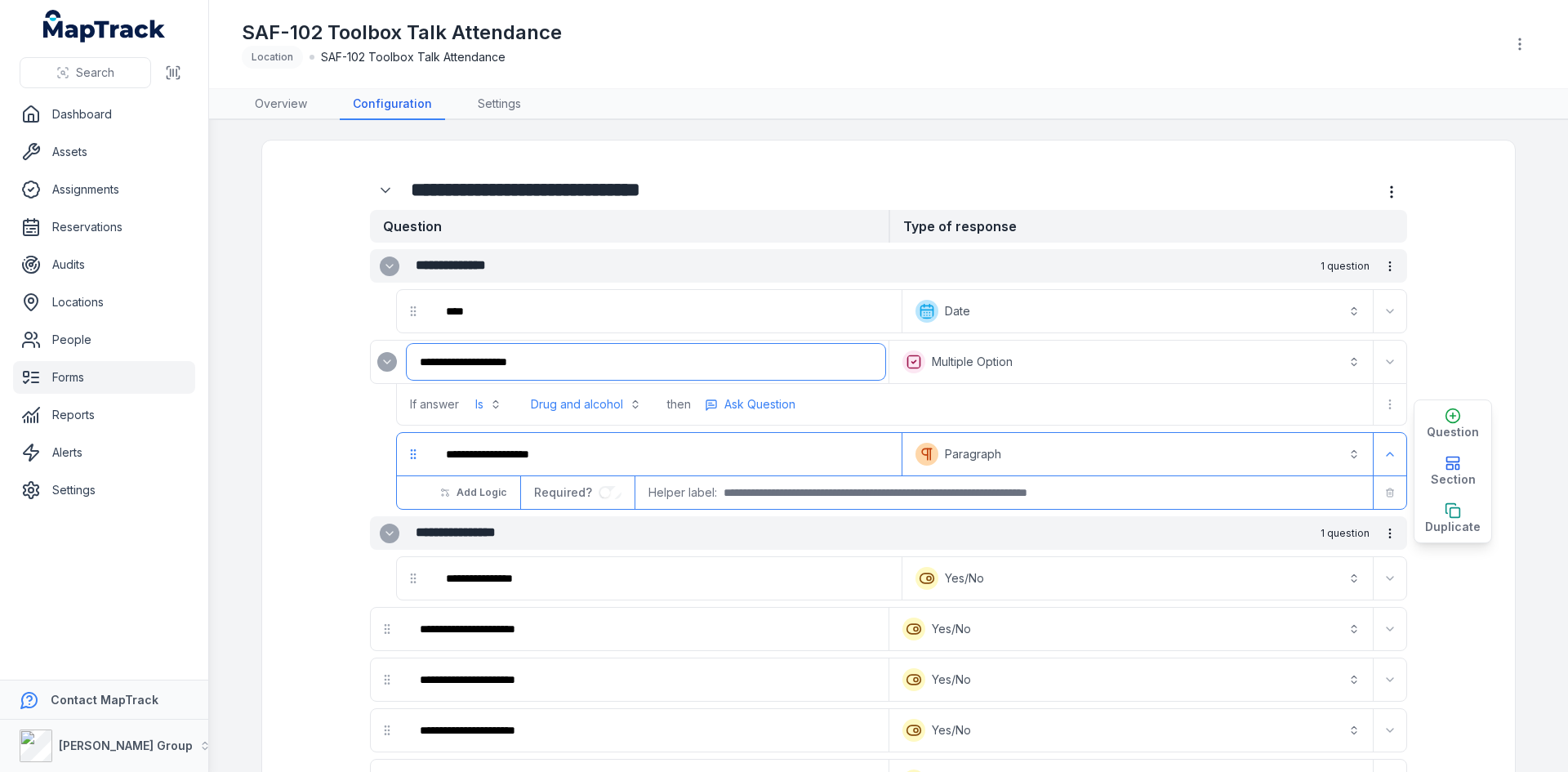
click at [796, 362] on input "**********" at bounding box center [646, 362] width 478 height 36
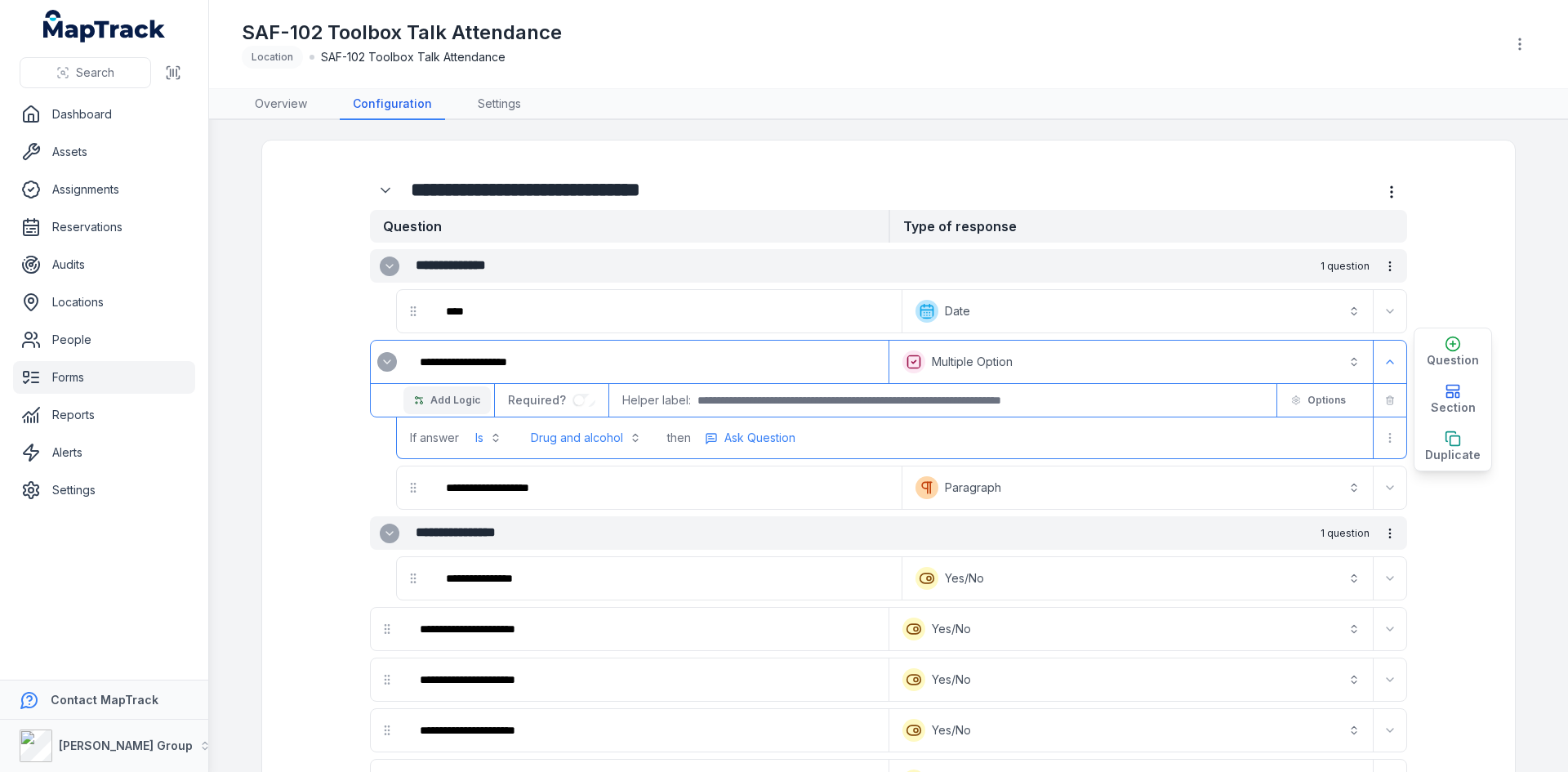
click at [446, 397] on span "Add Logic" at bounding box center [456, 400] width 50 height 13
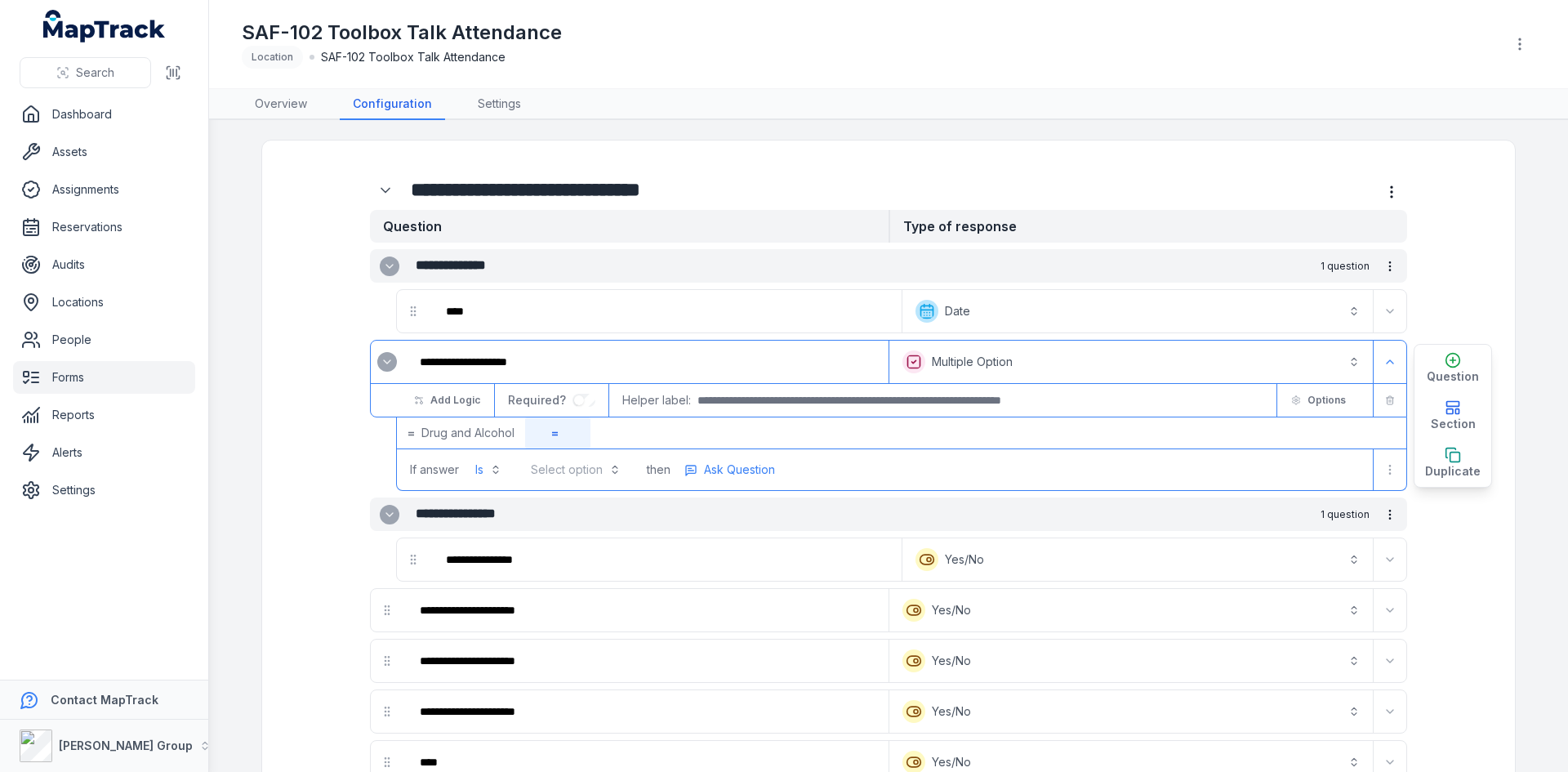
click at [554, 466] on button "Select option" at bounding box center [576, 470] width 110 height 30
click at [571, 547] on span "Bullying and Harassment" at bounding box center [571, 540] width 74 height 17
click at [797, 467] on span "Ask Question" at bounding box center [797, 470] width 71 height 17
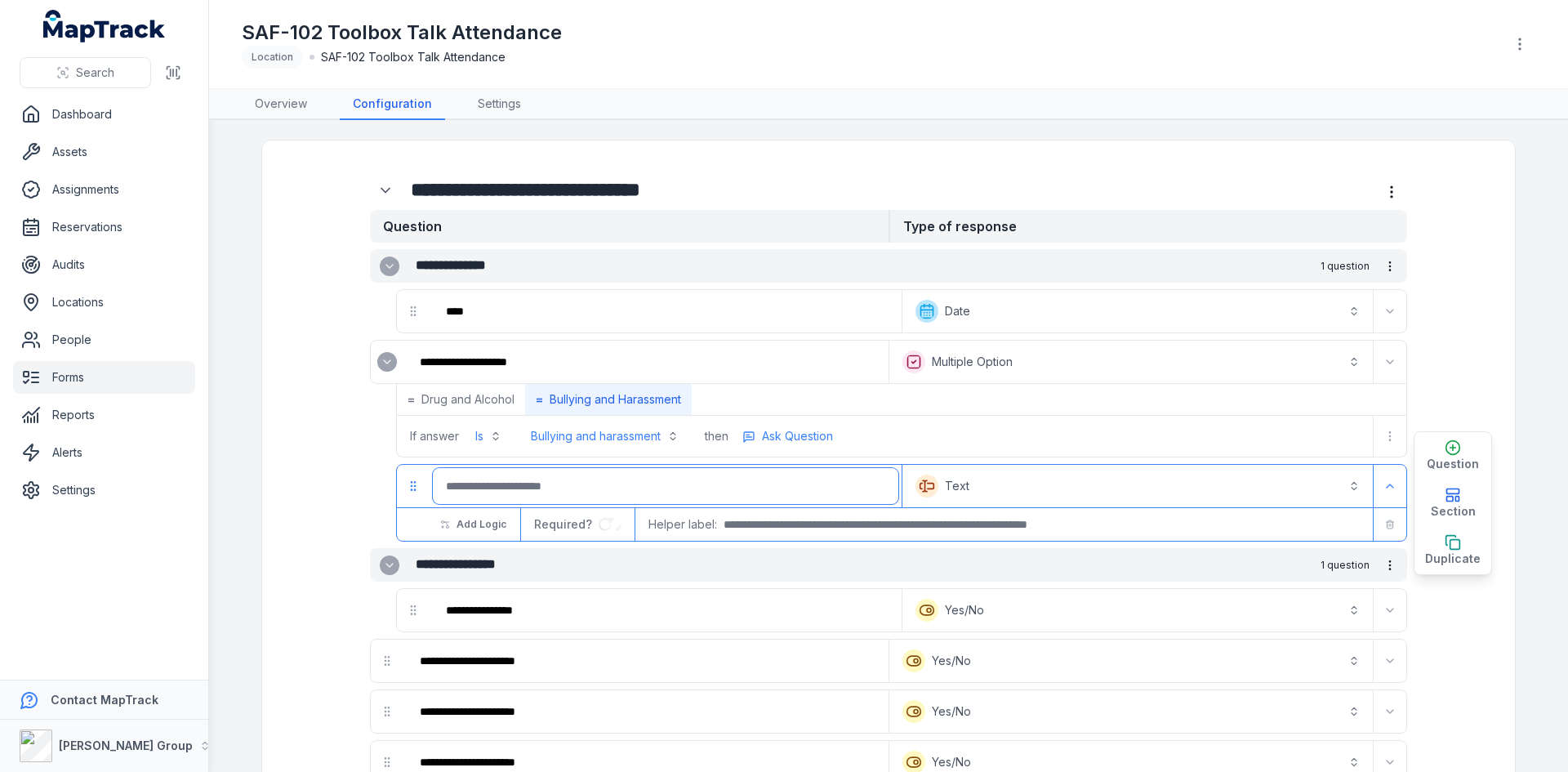
click at [613, 495] on input ":r7nd:-form-item-label" at bounding box center [665, 486] width 465 height 36
paste input "**********"
type input "**********"
click at [959, 491] on button "Text *******" at bounding box center [1137, 486] width 464 height 36
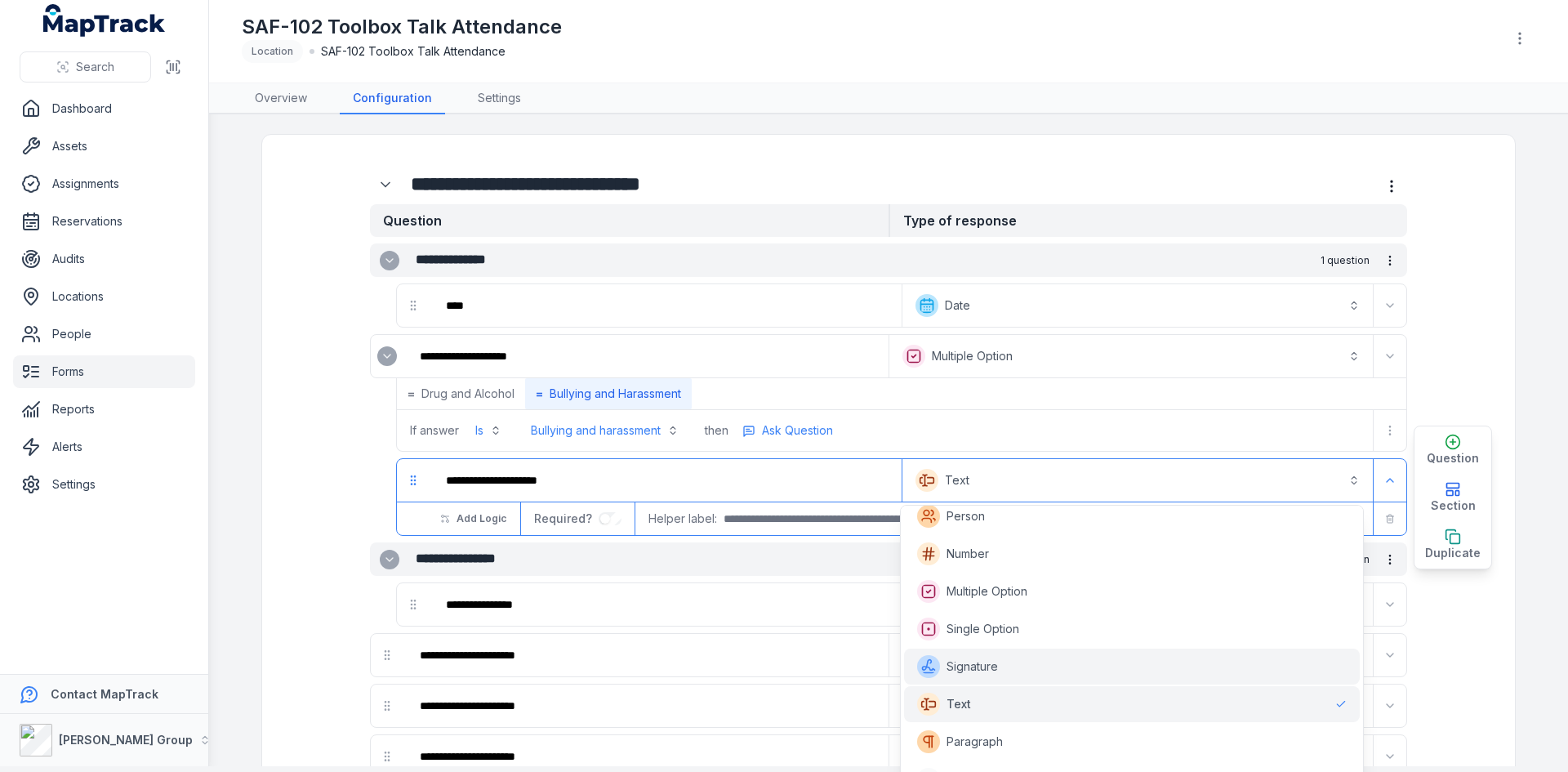
scroll to position [371, 0]
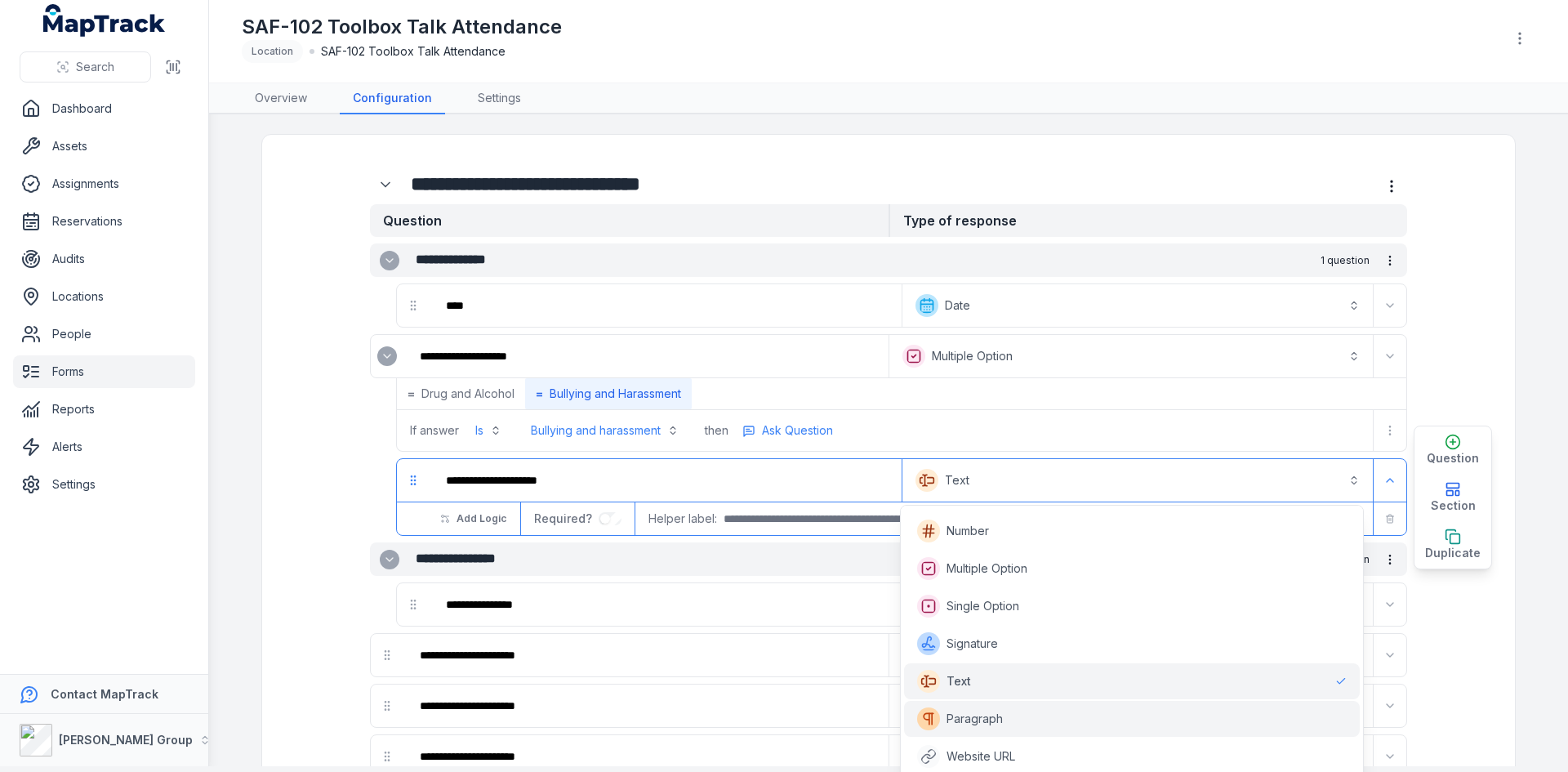
click at [1012, 712] on div "Paragraph" at bounding box center [1132, 718] width 430 height 23
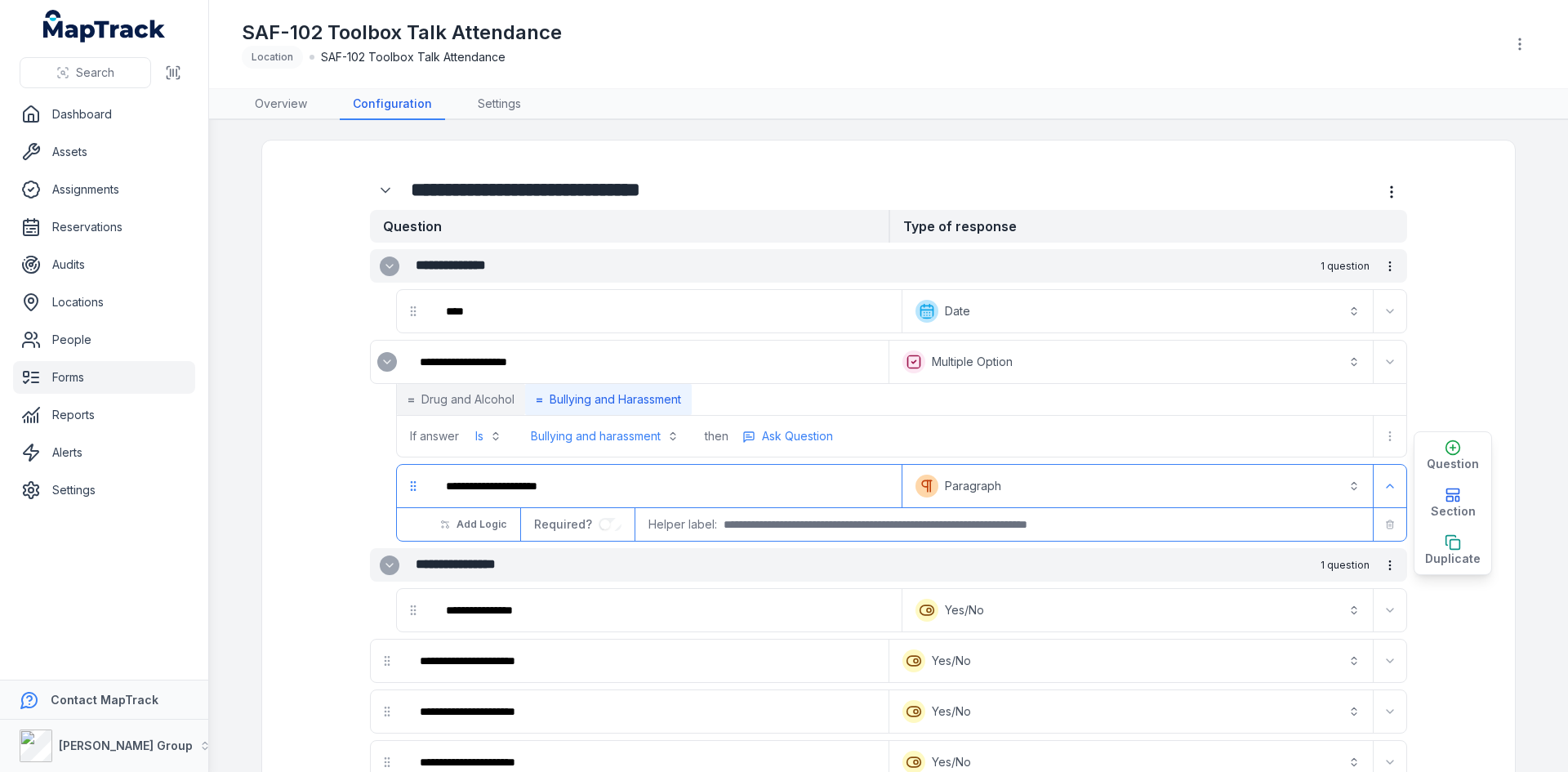
click at [452, 398] on span "Drug and Alcohol" at bounding box center [468, 399] width 93 height 17
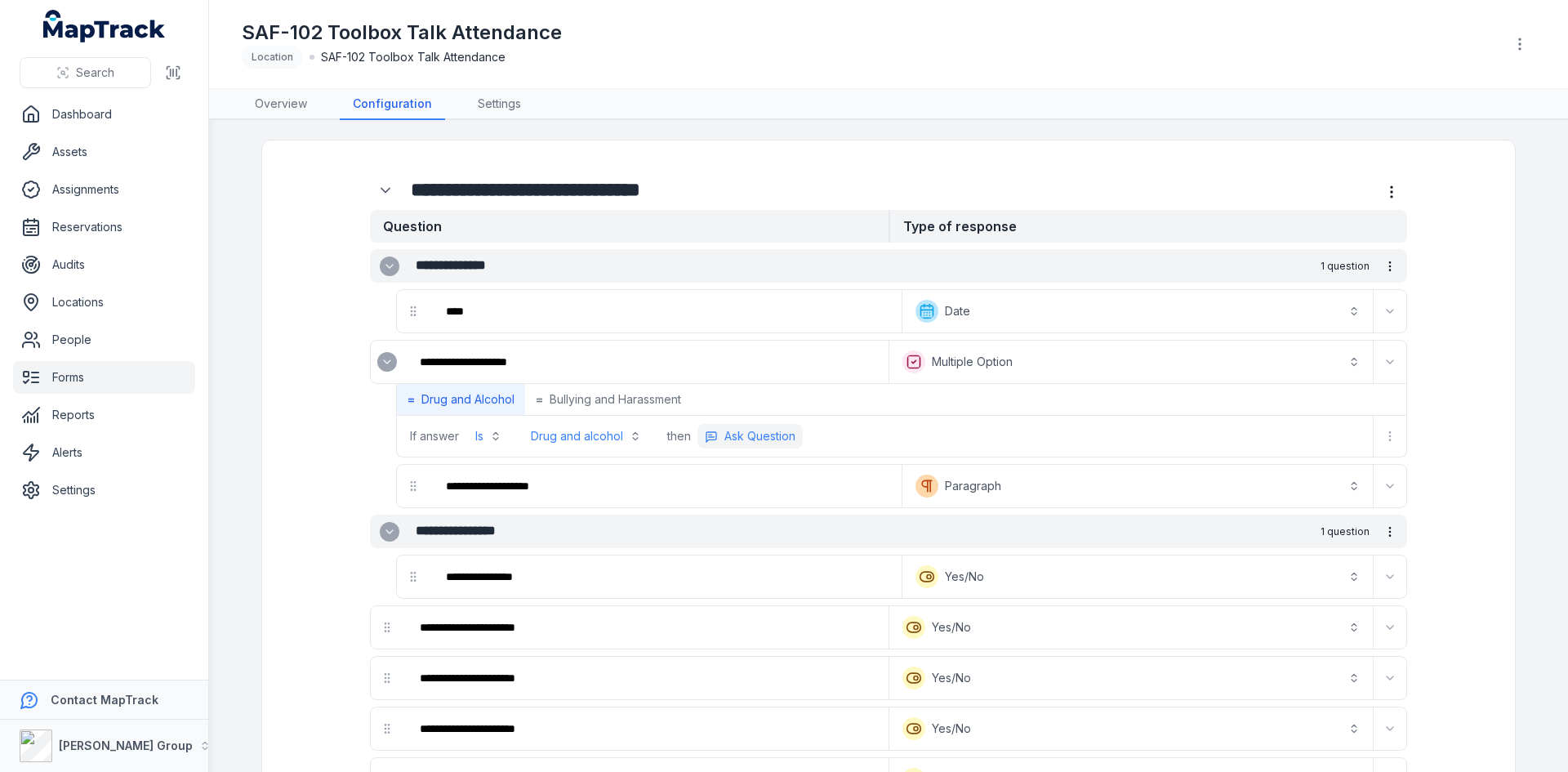
click at [737, 430] on span "Ask Question" at bounding box center [760, 436] width 71 height 17
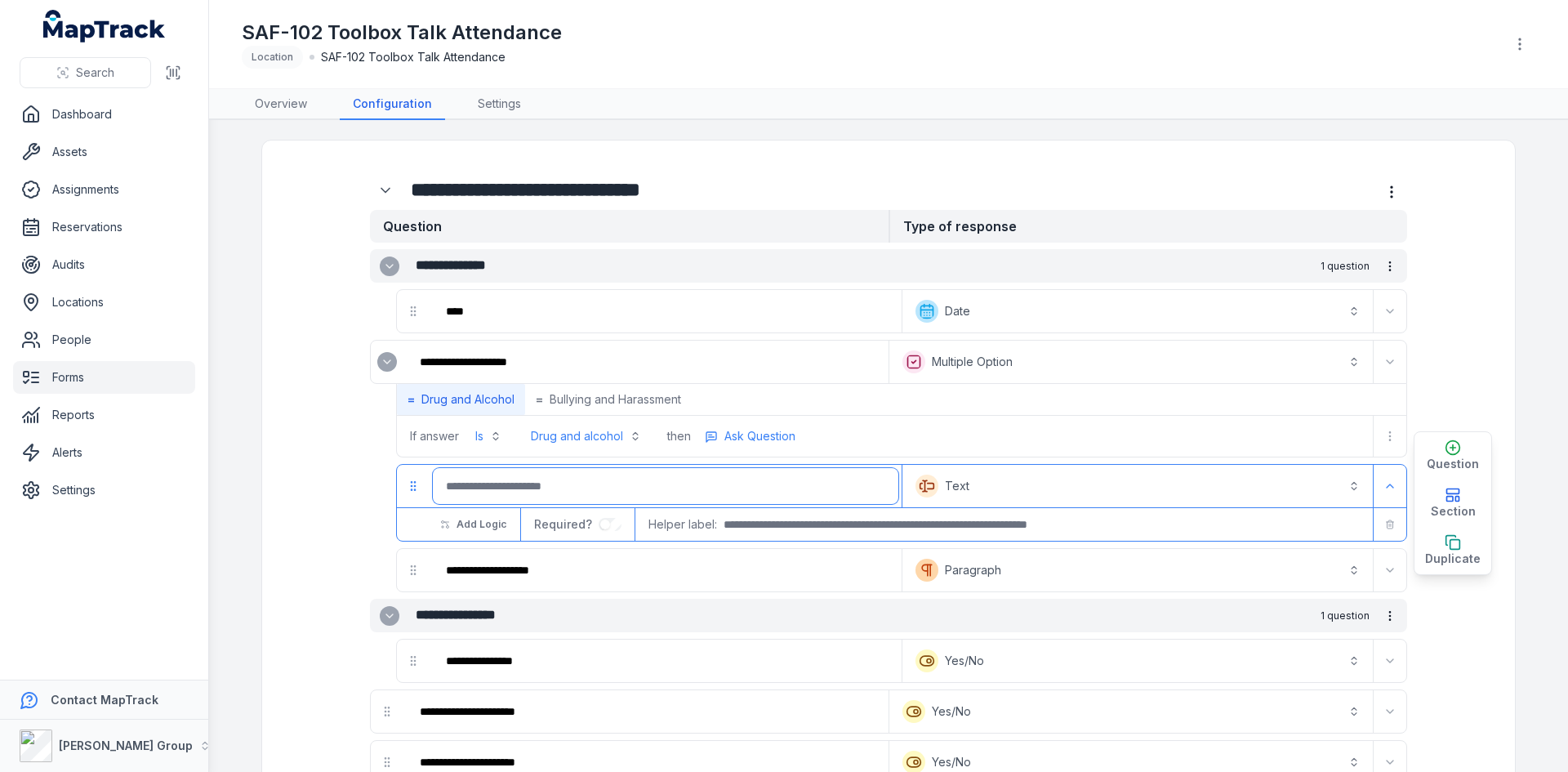
click at [589, 477] on input ":r7ob:-form-item-label" at bounding box center [665, 486] width 465 height 36
paste input "**********"
type input "**********"
click at [1042, 486] on button "Text *******" at bounding box center [1137, 486] width 464 height 36
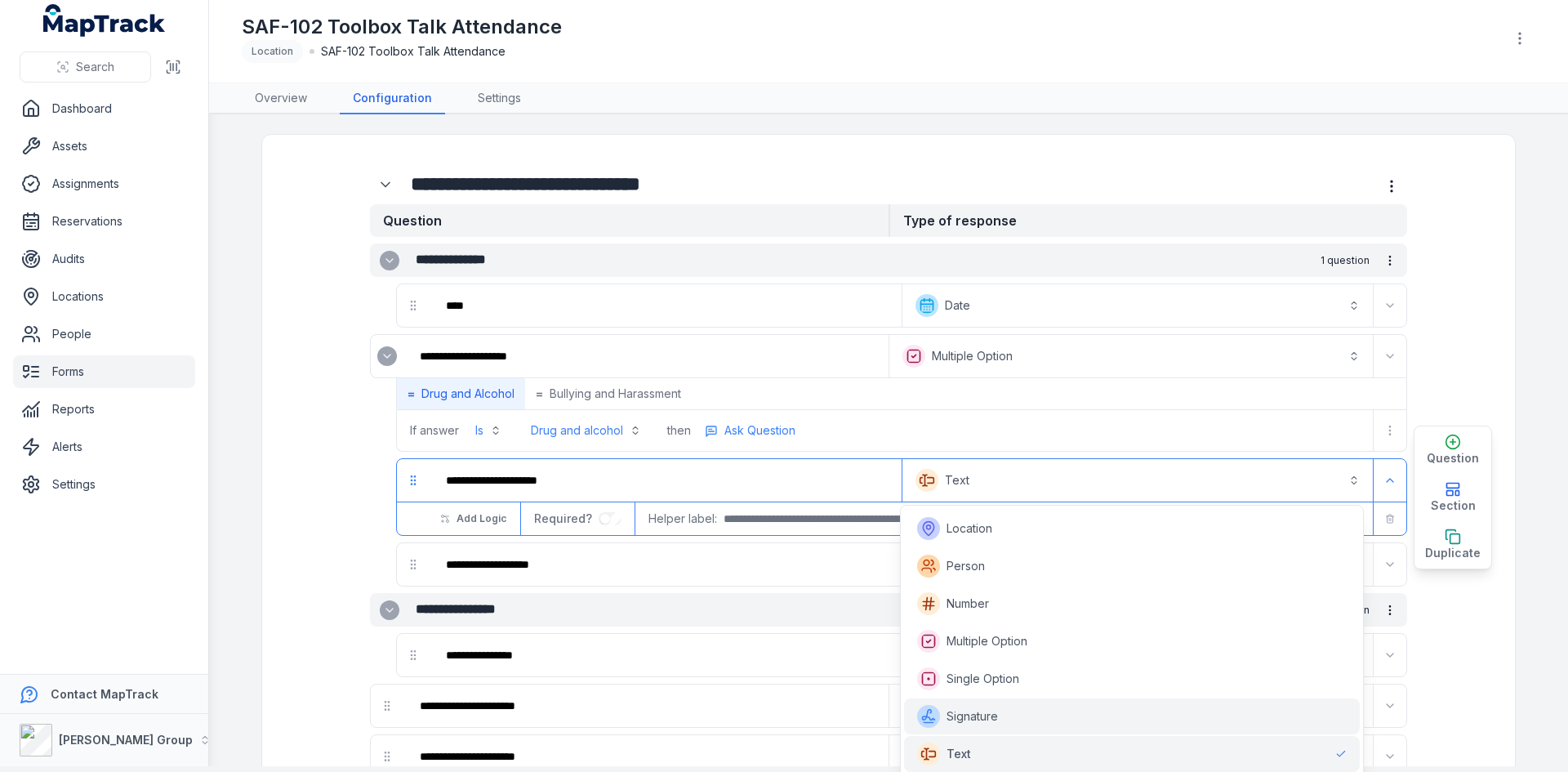
scroll to position [371, 0]
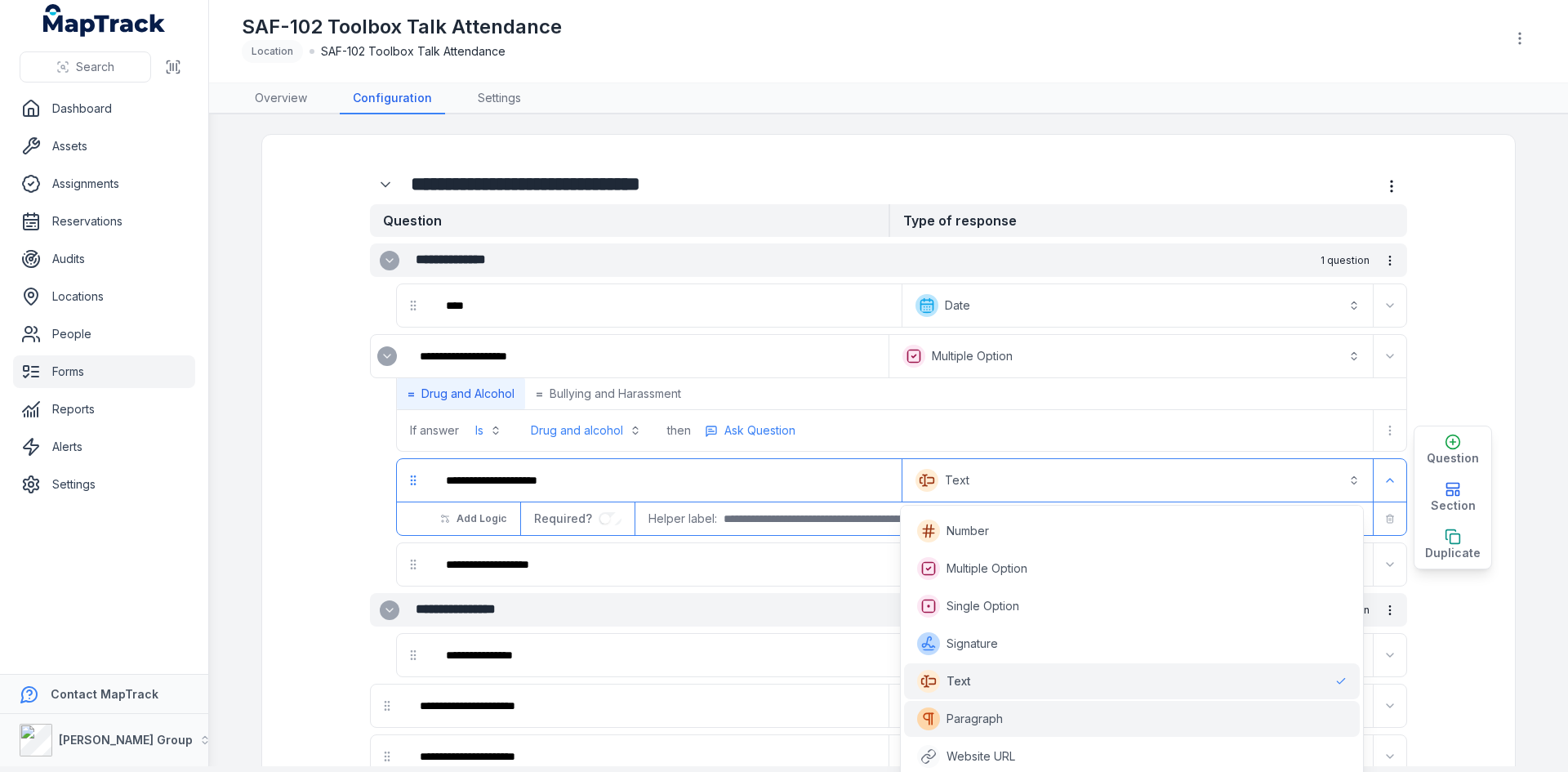
click at [997, 718] on span "Paragraph" at bounding box center [974, 719] width 57 height 17
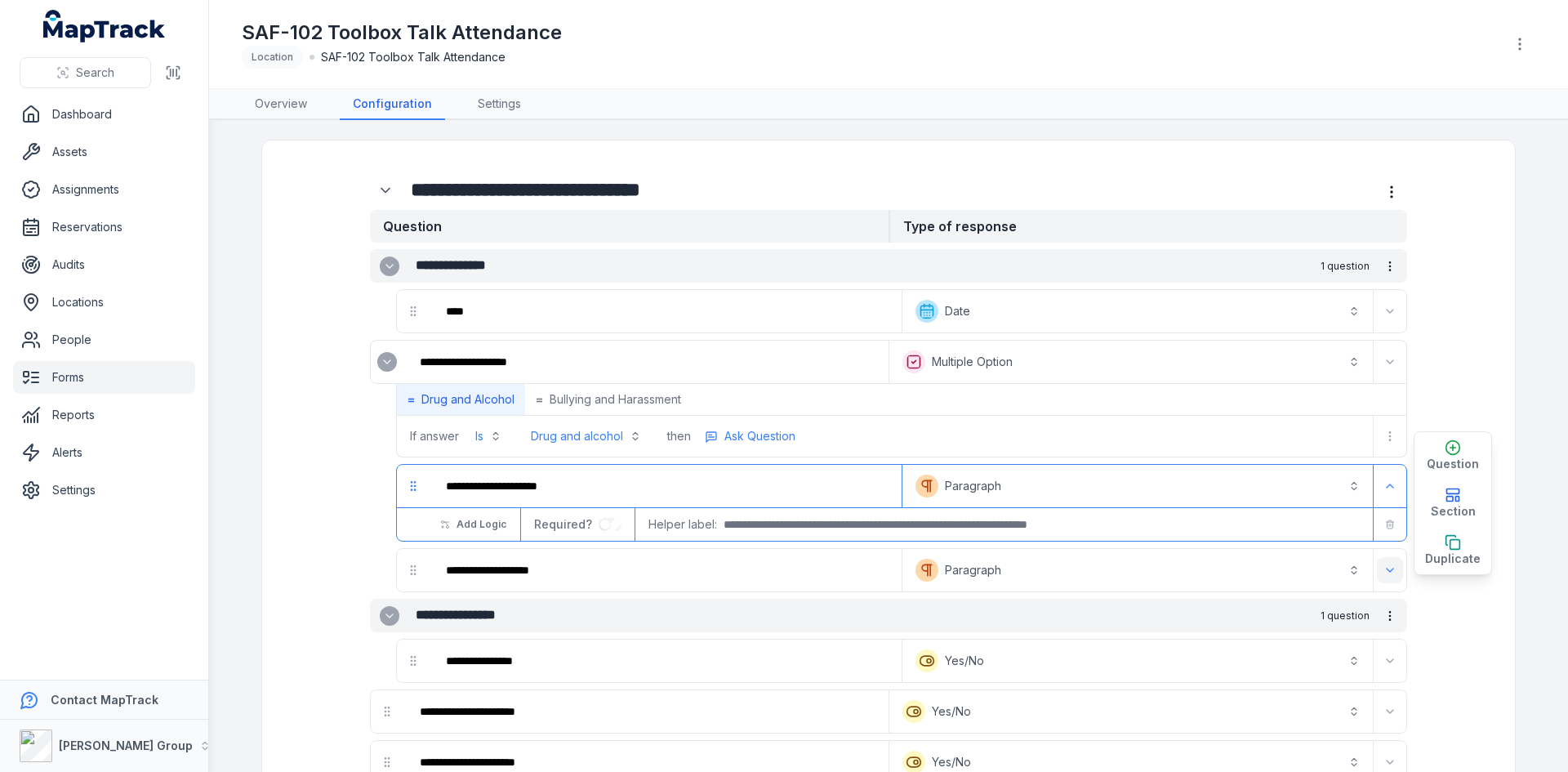
click at [1387, 571] on icon "Expand" at bounding box center [1390, 570] width 13 height 13
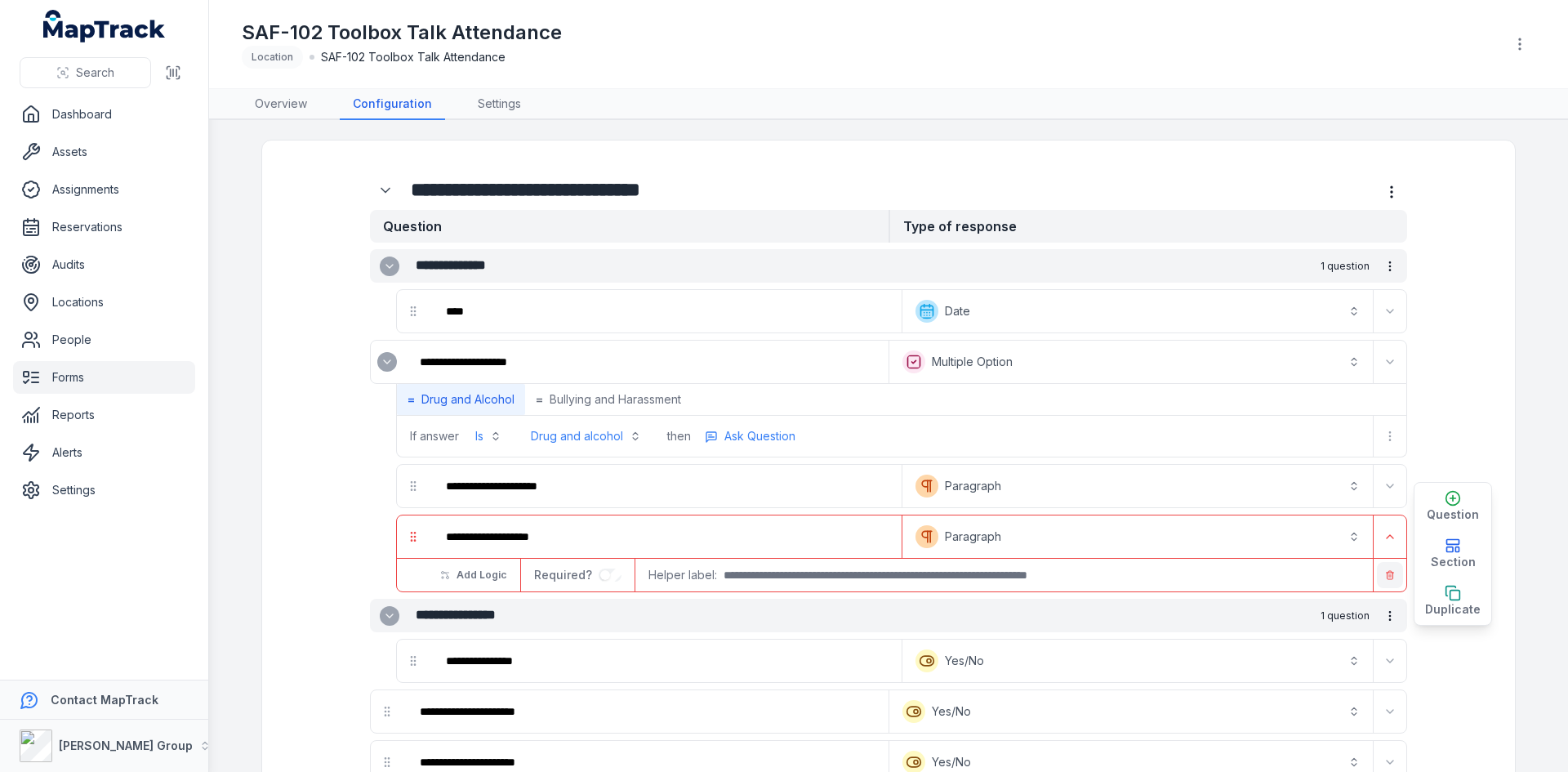
click at [1386, 574] on icon "button" at bounding box center [1390, 575] width 10 height 10
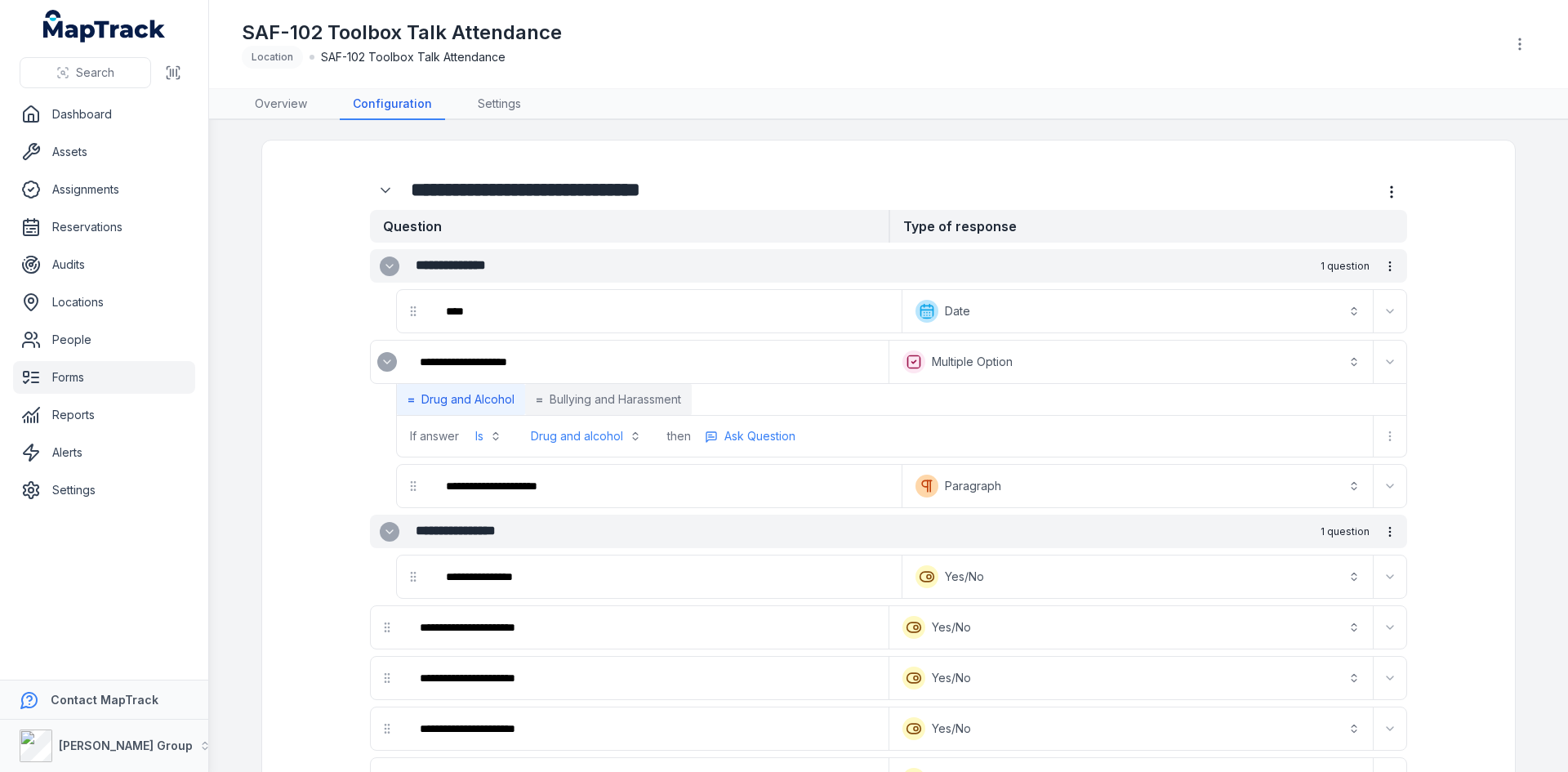
click at [642, 401] on span "Bullying and Harassment" at bounding box center [615, 399] width 131 height 17
click at [694, 361] on input "**********" at bounding box center [646, 362] width 478 height 36
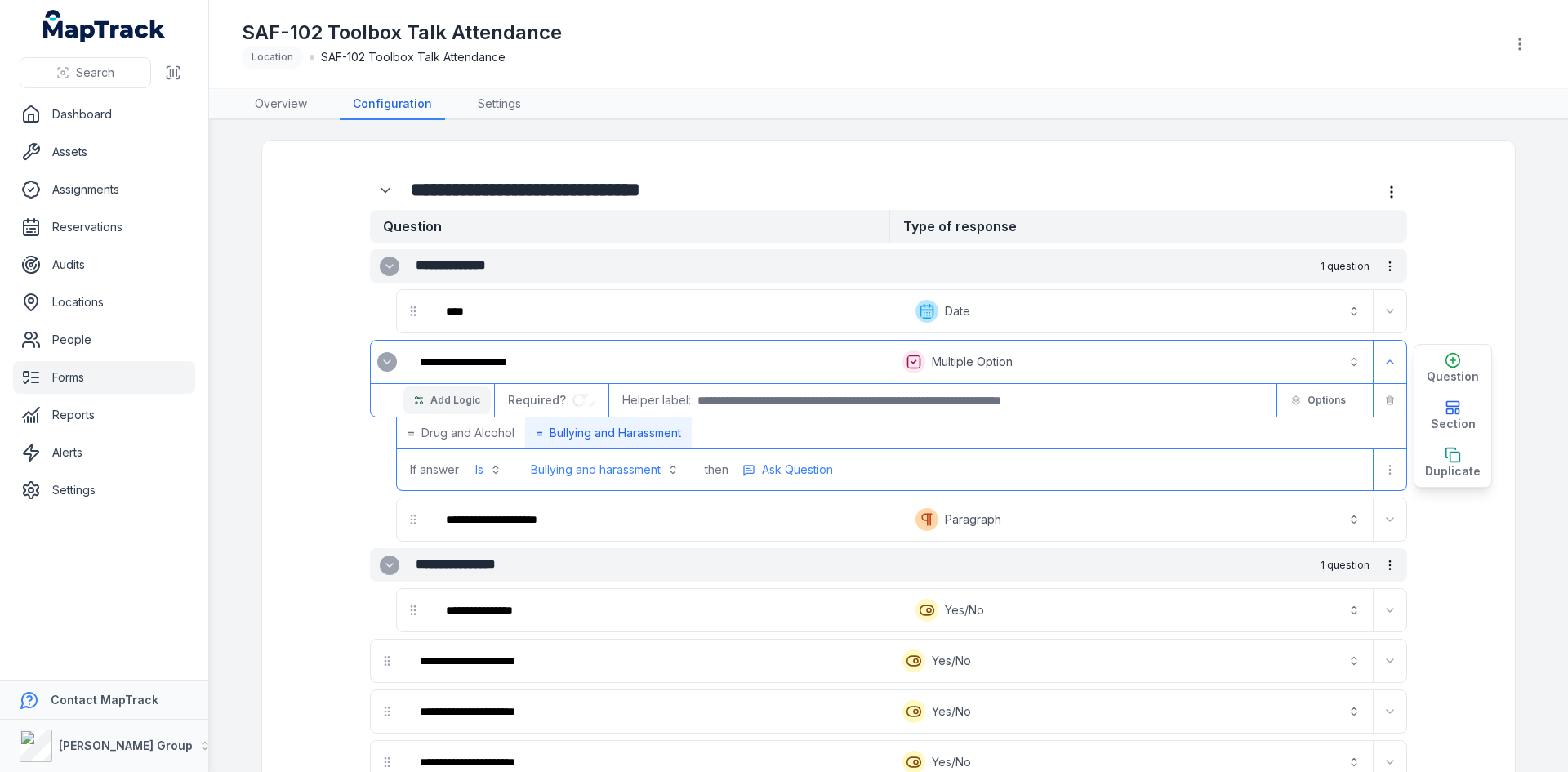
click at [439, 391] on button "Add Logic" at bounding box center [448, 400] width 87 height 28
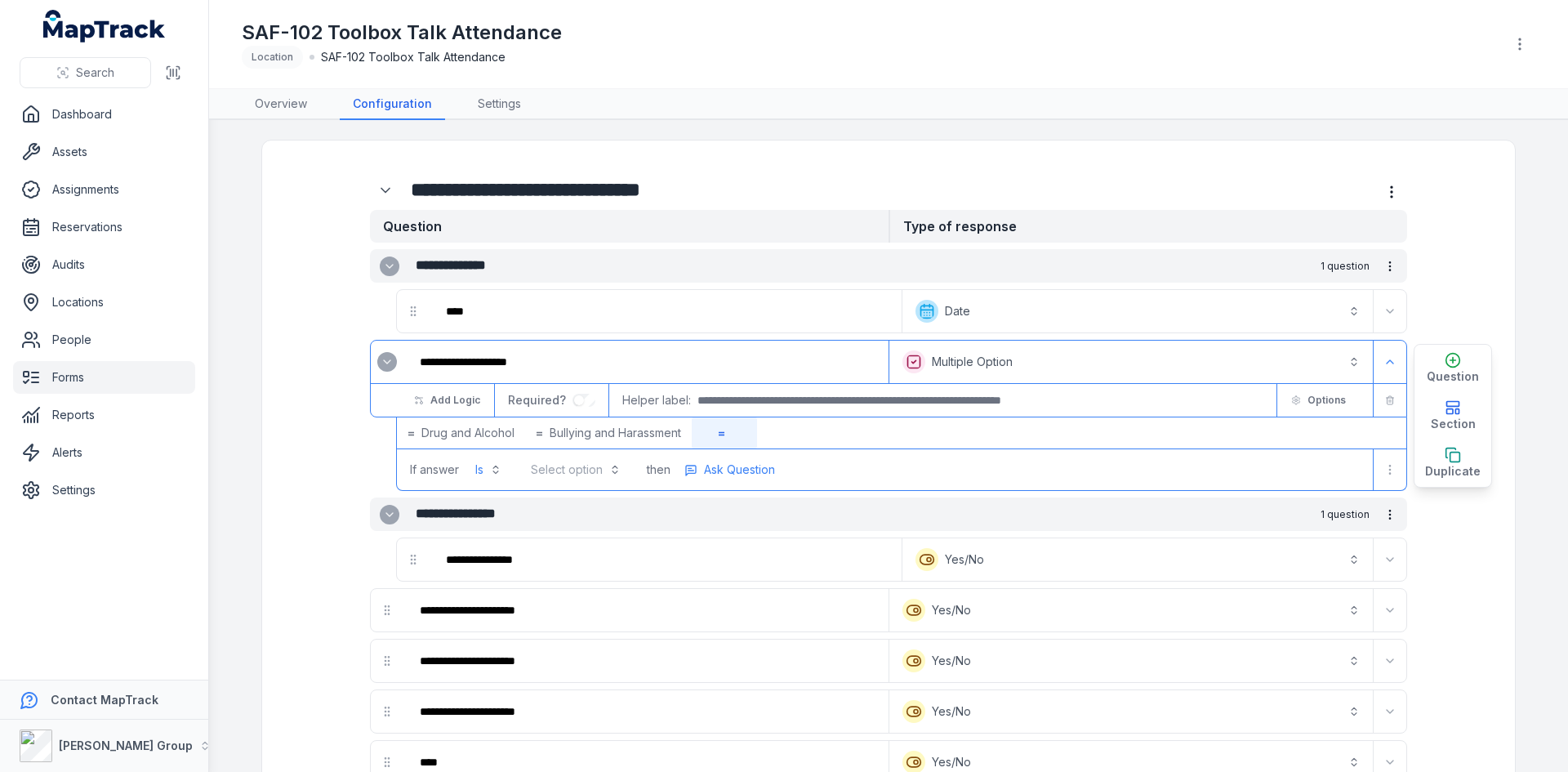
click at [603, 476] on button "Select option" at bounding box center [576, 470] width 110 height 30
click at [584, 573] on span "Incidents & Near Misses" at bounding box center [571, 572] width 74 height 17
click at [772, 473] on span "Ask Question" at bounding box center [794, 470] width 71 height 17
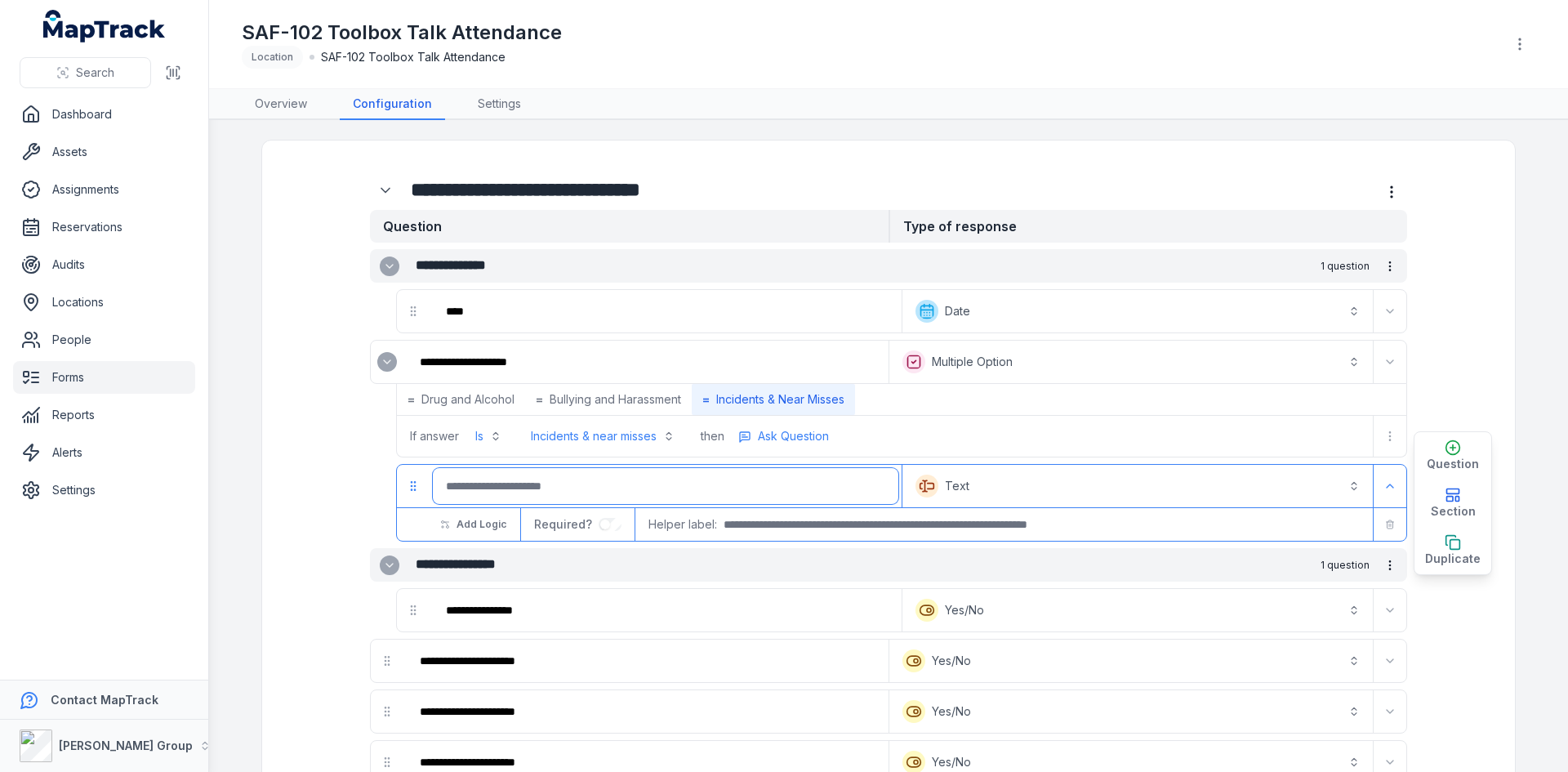
click at [621, 485] on input ":r7ql:-form-item-label" at bounding box center [665, 486] width 465 height 36
paste input "**********"
type input "**********"
click at [1028, 488] on button "Text *******" at bounding box center [1137, 486] width 464 height 36
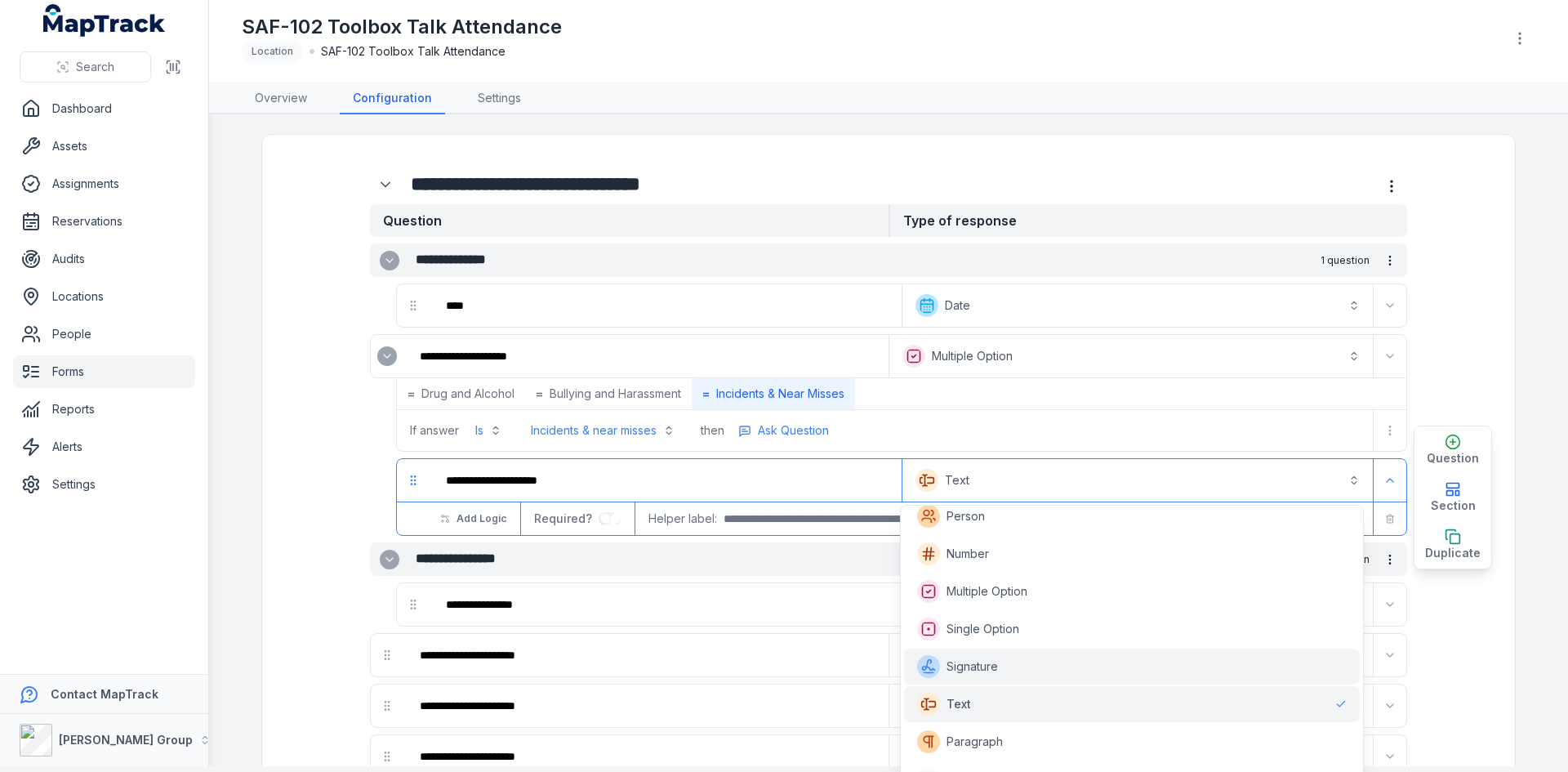
scroll to position [371, 0]
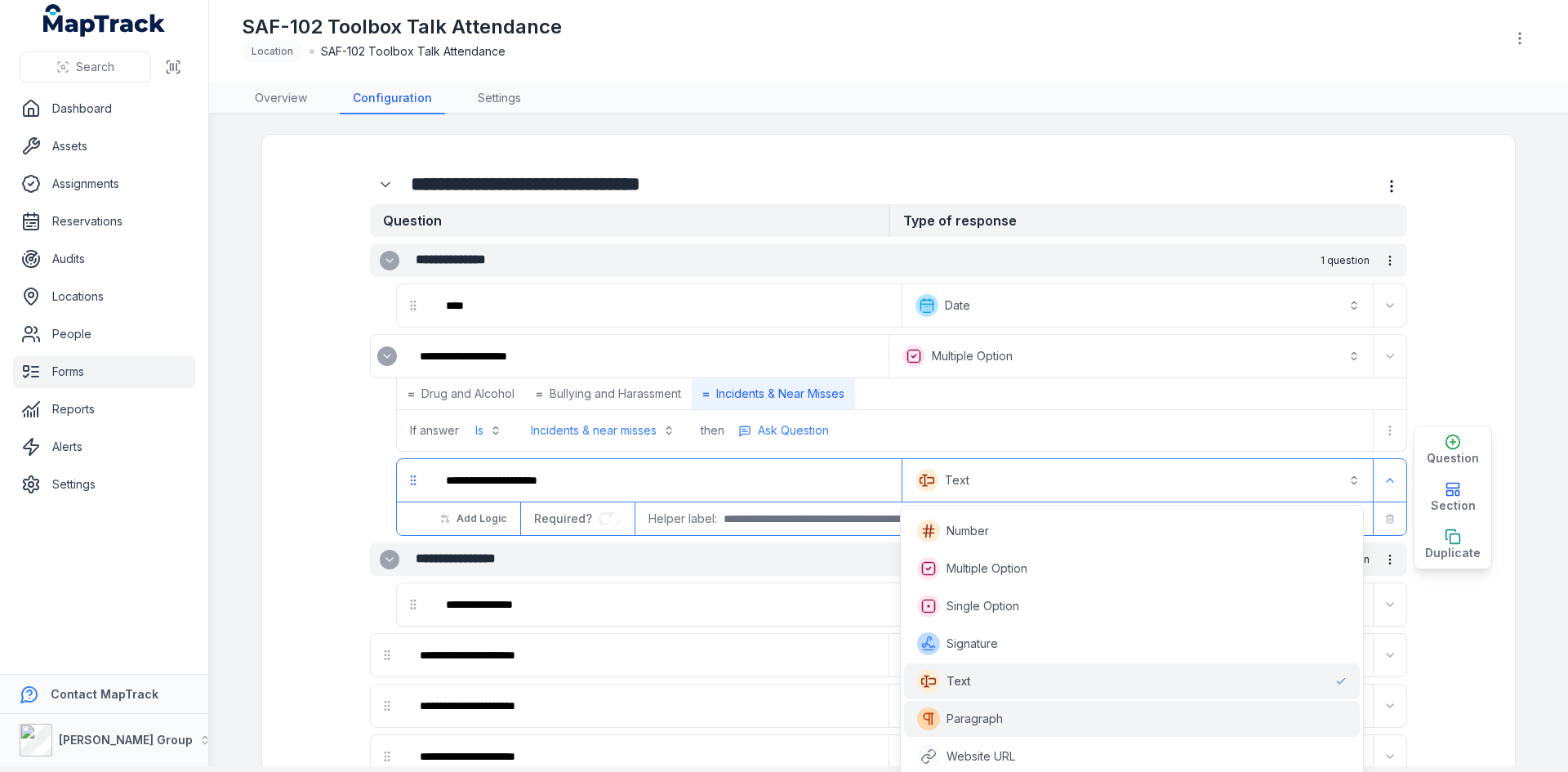
click at [1011, 725] on div "Paragraph" at bounding box center [1132, 718] width 430 height 23
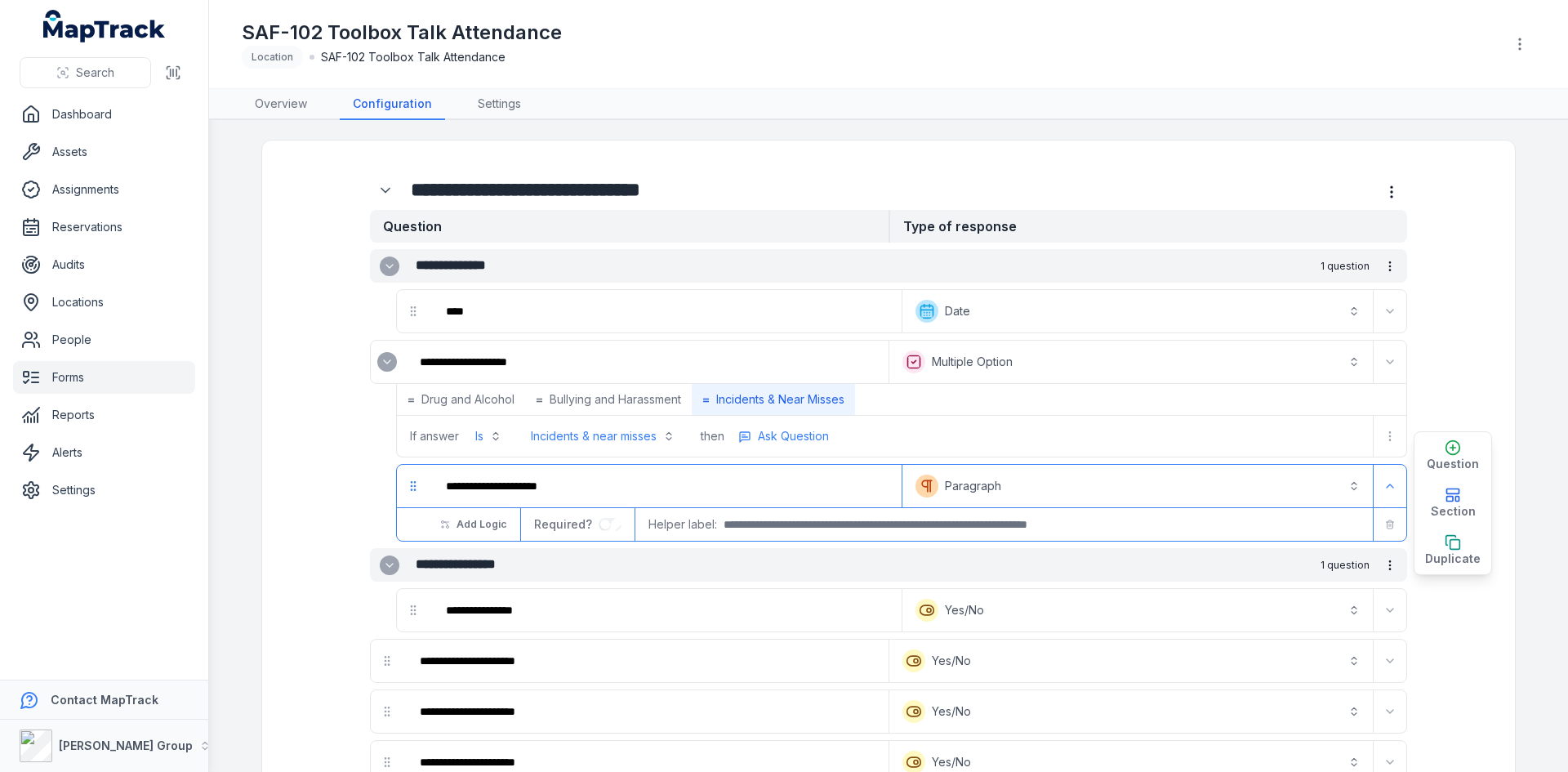
scroll to position [0, 0]
click at [631, 401] on span "Bullying and Harassment" at bounding box center [615, 399] width 131 height 17
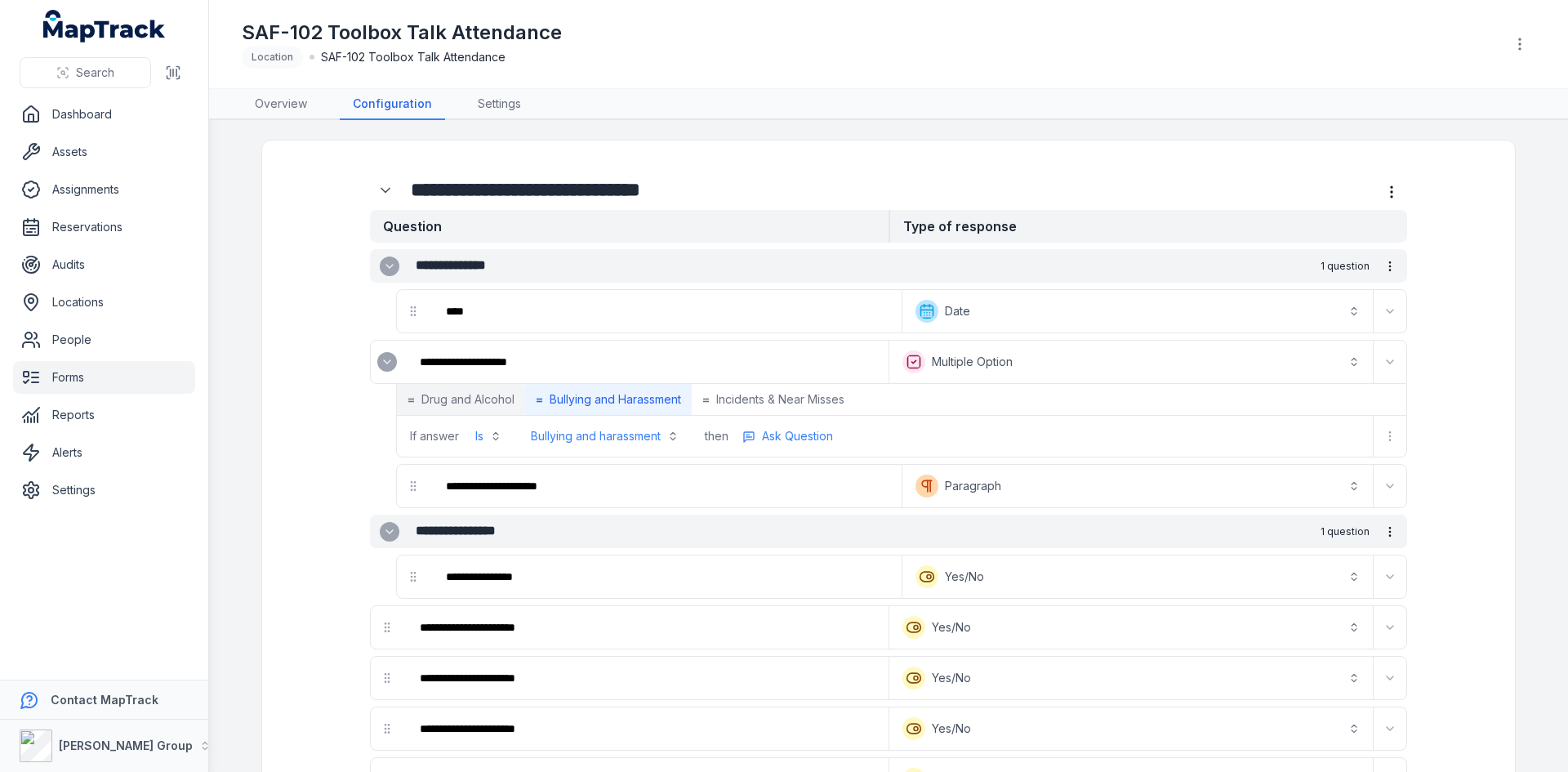
click at [462, 402] on span "Drug and Alcohol" at bounding box center [468, 399] width 93 height 17
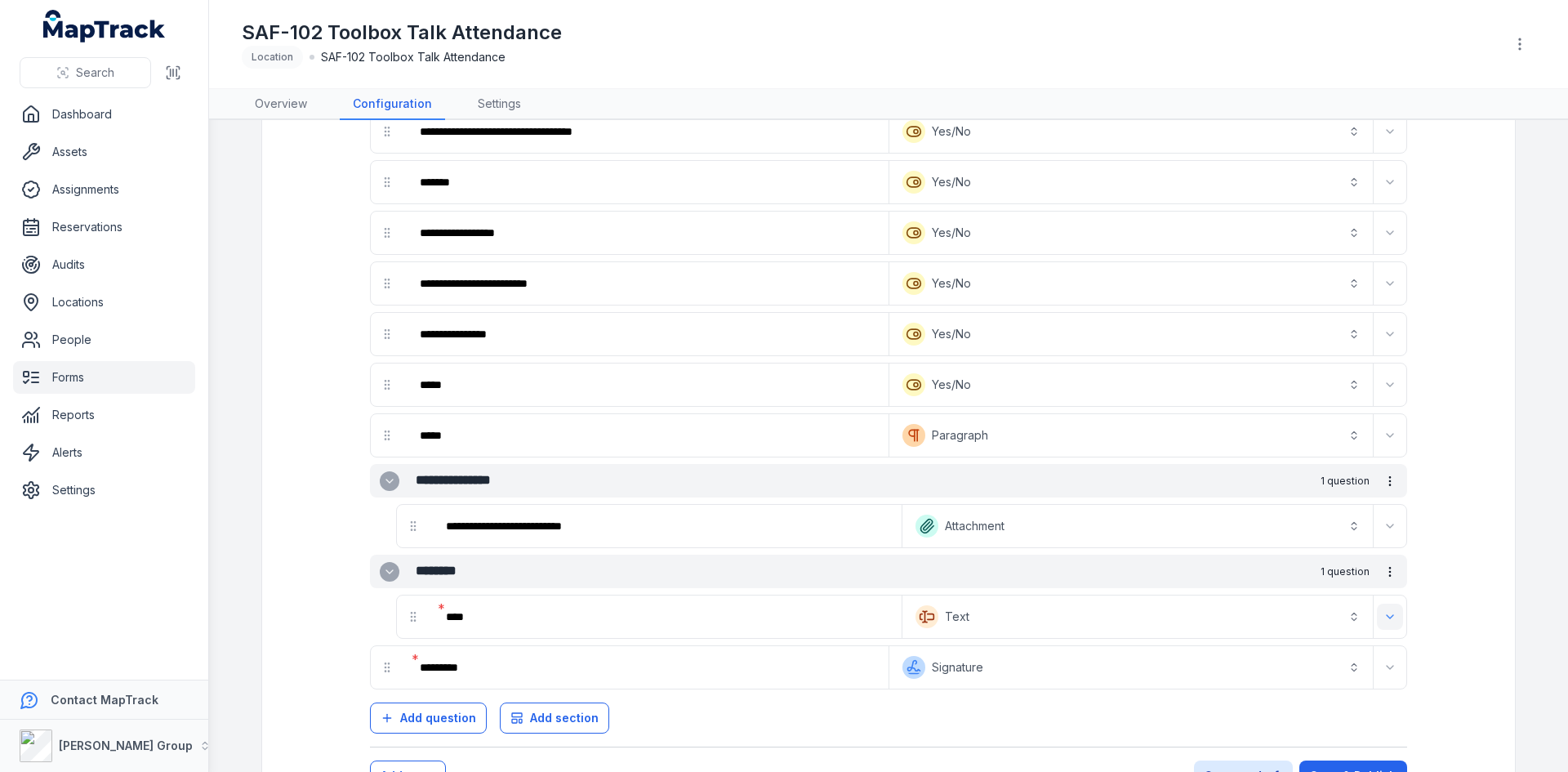
scroll to position [1666, 0]
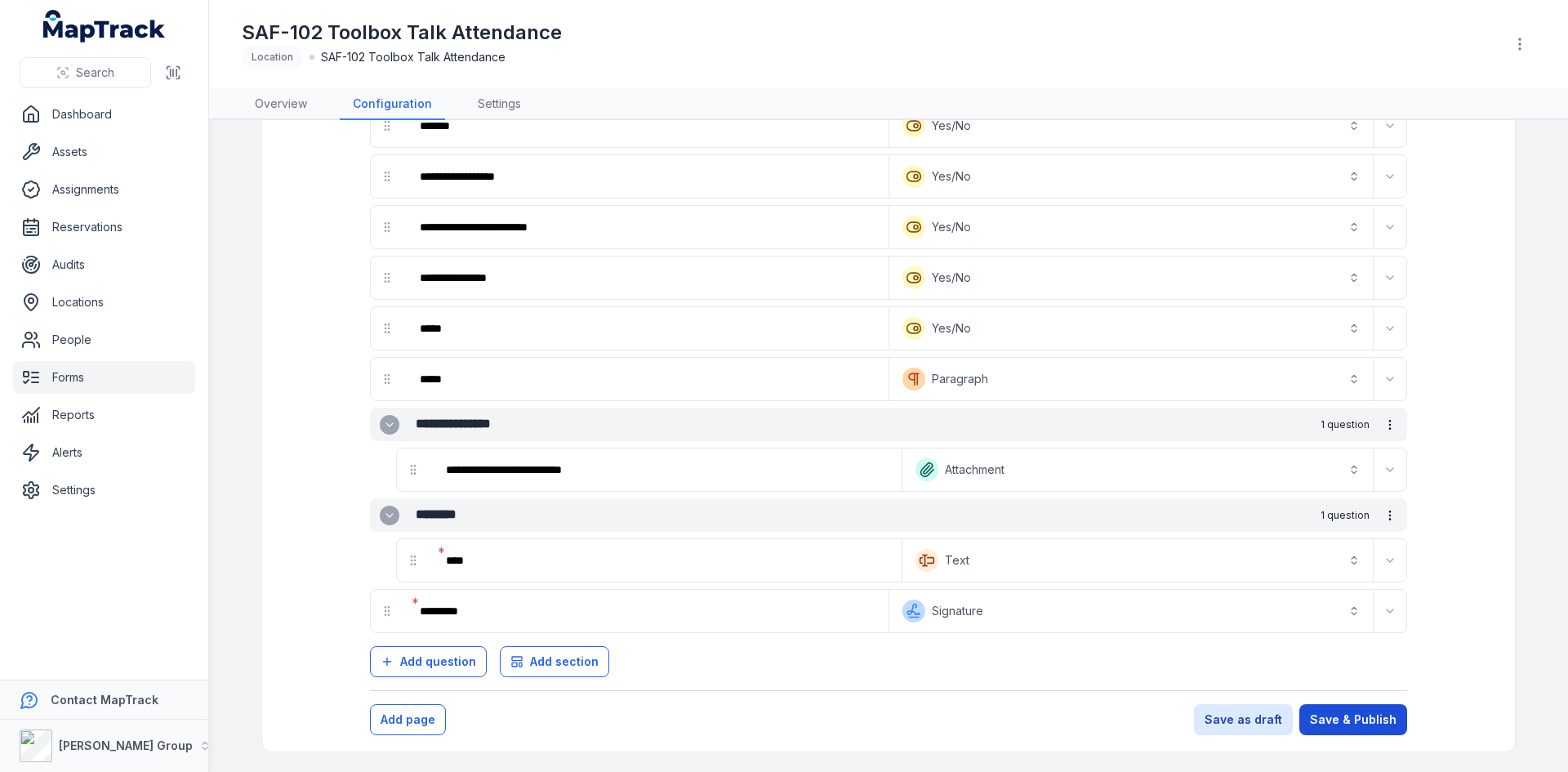
click at [1327, 723] on button "Save & Publish" at bounding box center [1354, 719] width 108 height 31
